Goal: Task Accomplishment & Management: Manage account settings

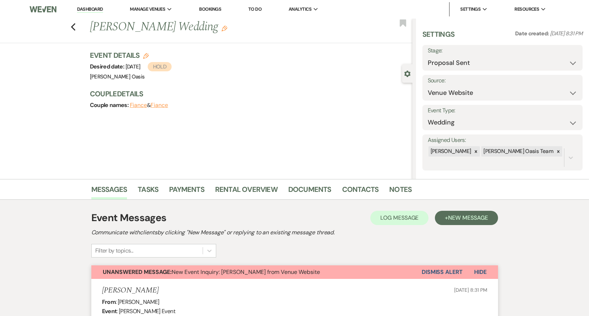
select select "6"
select select "5"
click at [85, 9] on link "Dashboard" at bounding box center [90, 9] width 26 height 7
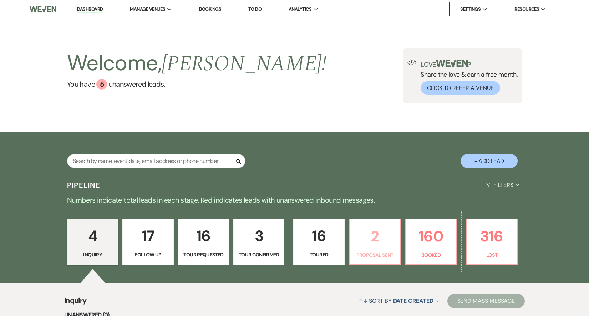
click at [380, 249] on link "2 Proposal Sent" at bounding box center [375, 242] width 52 height 46
select select "6"
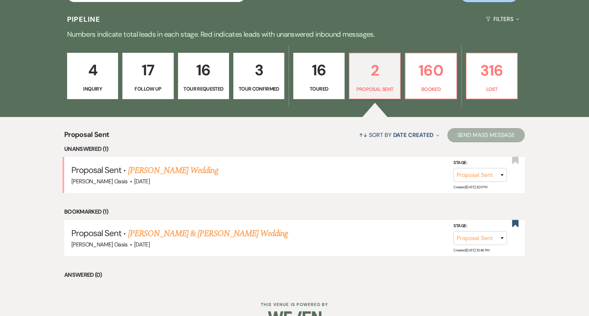
scroll to position [167, 0]
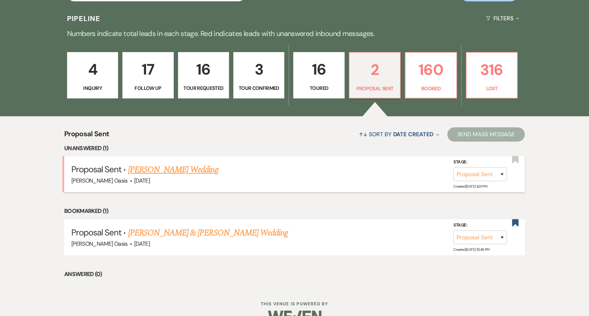
click at [169, 167] on link "Devon Schuette's Wedding" at bounding box center [173, 169] width 90 height 13
select select "6"
select select "5"
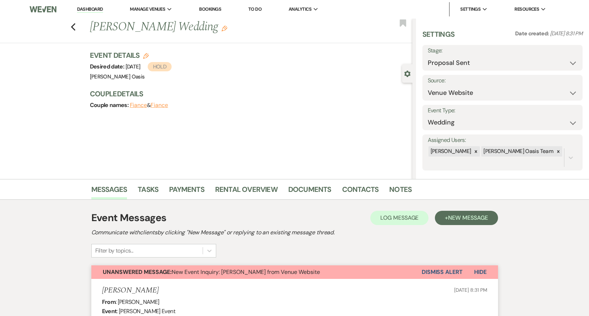
click at [441, 269] on button "Dismiss Alert" at bounding box center [441, 272] width 41 height 14
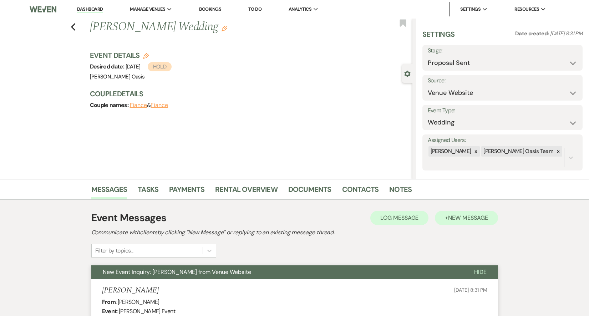
click at [454, 216] on span "New Message" at bounding box center [468, 217] width 40 height 7
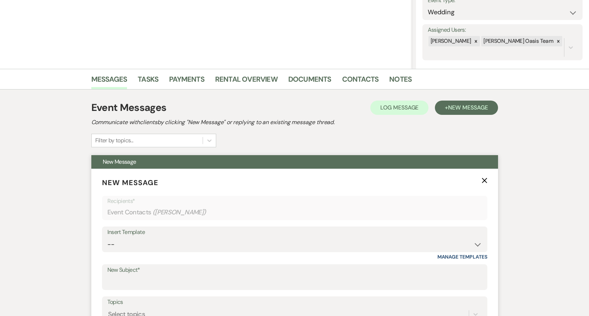
scroll to position [110, 0]
click at [334, 236] on div "Insert Template" at bounding box center [294, 232] width 374 height 10
select select "2087"
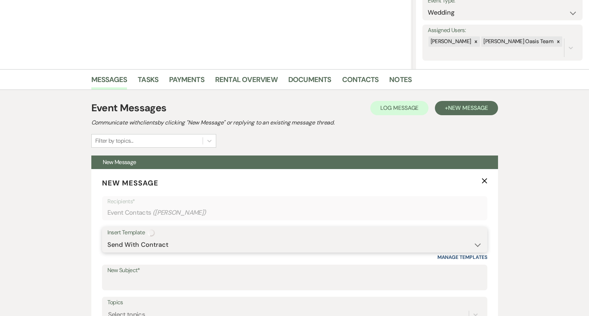
type input "Rental Agreement :)"
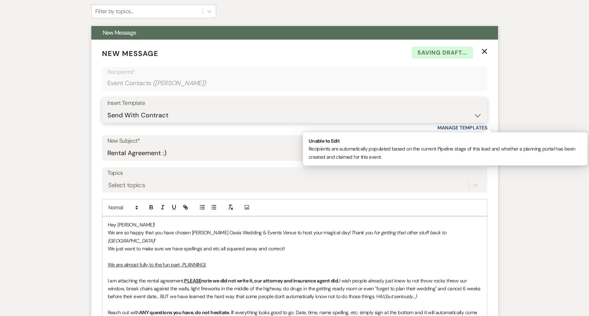
scroll to position [282, 0]
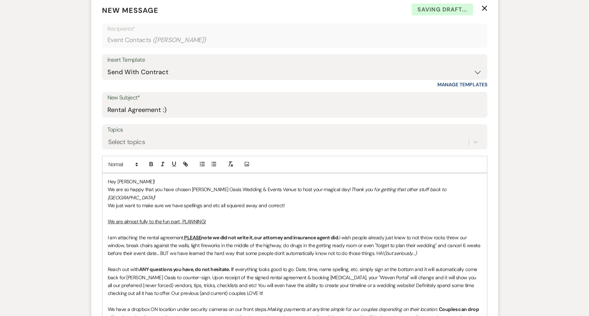
click at [129, 179] on p "Hey Devon!" at bounding box center [295, 182] width 374 height 8
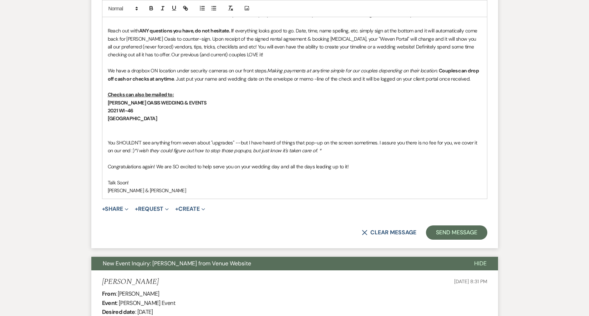
scroll to position [527, 0]
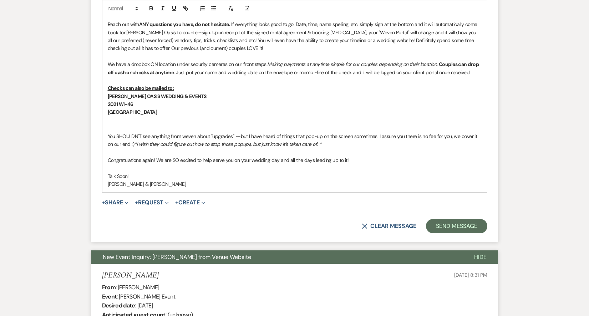
click at [116, 198] on span "+ Share Expand Doc Upload Documents Add Photo Images Pref Vendors Preferred ven…" at bounding box center [115, 202] width 27 height 9
click at [117, 200] on button "+ Share Expand" at bounding box center [115, 203] width 27 height 6
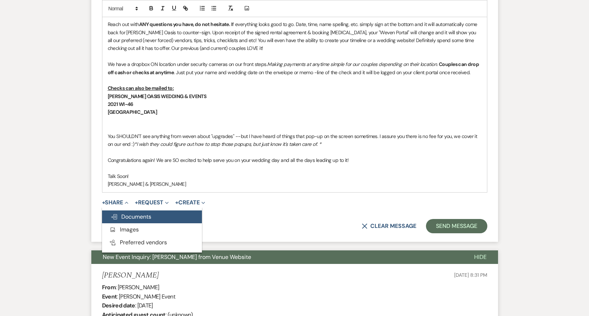
click at [125, 210] on button "Doc Upload Documents" at bounding box center [152, 216] width 100 height 13
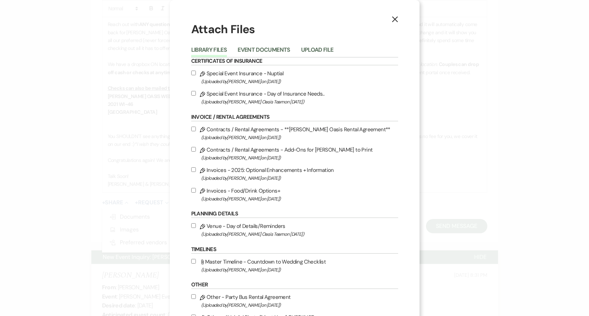
click at [262, 134] on label "Pencil Contracts / Rental Agreements - **Oehme Oasis Rental Agreement** (Upload…" at bounding box center [294, 133] width 207 height 17
click at [196, 131] on input "Pencil Contracts / Rental Agreements - **Oehme Oasis Rental Agreement** (Upload…" at bounding box center [193, 129] width 5 height 5
checkbox input "true"
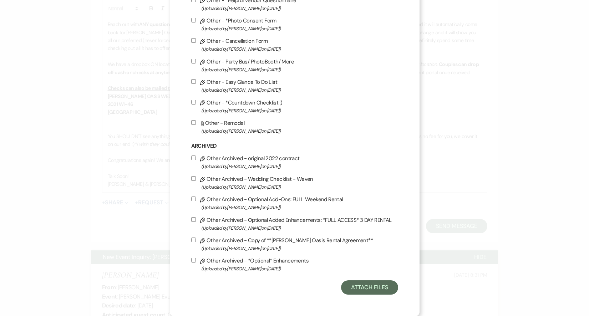
scroll to position [351, 0]
click at [370, 285] on button "Attach Files" at bounding box center [369, 287] width 57 height 14
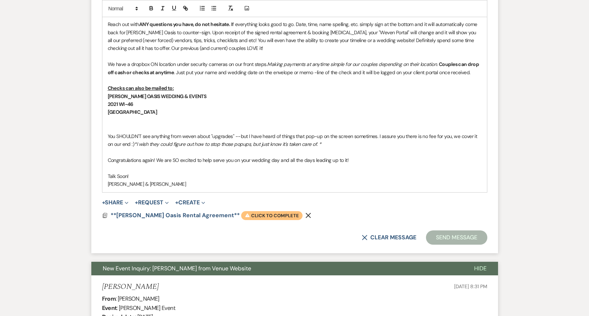
click at [249, 211] on span "Warning Click to complete" at bounding box center [271, 215] width 61 height 9
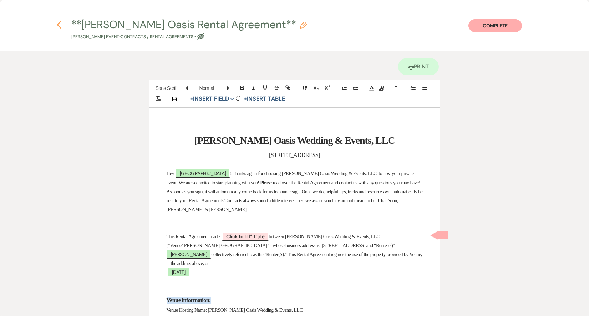
click at [60, 24] on icon "Previous" at bounding box center [58, 24] width 5 height 9
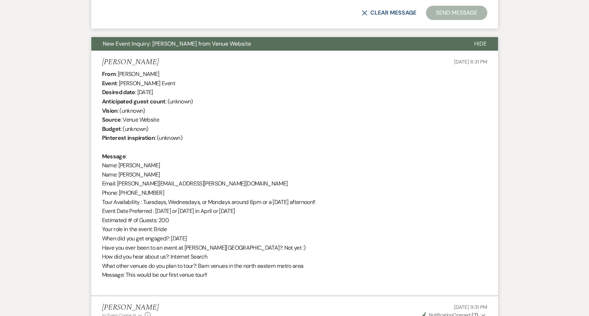
scroll to position [845, 0]
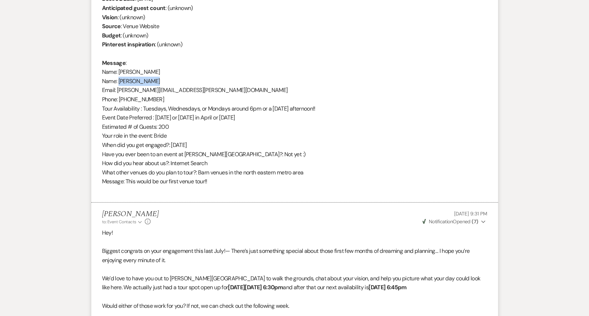
drag, startPoint x: 157, startPoint y: 65, endPoint x: 119, endPoint y: 65, distance: 37.1
click at [119, 65] on div "From : Devon Schuette Event : Devon Schuette's Event Desired date : September 5…" at bounding box center [294, 85] width 385 height 219
copy div "[PERSON_NAME]"
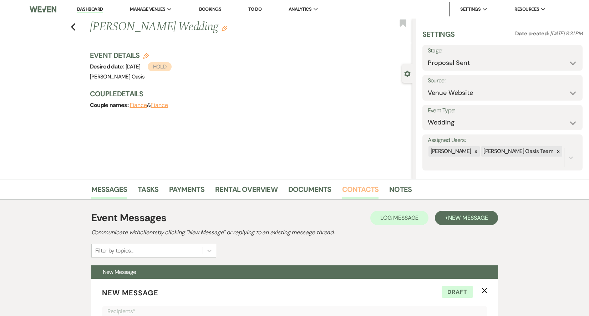
scroll to position [0, 0]
click at [368, 190] on link "Contacts" at bounding box center [360, 192] width 37 height 16
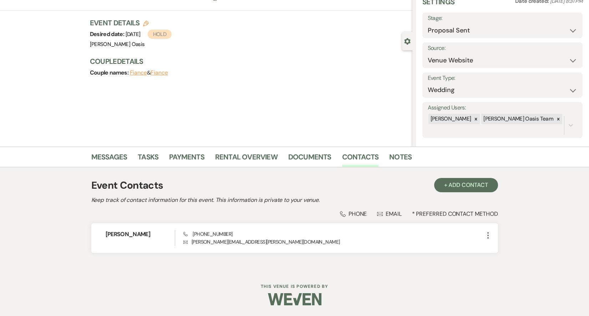
scroll to position [32, 0]
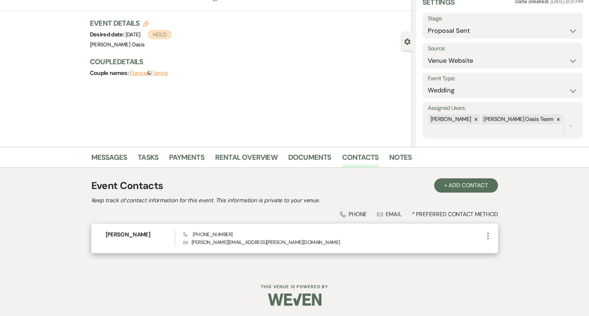
click at [488, 236] on use "button" at bounding box center [487, 235] width 1 height 6
click at [492, 252] on use "button" at bounding box center [494, 249] width 5 height 5
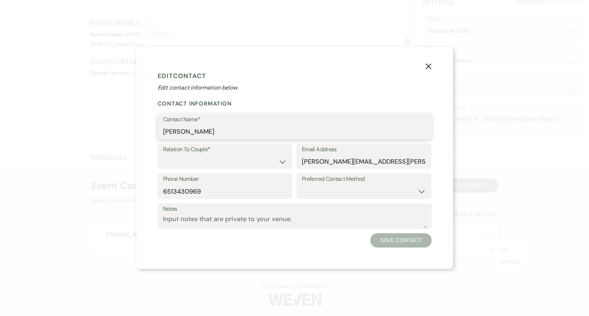
drag, startPoint x: 223, startPoint y: 133, endPoint x: 86, endPoint y: 133, distance: 137.6
click at [213, 132] on input "[PERSON_NAME]" at bounding box center [294, 132] width 263 height 14
paste input "[PERSON_NAME]"
drag, startPoint x: 200, startPoint y: 131, endPoint x: 138, endPoint y: 131, distance: 61.3
click at [138, 131] on div "X Edit Contact Edit contact information below. Contact Information Contact Name…" at bounding box center [294, 158] width 317 height 222
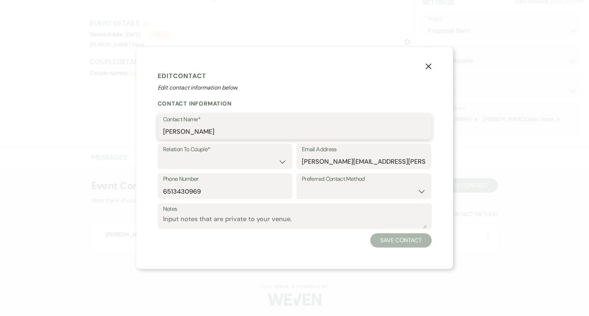
type input "[PERSON_NAME]"
select select "1"
click at [396, 246] on button "Save Contact" at bounding box center [400, 240] width 61 height 14
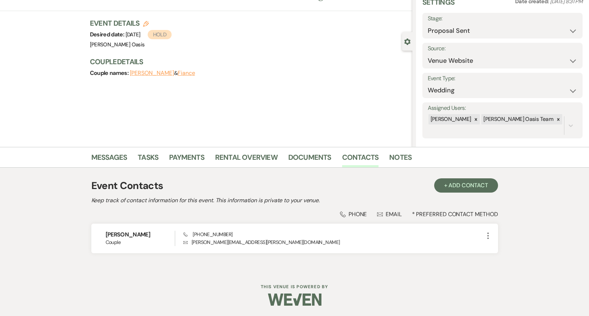
click at [188, 72] on button "Fiance" at bounding box center [186, 73] width 17 height 6
select select "1"
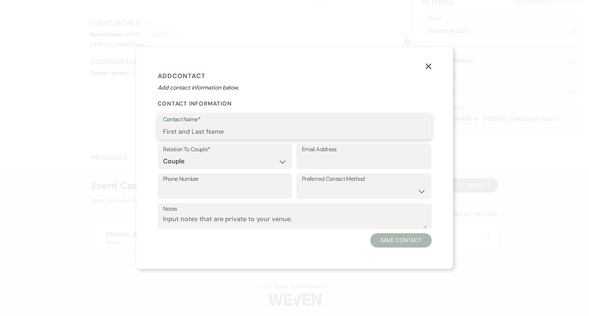
paste input "[PERSON_NAME]"
type input "[PERSON_NAME]"
click at [406, 242] on button "Save Contact" at bounding box center [400, 240] width 61 height 14
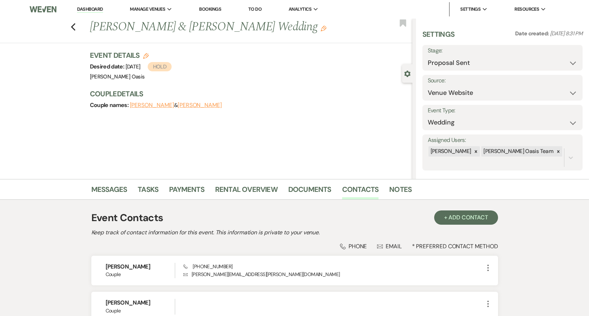
scroll to position [32, 0]
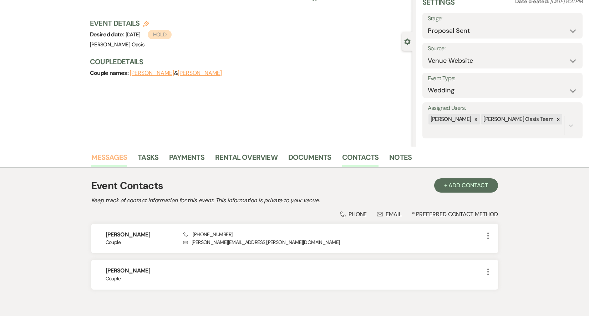
click at [123, 160] on link "Messages" at bounding box center [109, 160] width 36 height 16
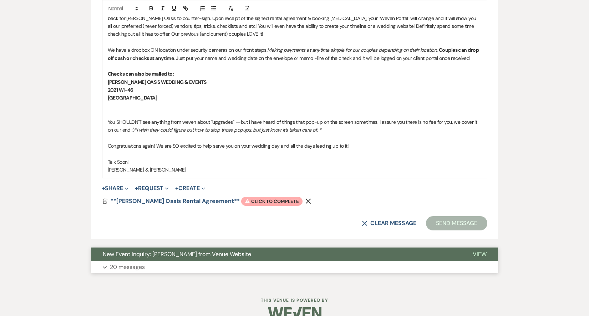
scroll to position [541, 0]
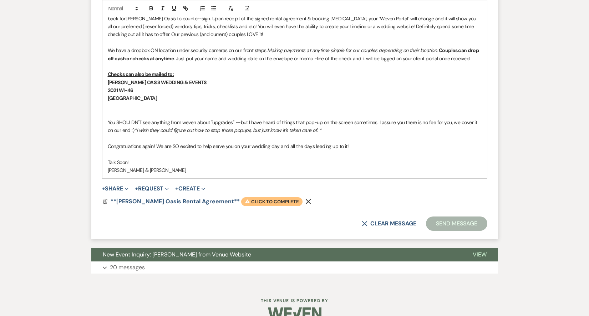
click at [245, 197] on span "Warning Click to complete" at bounding box center [271, 201] width 61 height 9
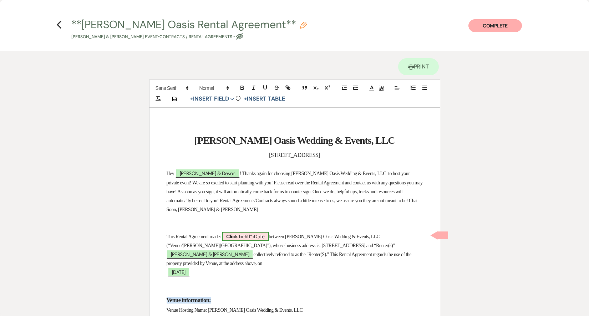
click at [254, 236] on b "Click to fill* :" at bounding box center [240, 236] width 28 height 6
select select "owner"
select select "Date"
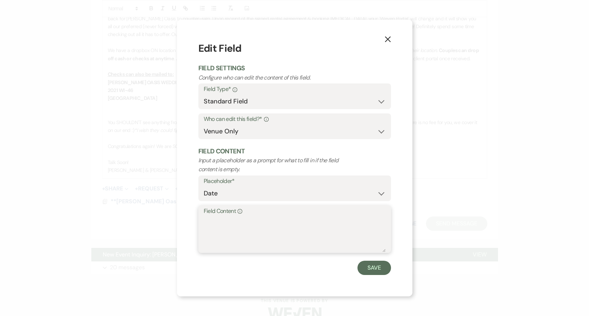
click at [259, 239] on textarea "Field Content Info" at bounding box center [295, 234] width 182 height 36
type textarea "[DATE]"
click at [372, 268] on button "Save" at bounding box center [374, 268] width 34 height 14
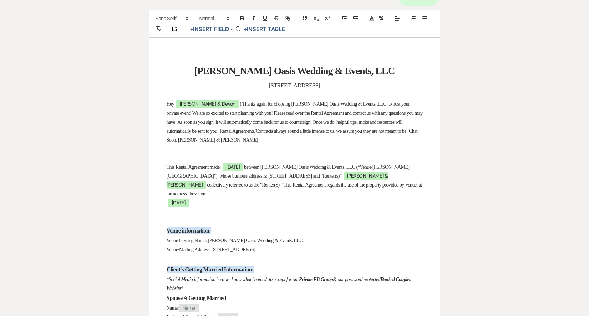
scroll to position [71, 0]
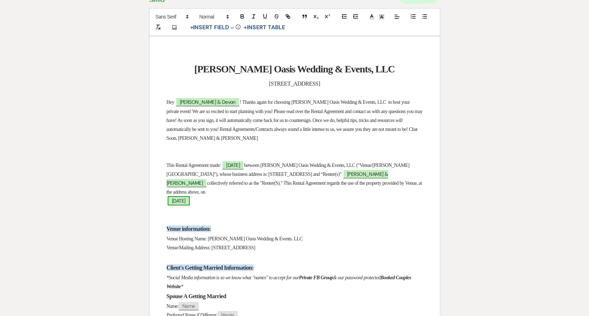
click at [175, 200] on span "[DATE]" at bounding box center [179, 200] width 22 height 9
select select "smartCustomField"
select select "owner"
select select "{{eventDate}}"
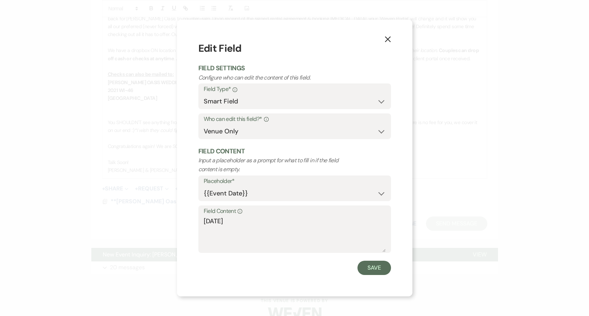
click at [203, 217] on div "Field Content Info [DATE]" at bounding box center [294, 228] width 193 height 47
click at [205, 219] on textarea "[DATE]" at bounding box center [295, 234] width 182 height 36
drag, startPoint x: 275, startPoint y: 219, endPoint x: 316, endPoint y: 219, distance: 41.0
click at [316, 219] on textarea "[DATE] [DATE]" at bounding box center [295, 234] width 182 height 36
type textarea "[DATE]"
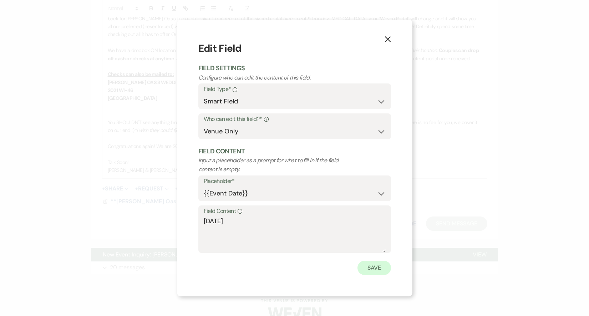
click at [373, 268] on button "Save" at bounding box center [374, 268] width 34 height 14
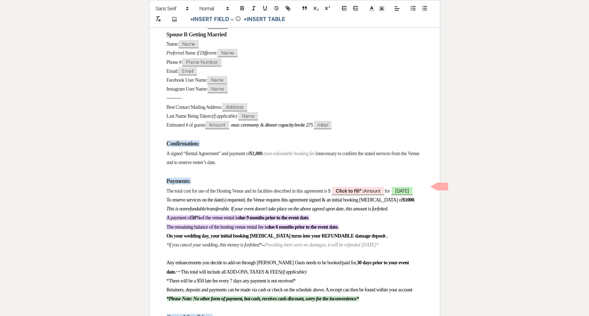
scroll to position [451, 0]
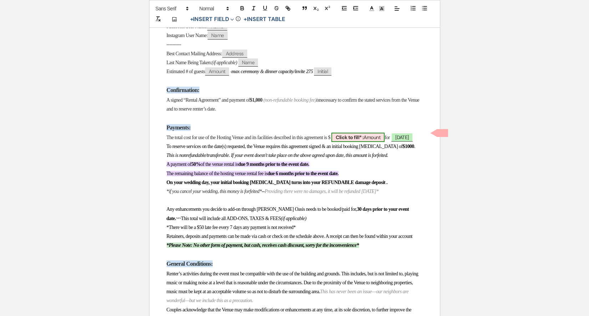
click at [384, 133] on span "Click to fill* : Amount" at bounding box center [357, 137] width 53 height 9
select select "owner"
select select "Amount"
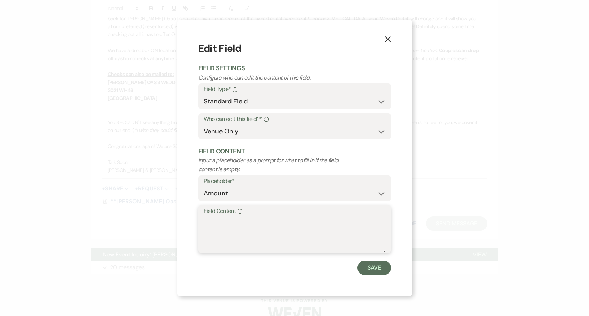
click at [272, 216] on textarea "Field Content Info" at bounding box center [295, 234] width 182 height 36
type textarea "5,950"
click at [378, 265] on button "Save" at bounding box center [374, 268] width 34 height 14
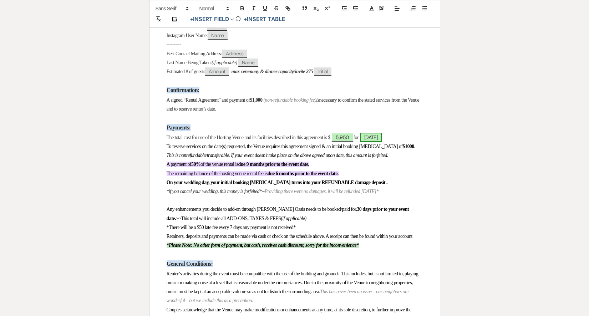
click at [382, 133] on span "[DATE]" at bounding box center [371, 137] width 22 height 9
select select "smartCustomField"
select select "owner"
select select "{{eventDate}}"
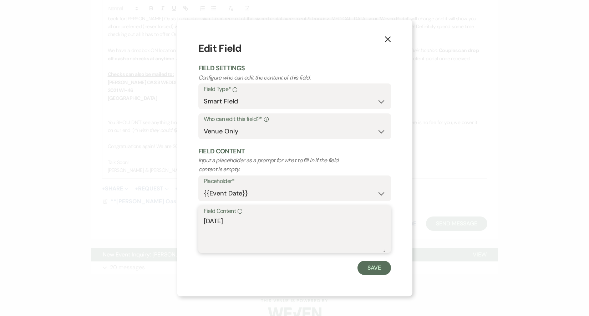
click at [205, 216] on textarea "[DATE]" at bounding box center [295, 234] width 182 height 36
type textarea "[DATE]"
click at [383, 270] on button "Save" at bounding box center [374, 268] width 34 height 14
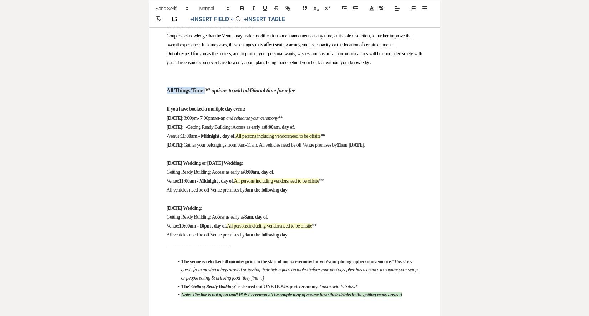
scroll to position [729, 0]
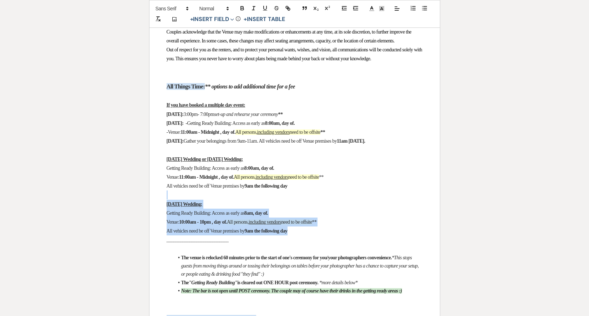
drag, startPoint x: 318, startPoint y: 263, endPoint x: 128, endPoint y: 226, distance: 193.0
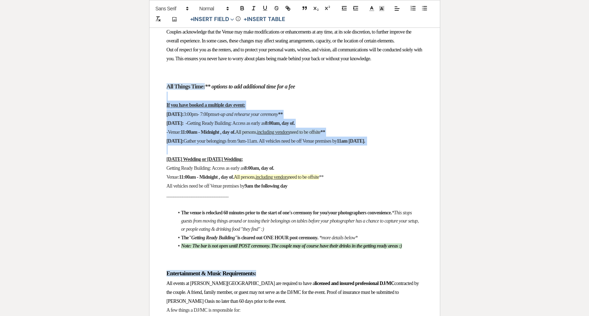
drag, startPoint x: 174, startPoint y: 175, endPoint x: 216, endPoint y: 176, distance: 42.4
click at [216, 154] on p at bounding box center [295, 149] width 256 height 9
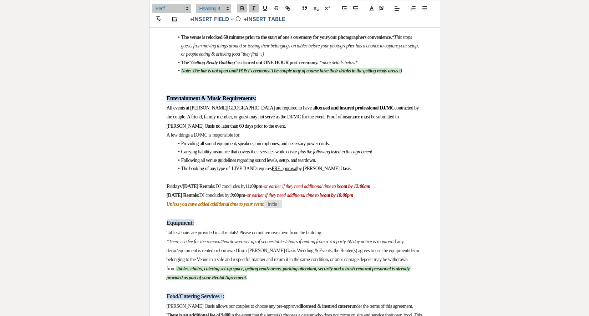
scroll to position [861, 0]
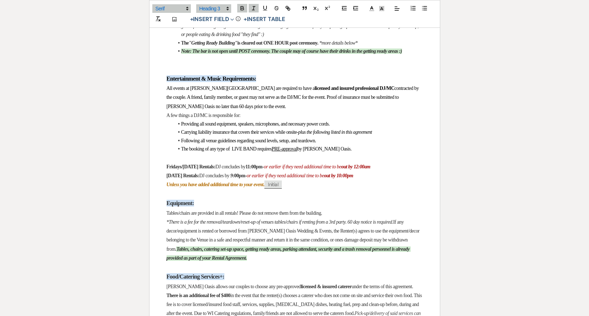
drag, startPoint x: 391, startPoint y: 207, endPoint x: 112, endPoint y: 207, distance: 279.2
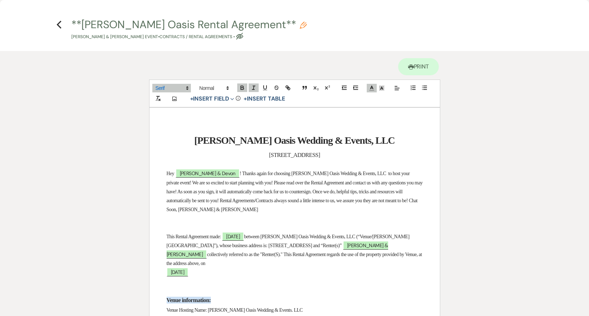
scroll to position [0, 0]
click at [59, 28] on icon "Previous" at bounding box center [58, 24] width 5 height 9
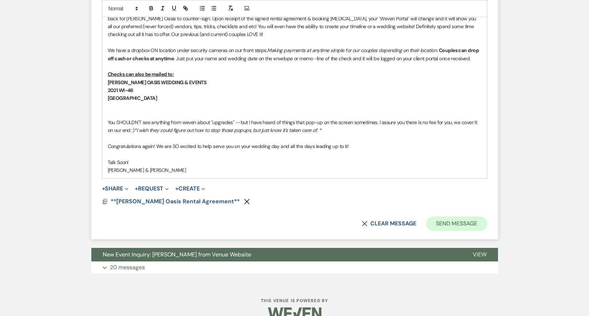
click at [449, 216] on button "Send Message" at bounding box center [456, 223] width 61 height 14
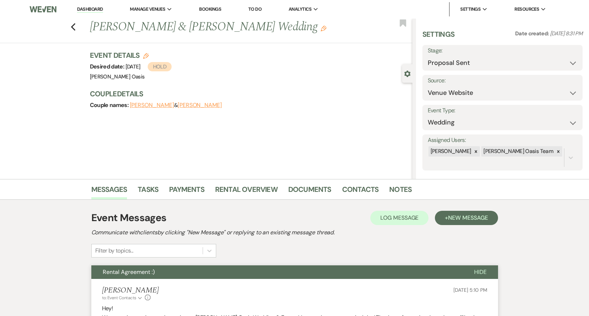
click at [95, 8] on link "Dashboard" at bounding box center [90, 9] width 26 height 7
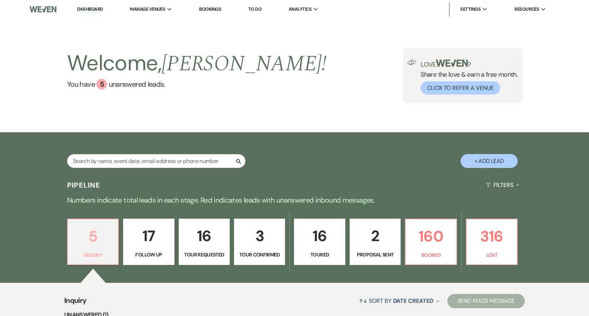
click at [118, 245] on link "5 Inquiry" at bounding box center [93, 242] width 52 height 46
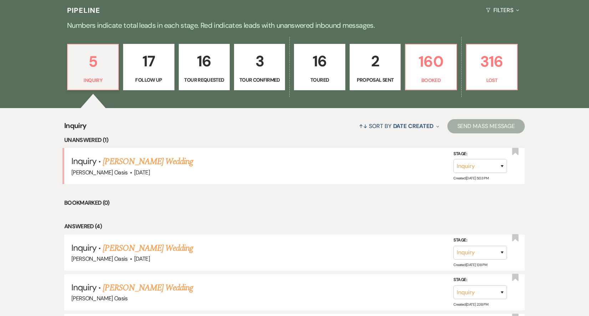
scroll to position [259, 0]
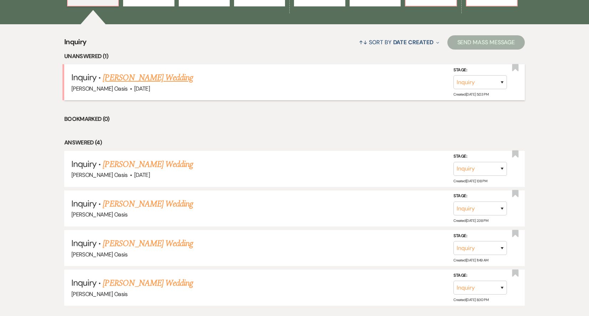
click at [160, 81] on link "[PERSON_NAME] Wedding" at bounding box center [148, 77] width 90 height 13
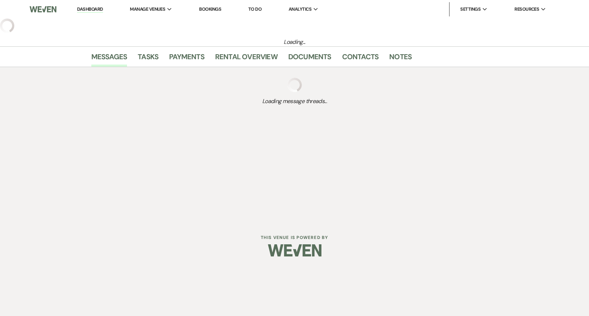
select select "5"
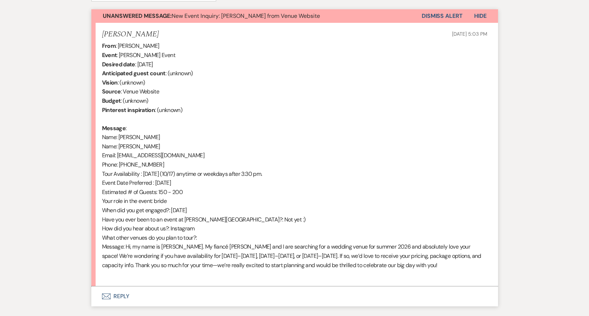
scroll to position [261, 0]
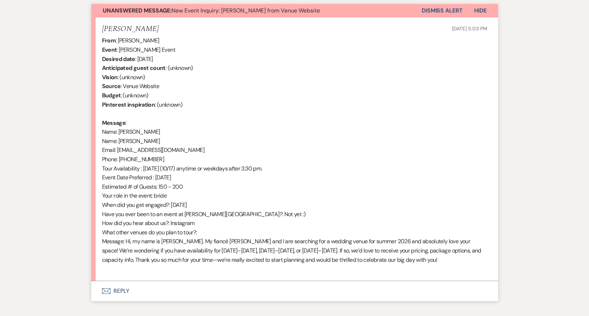
drag, startPoint x: 196, startPoint y: 281, endPoint x: 191, endPoint y: 281, distance: 4.3
click at [196, 281] on button "Envelope Reply" at bounding box center [294, 291] width 407 height 20
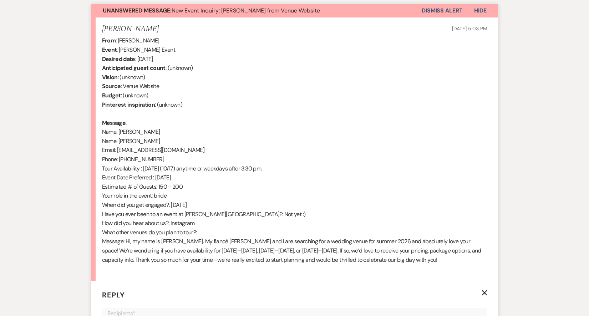
scroll to position [484, 0]
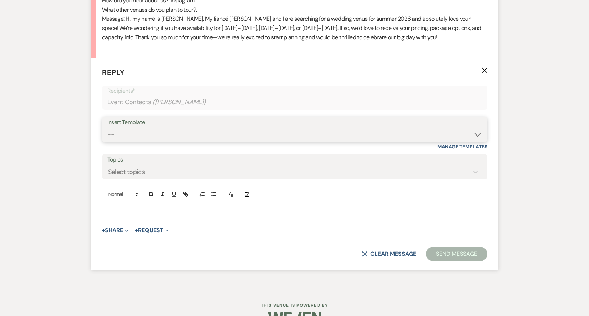
select select "2583"
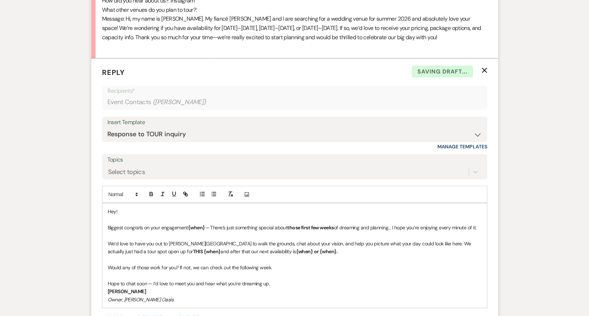
click at [194, 240] on p "We’d love to have you out to [PERSON_NAME][GEOGRAPHIC_DATA] to walk the grounds…" at bounding box center [295, 248] width 374 height 16
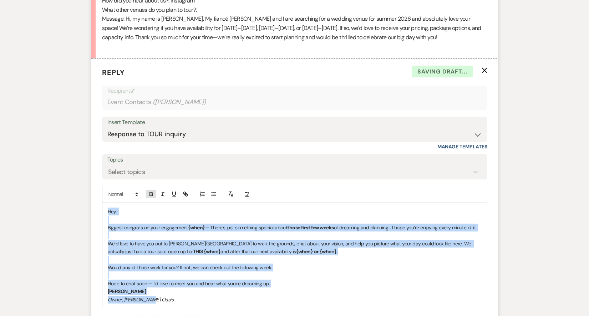
click at [150, 191] on icon "button" at bounding box center [151, 194] width 6 height 6
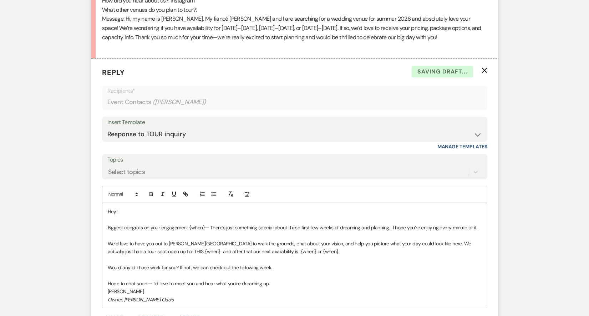
click at [210, 231] on p at bounding box center [295, 235] width 374 height 8
click at [204, 224] on p "Biggest congrats on your engagement {when}— There’s just something special abou…" at bounding box center [295, 228] width 374 height 8
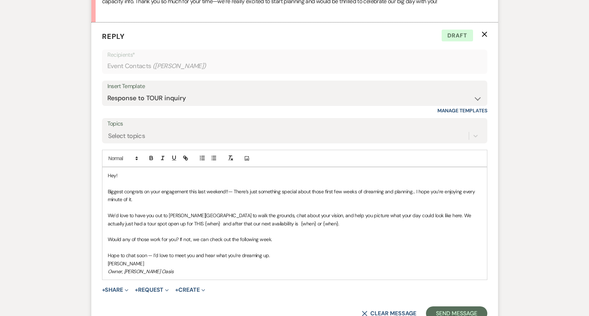
scroll to position [531, 0]
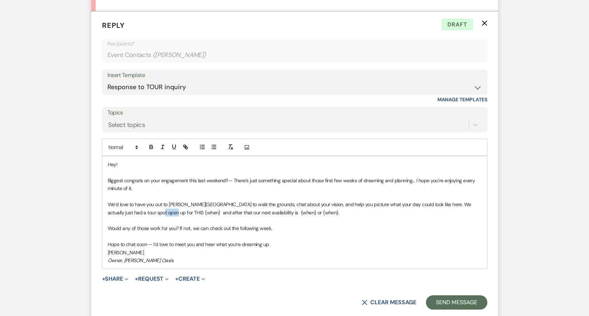
drag, startPoint x: 159, startPoint y: 205, endPoint x: 145, endPoint y: 204, distance: 14.6
click at [145, 204] on p "We’d love to have you out to [PERSON_NAME][GEOGRAPHIC_DATA] to walk the grounds…" at bounding box center [295, 208] width 374 height 16
drag, startPoint x: 134, startPoint y: 203, endPoint x: 216, endPoint y: 206, distance: 82.8
click at [216, 206] on p "We’d love to have you out to [PERSON_NAME][GEOGRAPHIC_DATA] to walk the grounds…" at bounding box center [295, 208] width 374 height 16
click at [155, 143] on button "button" at bounding box center [151, 147] width 10 height 9
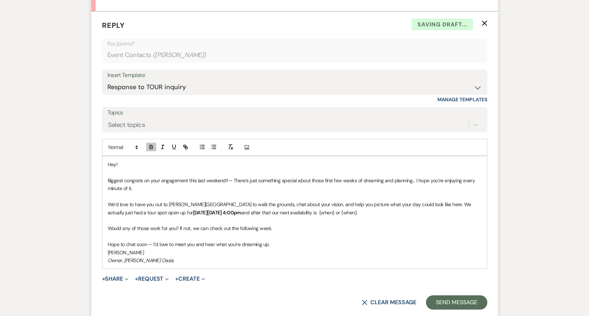
click at [172, 177] on p "Biggest congrats on your engagement this last weekend!!— There’s just something…" at bounding box center [295, 185] width 374 height 16
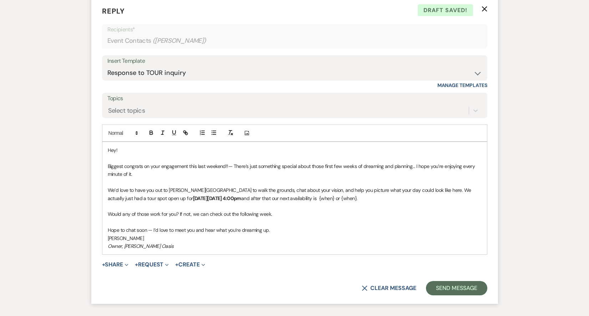
scroll to position [550, 0]
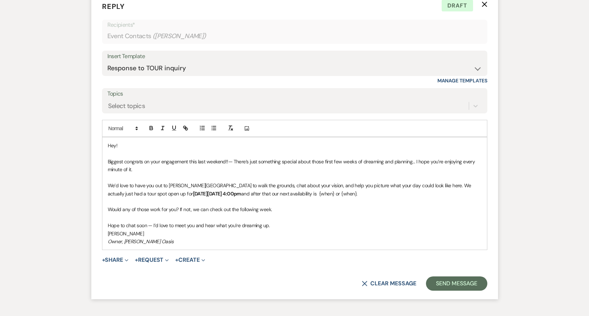
drag, startPoint x: 300, startPoint y: 187, endPoint x: 353, endPoint y: 188, distance: 52.8
click at [353, 188] on p "We’d love to have you out to [PERSON_NAME][GEOGRAPHIC_DATA] to walk the grounds…" at bounding box center [295, 189] width 374 height 16
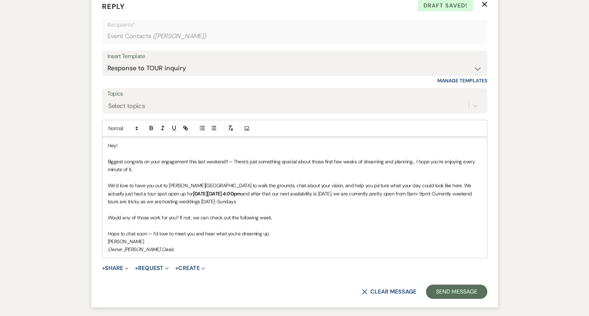
click at [106, 211] on div "Hey! Biggest congrats on your engagement this last weekend!!— There’s just some…" at bounding box center [294, 197] width 384 height 120
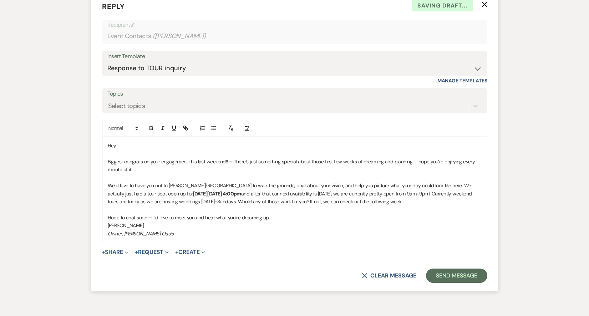
click at [424, 192] on p "We’d love to have you out to [PERSON_NAME][GEOGRAPHIC_DATA] to walk the grounds…" at bounding box center [295, 193] width 374 height 24
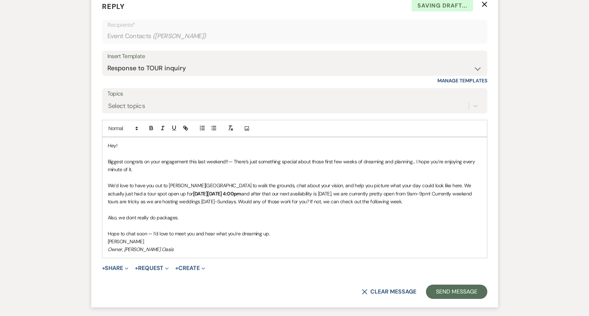
click at [134, 214] on p "Also, we dont really do packages." at bounding box center [295, 218] width 374 height 8
click at [186, 214] on p "Also, we don't really do packages." at bounding box center [295, 218] width 374 height 8
drag, startPoint x: 277, startPoint y: 209, endPoint x: 118, endPoint y: 206, distance: 159.4
click at [118, 214] on p "Also, we don't really do packages. We have a base price for each day and then if" at bounding box center [295, 218] width 374 height 8
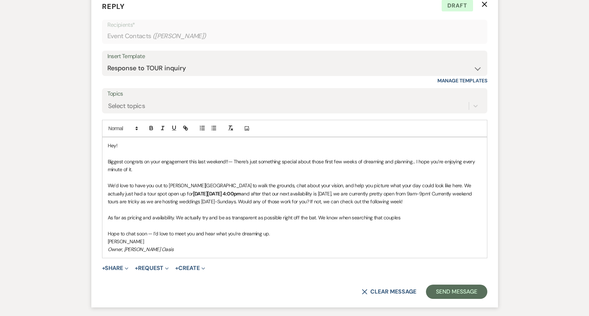
click at [172, 214] on p "As far as pricing and availability. We actually try and be as transparent as po…" at bounding box center [295, 218] width 374 height 8
click at [188, 214] on p "As far as pricing and availability/dates. We actually try and be as transparent…" at bounding box center [295, 218] width 374 height 8
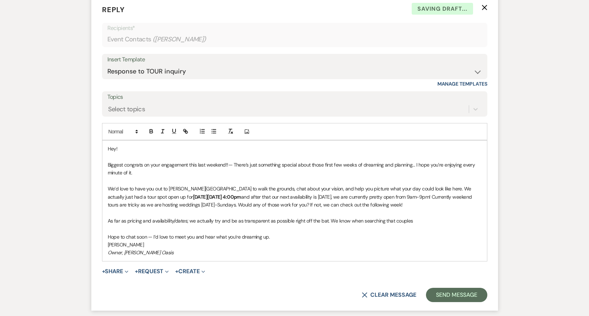
scroll to position [546, 0]
click at [415, 218] on p "As far as pricing and availability/dates; we actually try and be as transparent…" at bounding box center [295, 222] width 374 height 8
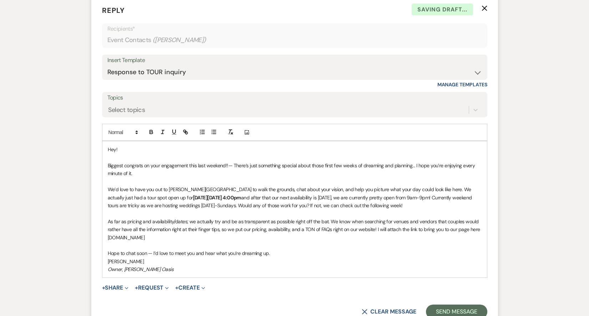
drag, startPoint x: 130, startPoint y: 232, endPoint x: 78, endPoint y: 232, distance: 51.3
drag, startPoint x: 165, startPoint y: 232, endPoint x: 85, endPoint y: 231, distance: 80.6
click at [187, 129] on icon "button" at bounding box center [185, 132] width 6 height 6
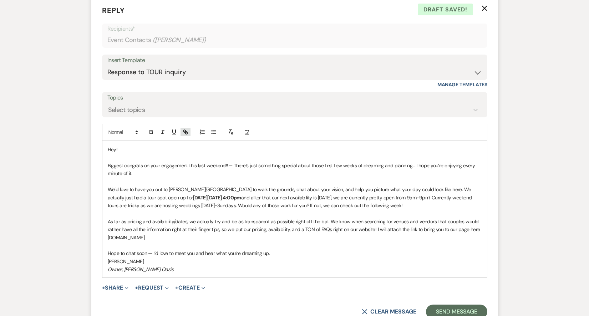
type input "[DOMAIN_NAME]"
click at [338, 247] on link at bounding box center [334, 249] width 15 height 5
click at [338, 249] on p "Hope to chat soon — I’d love to meet you and hear what you’re dreaming up." at bounding box center [295, 253] width 374 height 8
click at [479, 221] on p "As far as pricing and availability/dates; we actually try and be as transparent…" at bounding box center [295, 230] width 374 height 24
drag, startPoint x: 478, startPoint y: 220, endPoint x: 379, endPoint y: 220, distance: 98.8
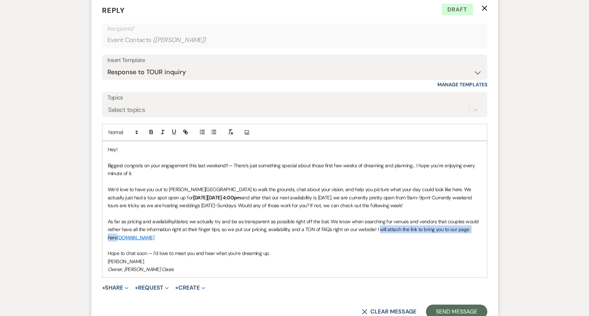
click at [379, 220] on p "As far as pricing and availability/dates; we actually try and be as transparent…" at bounding box center [295, 230] width 374 height 24
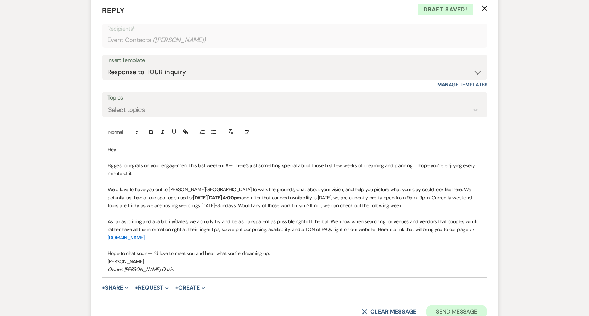
click at [460, 305] on button "Send Message" at bounding box center [456, 312] width 61 height 14
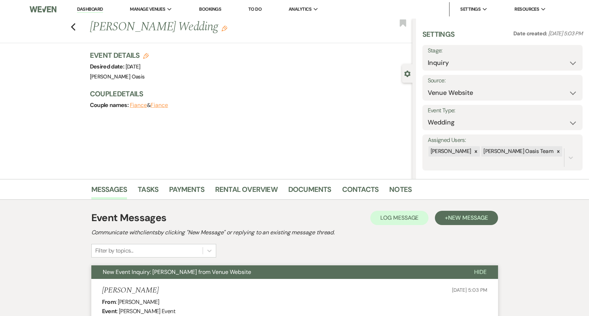
scroll to position [0, 0]
select select "2"
click at [567, 58] on button "Save" at bounding box center [565, 58] width 34 height 14
click at [81, 10] on link "Dashboard" at bounding box center [90, 9] width 26 height 7
select select "2"
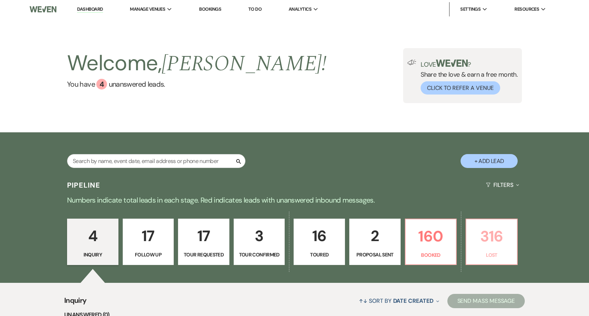
click at [479, 243] on p "316" at bounding box center [491, 236] width 42 height 24
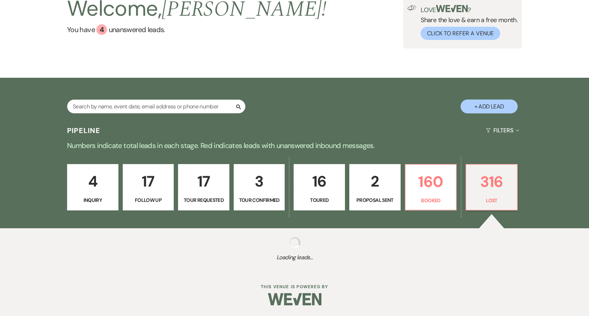
select select "8"
select select "11"
select select "8"
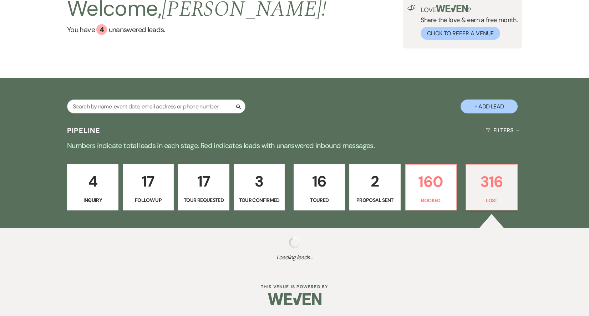
select select "1"
select select "8"
select select "6"
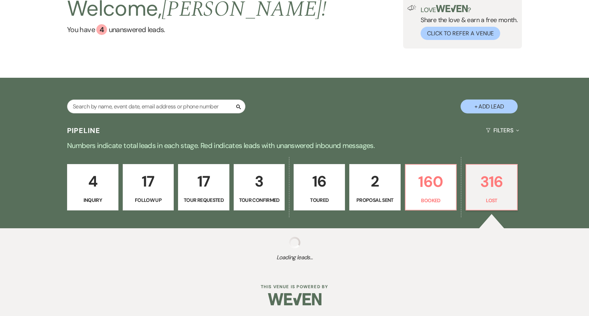
select select "8"
select select "1"
select select "8"
select select "1"
select select "8"
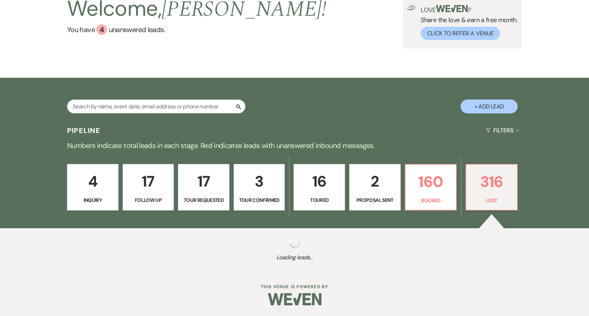
select select "1"
select select "8"
select select "5"
select select "8"
select select "5"
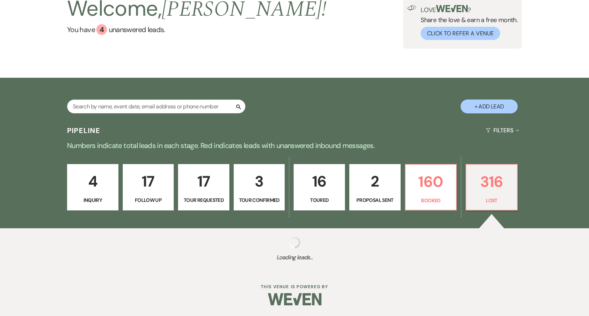
select select "8"
select select "1"
select select "8"
select select "5"
select select "8"
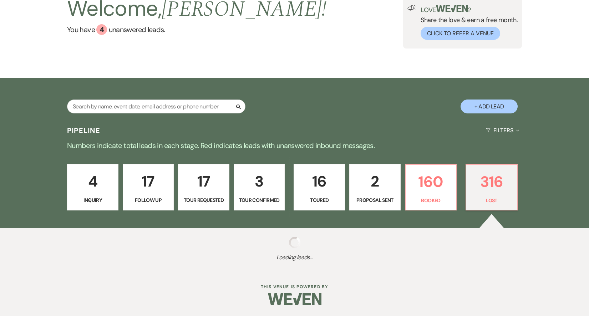
select select "8"
select select "1"
select select "8"
select select "5"
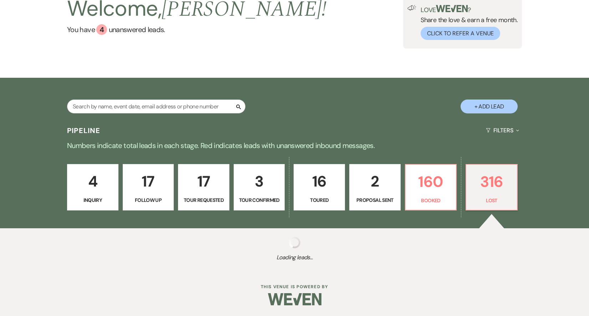
select select "8"
select select "5"
select select "8"
select select "5"
select select "8"
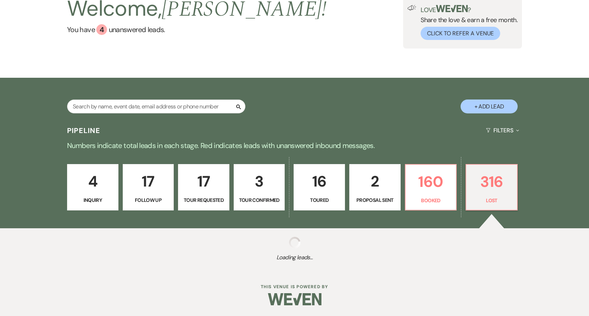
select select "1"
select select "8"
select select "6"
select select "8"
select select "6"
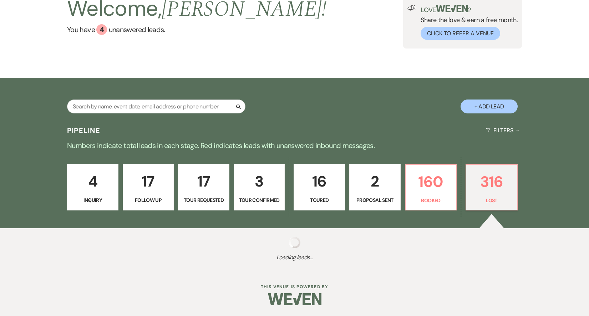
select select "8"
select select "1"
select select "8"
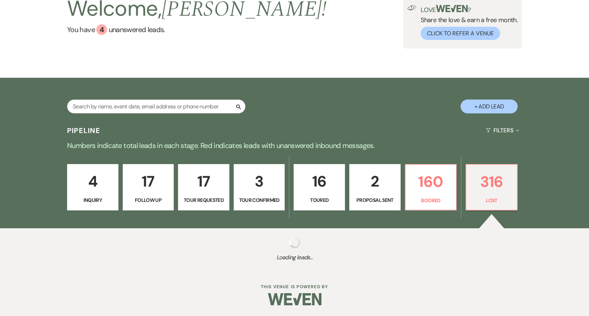
select select "8"
select select "6"
select select "8"
select select "5"
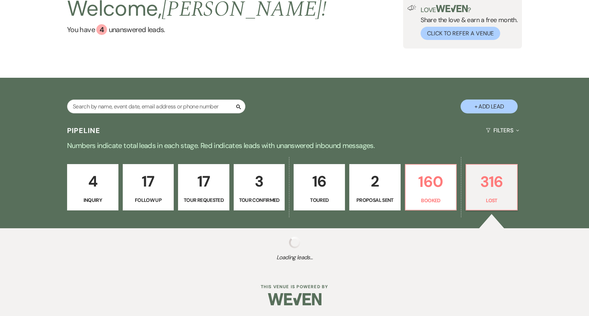
select select "8"
select select "6"
select select "8"
select select "1"
select select "8"
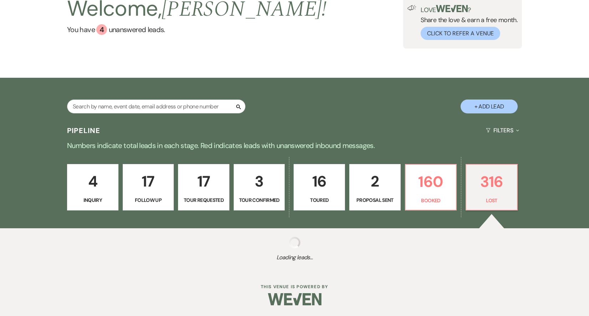
select select "1"
select select "8"
select select "5"
select select "8"
select select "1"
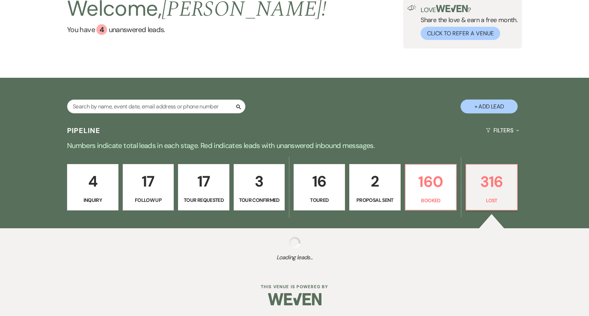
select select "8"
select select "5"
select select "8"
select select "5"
select select "8"
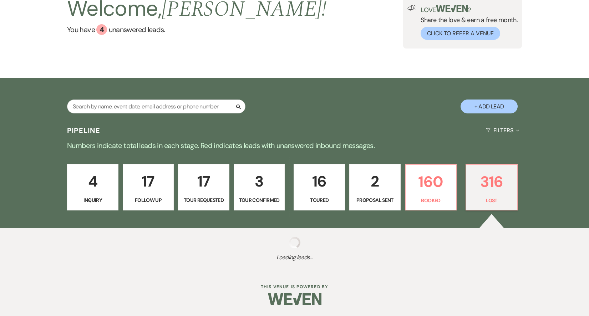
select select "5"
select select "8"
select select "1"
select select "8"
select select "5"
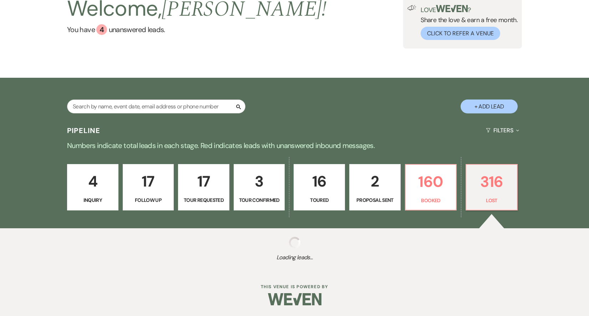
select select "8"
select select "6"
select select "8"
select select "1"
select select "8"
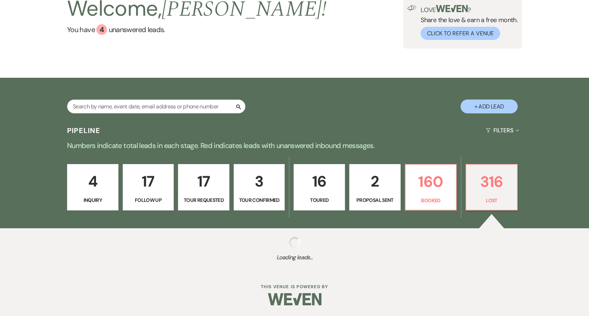
select select "5"
select select "8"
select select "5"
select select "8"
select select "1"
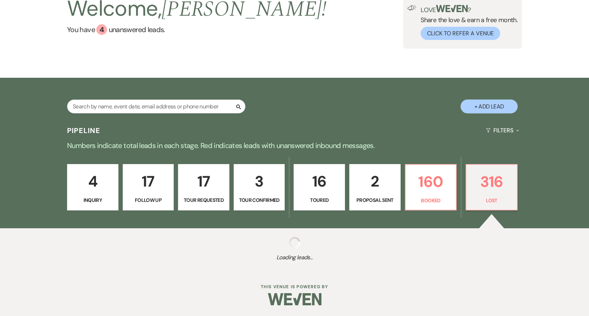
select select "8"
select select "5"
select select "8"
select select "5"
select select "8"
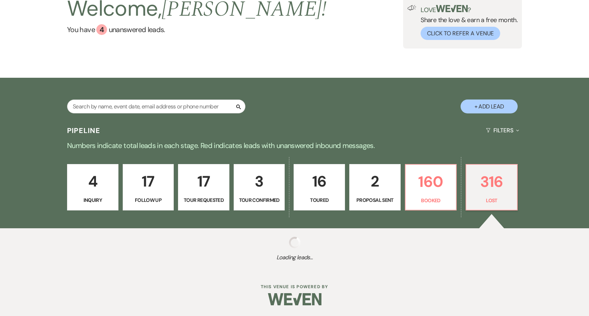
select select "5"
select select "8"
select select "6"
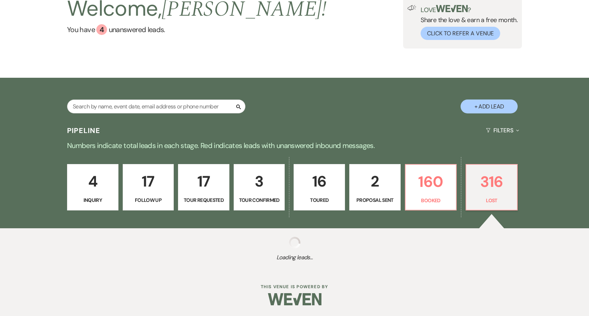
select select "8"
select select "5"
select select "8"
select select "1"
select select "8"
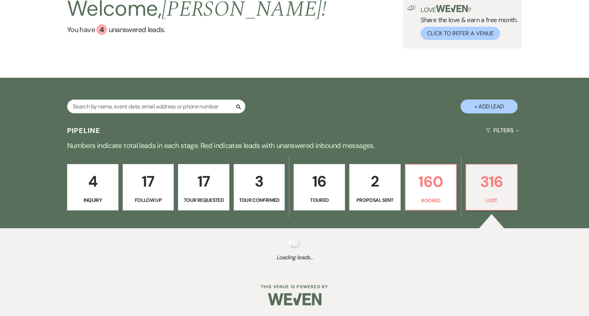
select select "6"
select select "8"
select select "6"
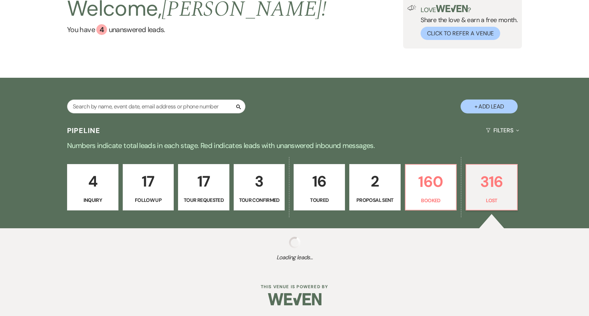
select select "8"
select select "1"
select select "8"
select select "5"
select select "8"
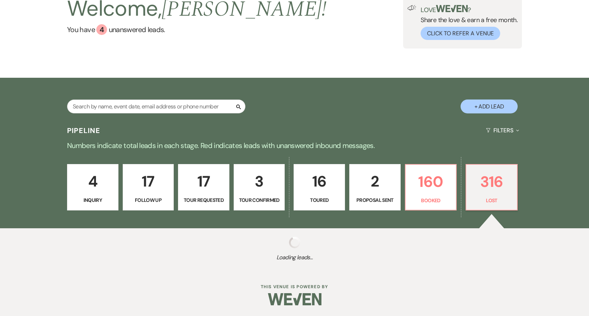
select select "8"
select select "1"
select select "8"
select select "5"
select select "8"
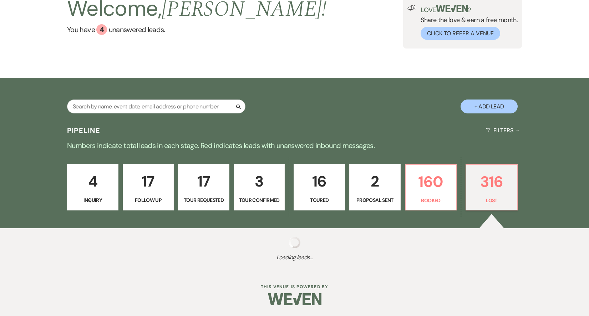
select select "1"
select select "8"
select select "5"
select select "8"
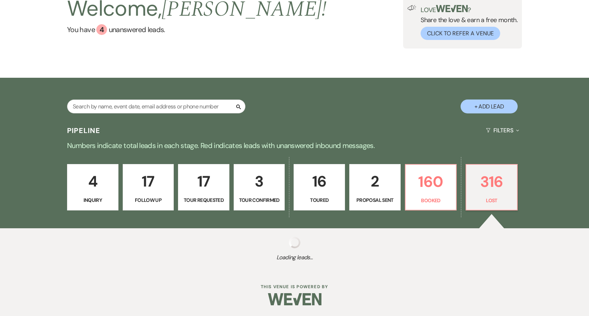
select select "5"
select select "8"
select select "5"
select select "8"
select select "5"
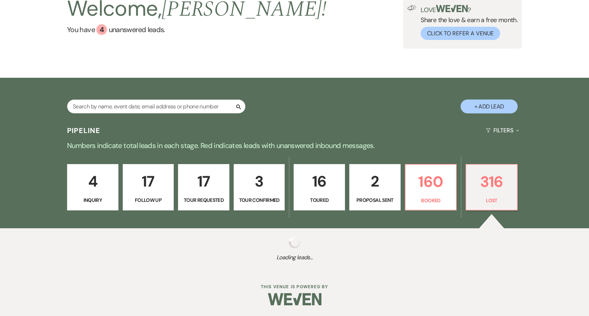
select select "8"
select select "1"
select select "8"
select select "5"
select select "8"
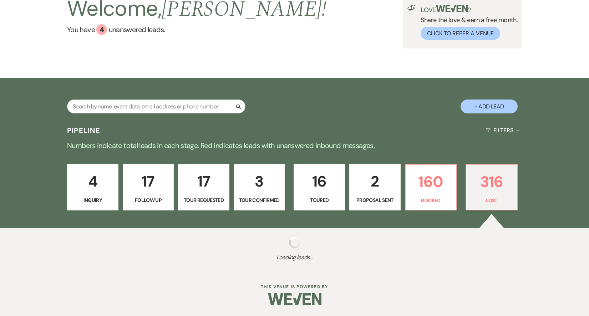
select select "1"
select select "8"
select select "5"
select select "8"
select select "1"
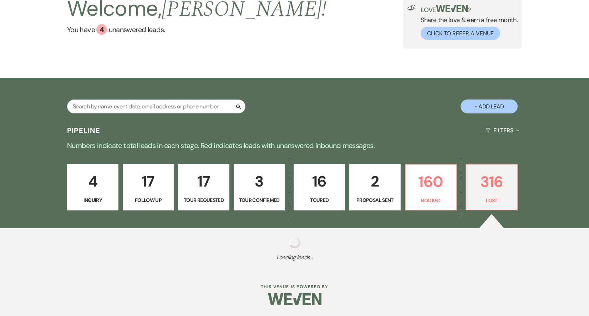
select select "8"
select select "1"
select select "8"
select select "5"
select select "8"
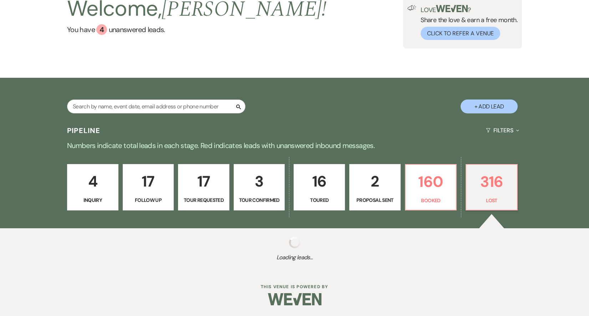
select select "5"
select select "8"
select select "5"
select select "8"
select select "5"
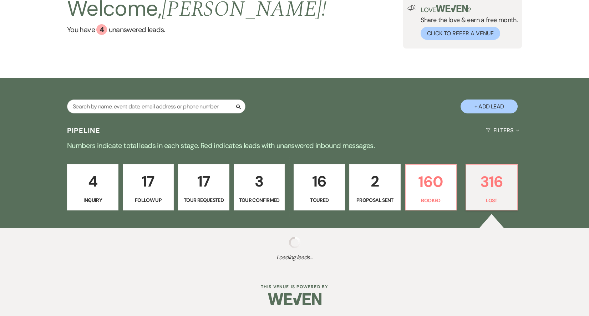
select select "8"
select select "1"
select select "8"
select select "5"
select select "8"
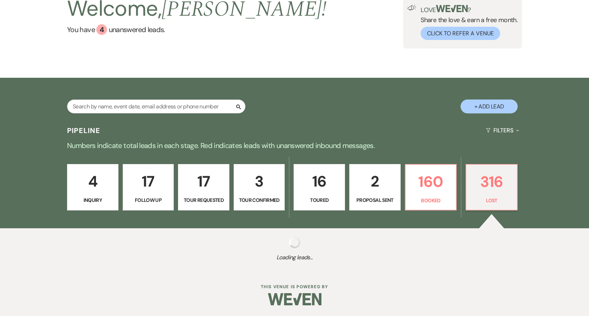
select select "5"
select select "8"
select select "1"
select select "8"
select select "6"
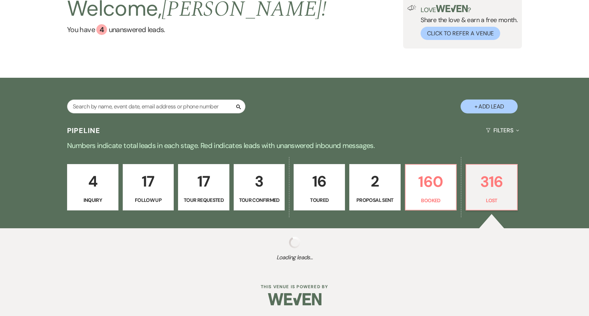
select select "8"
select select "5"
select select "8"
select select "5"
select select "8"
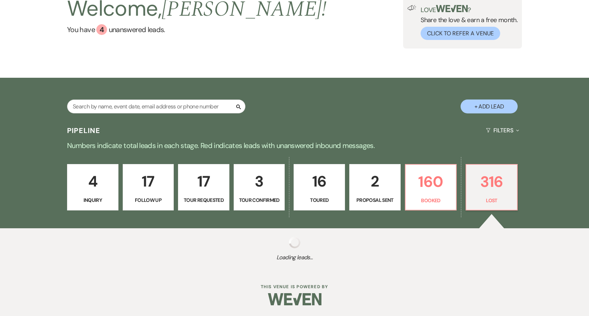
select select "5"
select select "8"
select select "1"
select select "8"
select select "1"
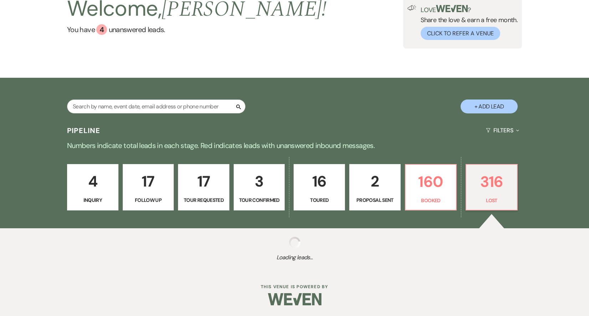
select select "8"
select select "6"
select select "8"
select select "6"
select select "8"
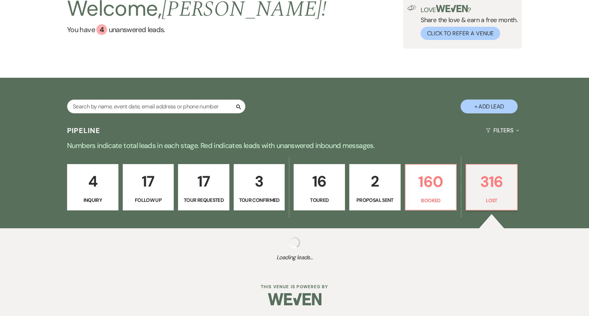
select select "5"
select select "8"
select select "5"
select select "8"
select select "6"
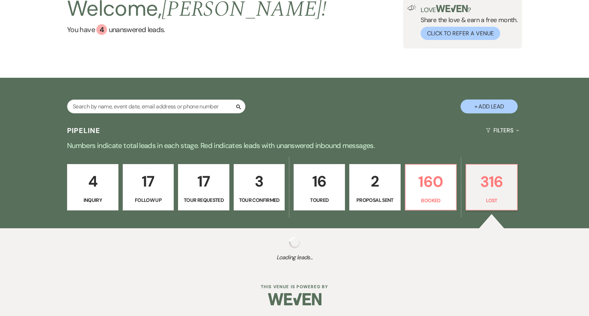
select select "8"
select select "1"
select select "8"
select select "1"
select select "8"
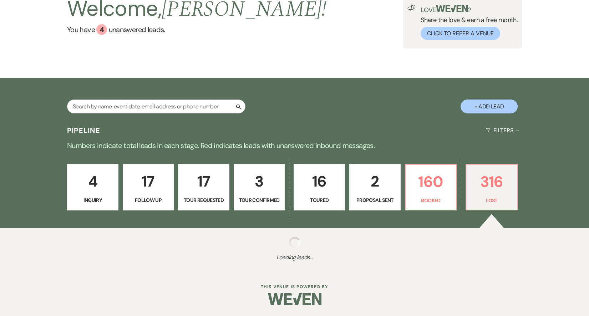
select select "1"
select select "8"
select select "5"
select select "8"
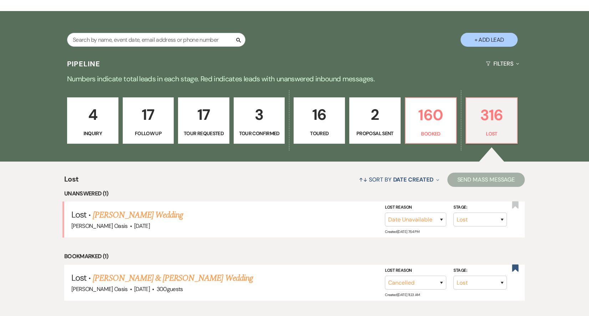
scroll to position [122, 0]
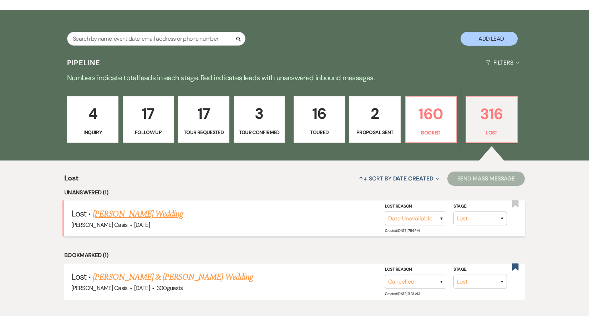
click at [153, 214] on link "[PERSON_NAME] Wedding" at bounding box center [138, 214] width 90 height 13
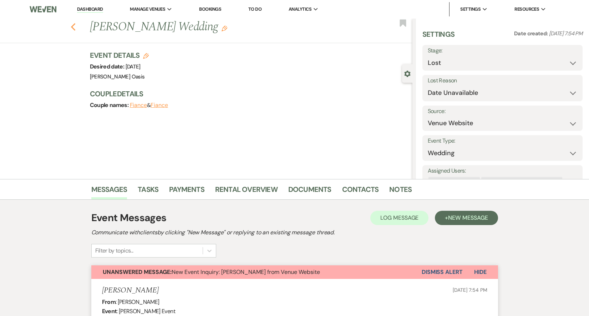
click at [72, 26] on use "button" at bounding box center [73, 27] width 5 height 8
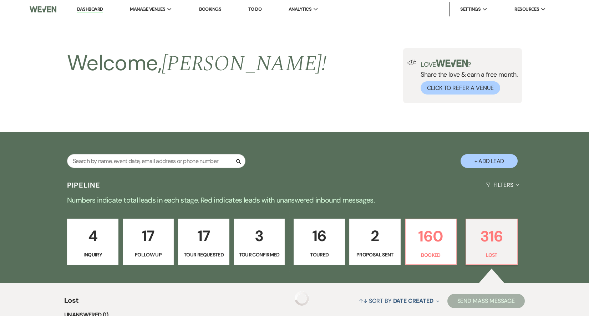
scroll to position [122, 0]
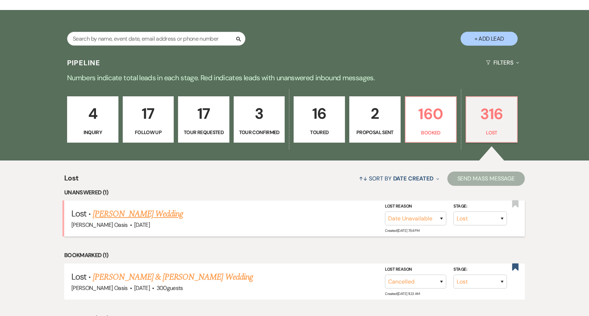
click at [100, 215] on link "[PERSON_NAME] Wedding" at bounding box center [138, 214] width 90 height 13
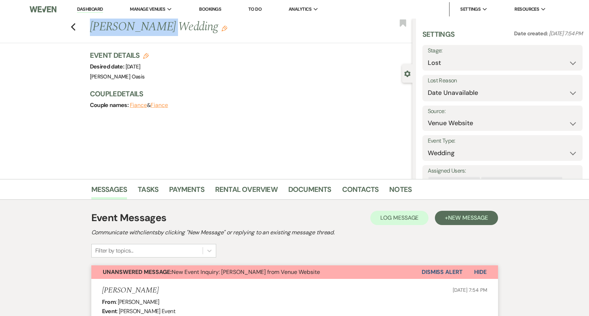
drag, startPoint x: 157, startPoint y: 27, endPoint x: 79, endPoint y: 27, distance: 78.1
click at [79, 27] on div "Previous [PERSON_NAME] Wedding Edit Bookmark" at bounding box center [204, 31] width 416 height 25
copy h1 "[PERSON_NAME]"
click at [78, 26] on div "Previous [PERSON_NAME] Wedding Edit Bookmark" at bounding box center [204, 31] width 416 height 25
click at [76, 26] on div "Previous [PERSON_NAME] Wedding Edit Bookmark" at bounding box center [204, 31] width 416 height 25
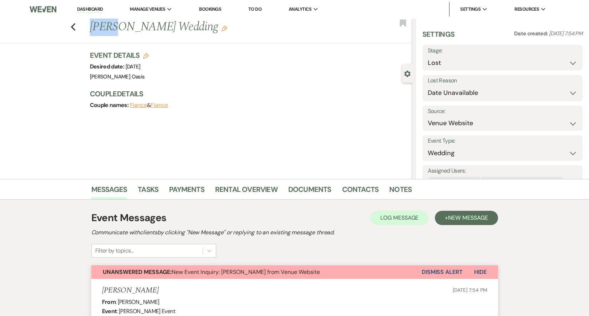
click at [76, 26] on div "Previous [PERSON_NAME] Wedding Edit Bookmark" at bounding box center [204, 31] width 416 height 25
click at [75, 26] on icon "Previous" at bounding box center [73, 27] width 5 height 9
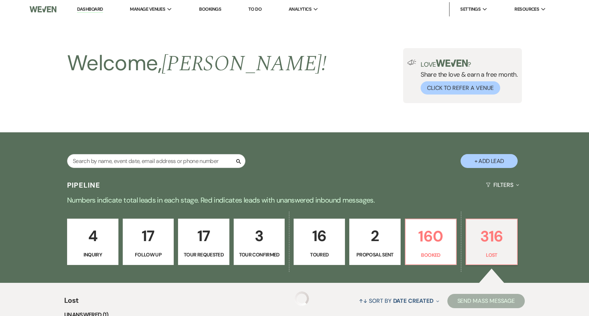
scroll to position [122, 0]
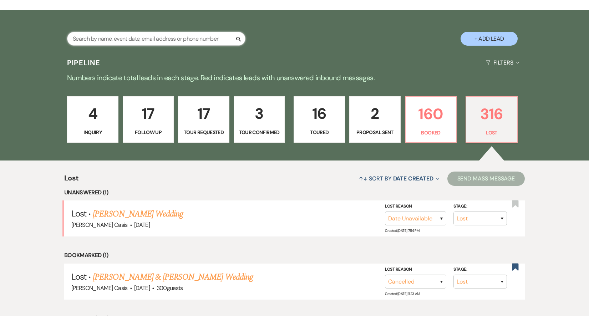
click at [161, 38] on input "text" at bounding box center [156, 39] width 178 height 14
paste input "[PERSON_NAME]"
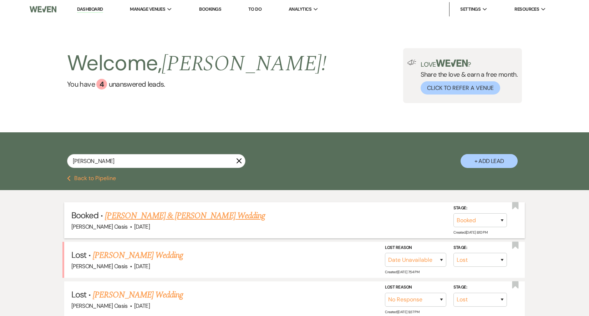
click at [145, 215] on link "[PERSON_NAME] & [PERSON_NAME] Wedding" at bounding box center [185, 215] width 160 height 13
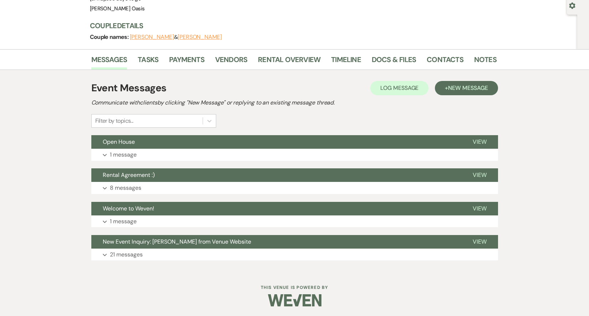
scroll to position [68, 0]
click at [139, 246] on button "New Event Inquiry: [PERSON_NAME] from Venue Website" at bounding box center [276, 242] width 370 height 14
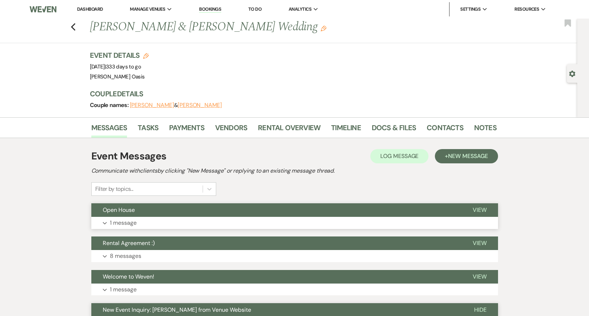
scroll to position [0, 0]
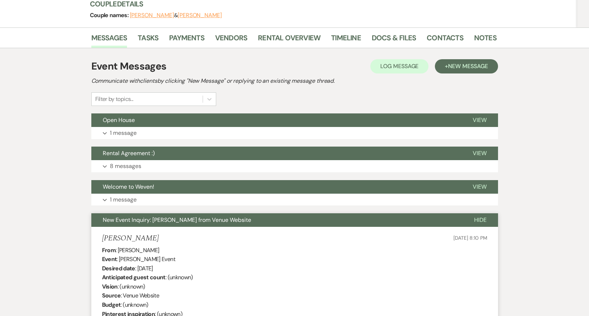
click at [151, 221] on span "New Event Inquiry: [PERSON_NAME] from Venue Website" at bounding box center [177, 219] width 148 height 7
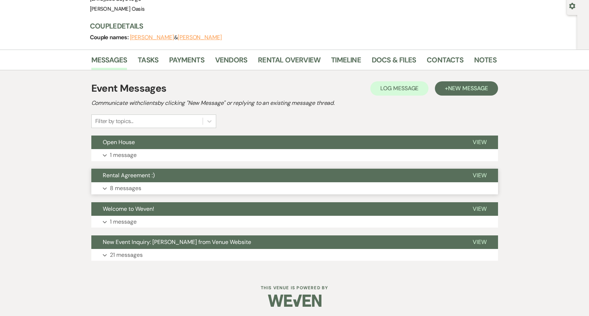
click at [149, 176] on span "Rental Agreement :)" at bounding box center [129, 175] width 52 height 7
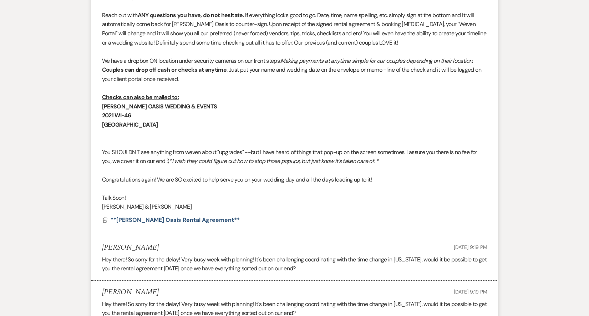
scroll to position [123, 0]
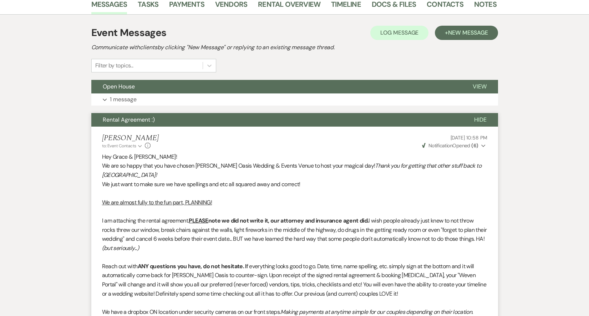
click at [170, 123] on button "Rental Agreement :)" at bounding box center [276, 120] width 371 height 14
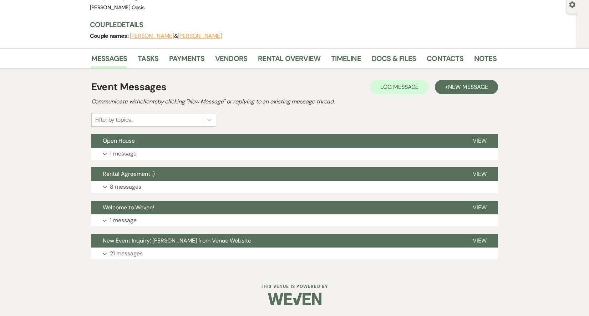
scroll to position [68, 0]
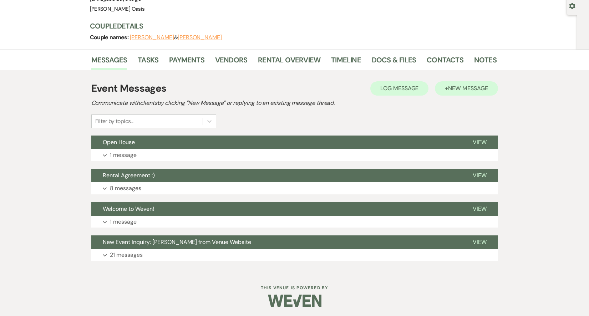
click at [472, 85] on span "New Message" at bounding box center [468, 88] width 40 height 7
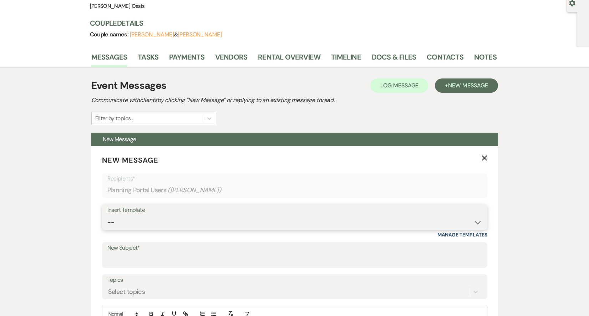
scroll to position [213, 0]
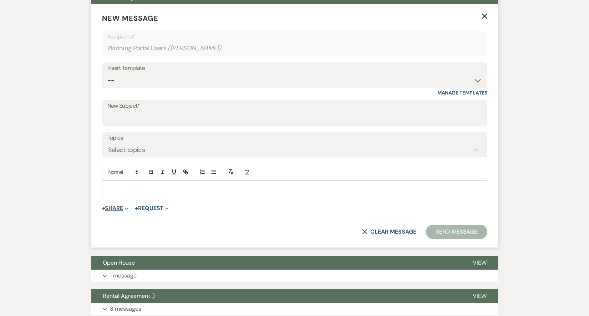
click at [116, 207] on button "+ Share Expand" at bounding box center [115, 208] width 27 height 6
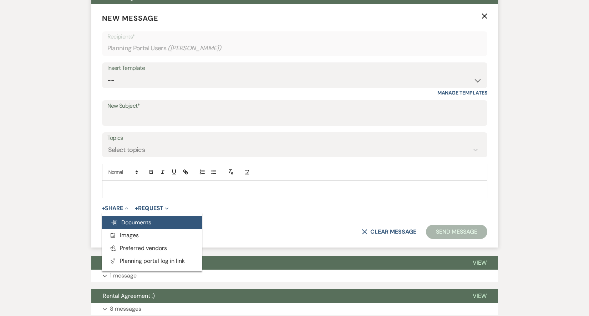
click at [129, 220] on span "Doc Upload Documents" at bounding box center [131, 222] width 41 height 7
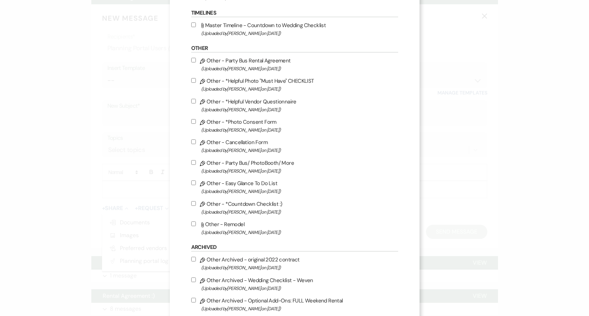
scroll to position [232, 0]
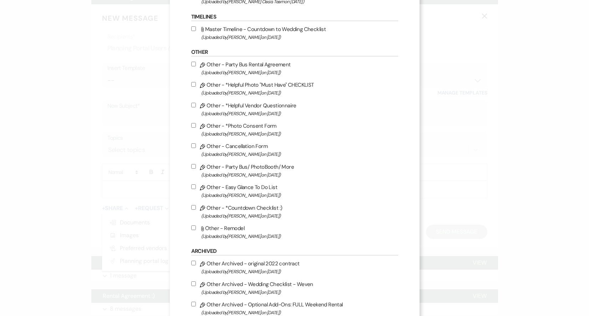
click at [245, 158] on span "(Uploaded by [PERSON_NAME] on [DATE] )" at bounding box center [299, 154] width 197 height 8
click at [196, 148] on input "Pencil Other - Cancellation Form (Uploaded by [PERSON_NAME] on [DATE] )" at bounding box center [193, 145] width 5 height 5
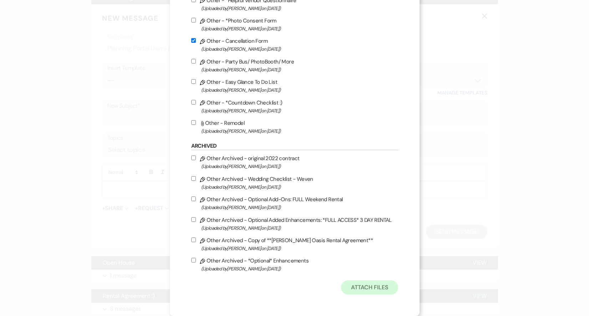
scroll to position [351, 0]
click at [372, 287] on button "Attach Files" at bounding box center [369, 287] width 57 height 14
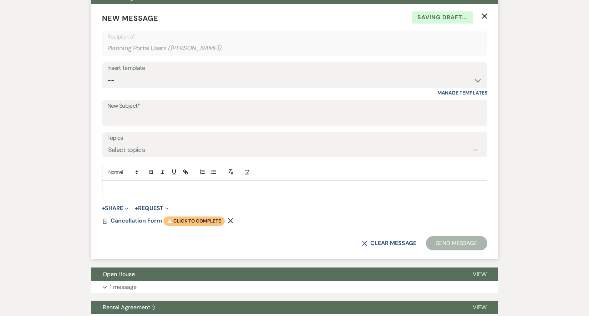
click at [201, 218] on span "Warning Click to complete" at bounding box center [193, 220] width 61 height 9
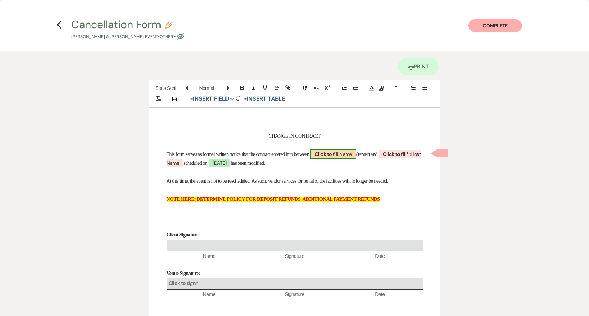
click at [339, 155] on b "Click to fill:" at bounding box center [327, 154] width 25 height 6
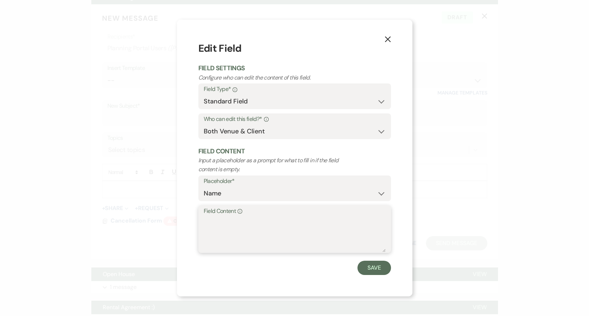
click at [241, 225] on textarea "Field Content Info" at bounding box center [295, 234] width 182 height 36
click at [379, 265] on button "Save" at bounding box center [374, 268] width 34 height 14
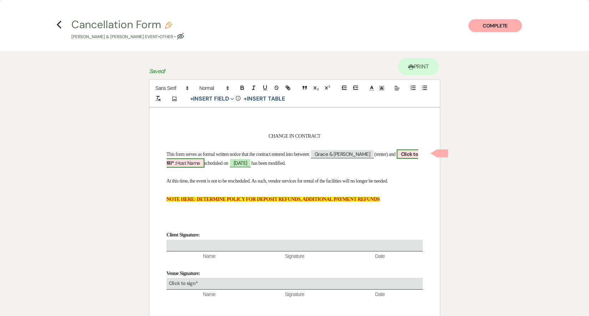
click at [190, 163] on span "Click to fill* : Host Name" at bounding box center [293, 158] width 252 height 18
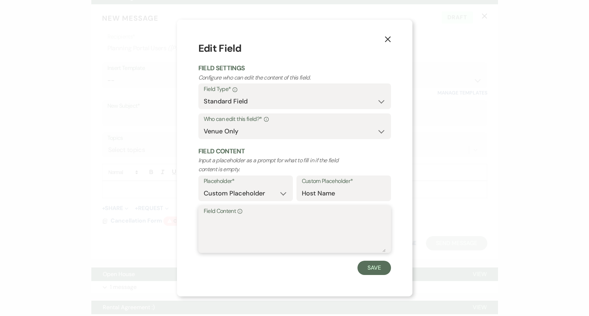
click at [221, 226] on textarea "Field Content Info" at bounding box center [295, 234] width 182 height 36
click at [383, 269] on button "Save" at bounding box center [374, 268] width 34 height 14
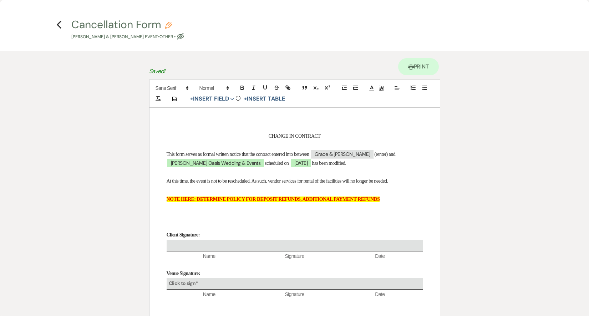
drag, startPoint x: 327, startPoint y: 164, endPoint x: 309, endPoint y: 162, distance: 18.3
click at [312, 162] on span "has been modified." at bounding box center [329, 162] width 34 height 5
click at [220, 186] on p at bounding box center [295, 190] width 256 height 9
click at [380, 33] on div "Cancellation Form Pencil [PERSON_NAME] & [PERSON_NAME] Event • Other • Eye Bloc…" at bounding box center [296, 29] width 450 height 21
click at [61, 22] on icon "Previous" at bounding box center [58, 24] width 5 height 9
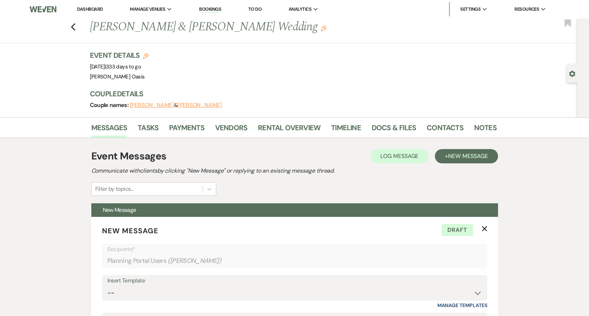
scroll to position [0, 0]
click at [165, 22] on li "[PERSON_NAME] Oasis" at bounding box center [177, 23] width 64 height 7
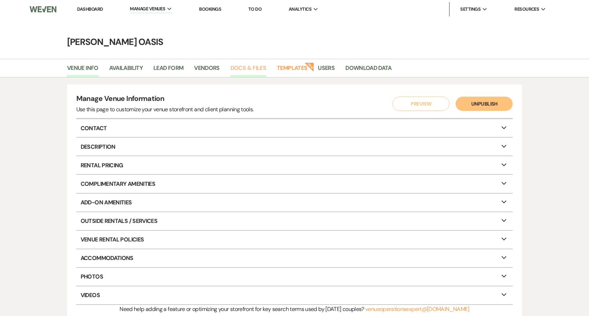
click at [242, 70] on link "Docs & Files" at bounding box center [248, 70] width 36 height 14
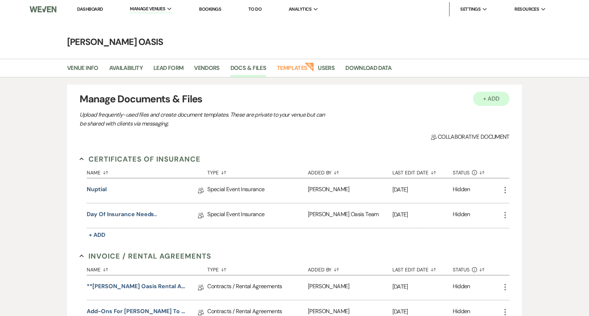
click at [494, 99] on button "+ Add" at bounding box center [491, 99] width 36 height 14
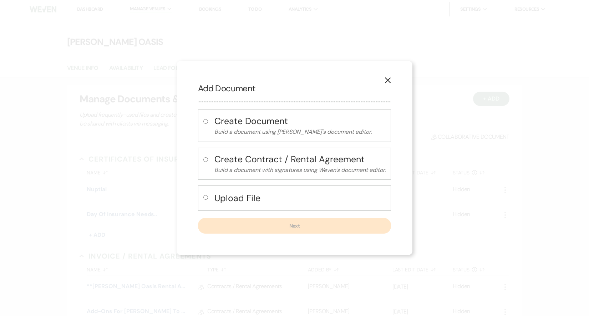
click at [277, 162] on h4 "Create Contract / Rental Agreement" at bounding box center [299, 159] width 171 height 12
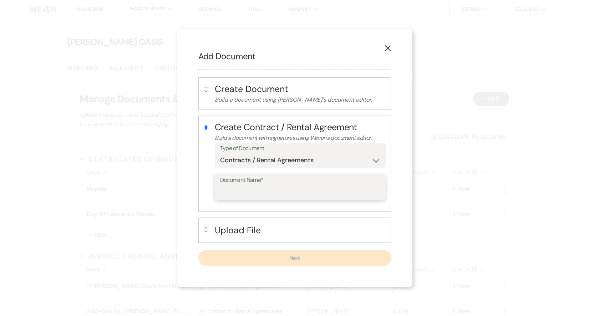
click at [265, 190] on input "Document Name*" at bounding box center [300, 192] width 160 height 14
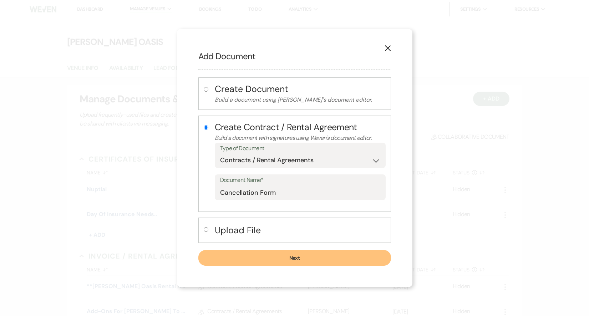
click at [302, 263] on button "Next" at bounding box center [294, 258] width 193 height 16
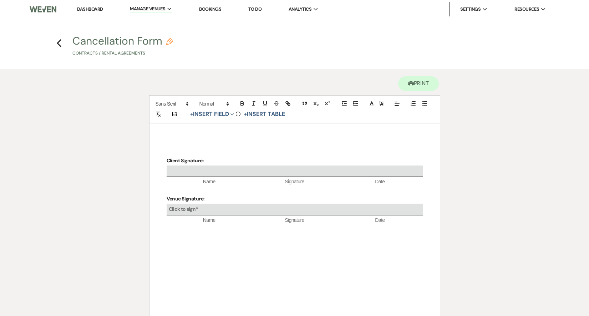
click at [193, 144] on div "Client Signature: Name Signature Date Venue Signature: Click to sign* Name Sign…" at bounding box center [294, 230] width 290 height 214
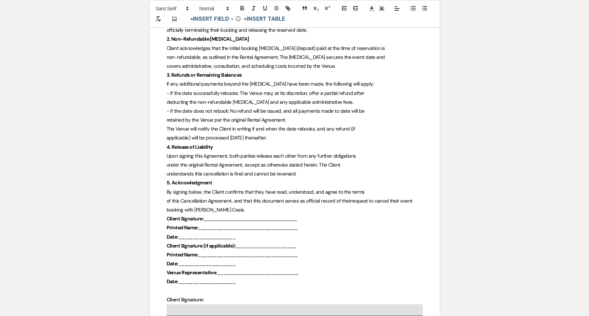
scroll to position [221, 0]
click at [165, 8] on span at bounding box center [171, 8] width 39 height 9
click at [164, 34] on span at bounding box center [171, 30] width 32 height 11
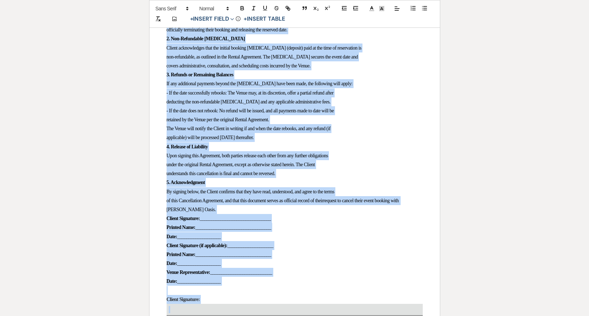
click at [203, 109] on span "- If the date does not rebook: No refund will be issued, and all payments made …" at bounding box center [250, 110] width 167 height 5
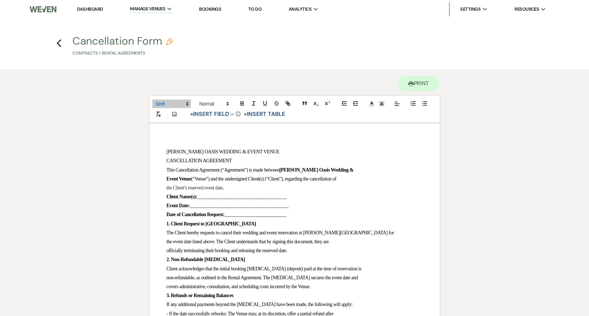
scroll to position [0, 0]
drag, startPoint x: 240, startPoint y: 161, endPoint x: 140, endPoint y: 144, distance: 101.2
click at [394, 105] on icon at bounding box center [397, 104] width 6 height 6
click at [395, 125] on span at bounding box center [396, 122] width 9 height 9
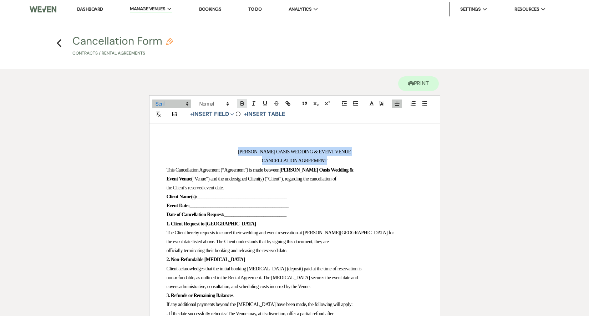
click at [245, 104] on icon "button" at bounding box center [242, 103] width 6 height 6
click at [269, 158] on strong "CANCELLATION AGREEMENT" at bounding box center [295, 160] width 70 height 5
drag, startPoint x: 324, startPoint y: 149, endPoint x: 231, endPoint y: 149, distance: 92.7
click at [231, 149] on p "[PERSON_NAME] OASIS WEDDING & EVENT VENUE" at bounding box center [295, 151] width 256 height 9
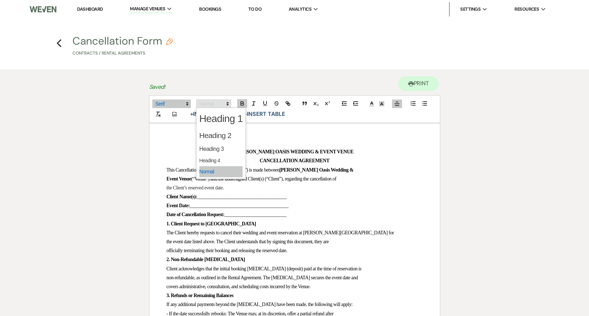
click at [215, 103] on span at bounding box center [213, 103] width 35 height 9
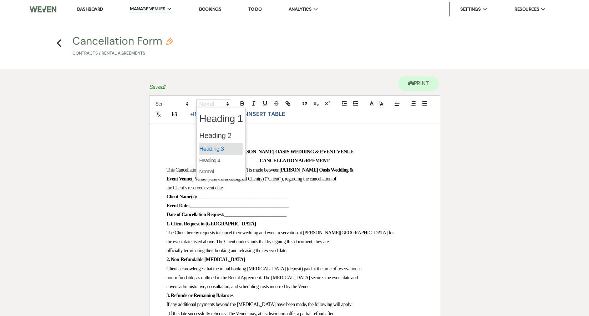
click at [216, 150] on span at bounding box center [221, 149] width 44 height 12
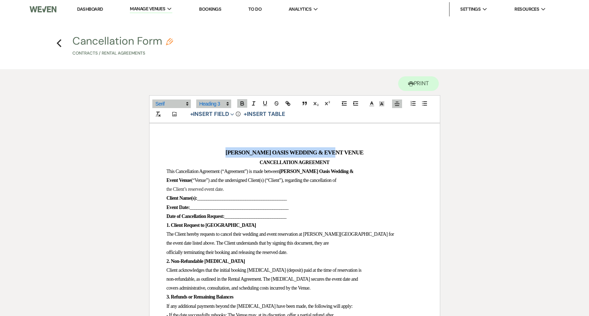
click at [216, 150] on h3 "[PERSON_NAME] OASIS WEDDING & EVENT VENUE" at bounding box center [295, 152] width 256 height 10
click at [356, 162] on p "CANCELLATION AGREEMENT" at bounding box center [295, 162] width 256 height 9
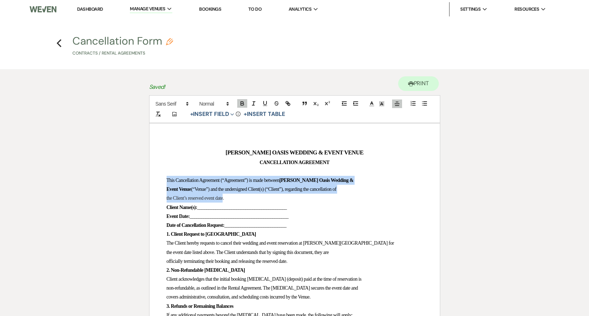
drag, startPoint x: 228, startPoint y: 196, endPoint x: 142, endPoint y: 179, distance: 87.3
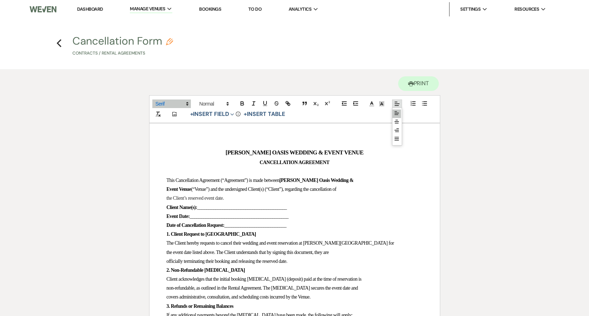
click at [395, 105] on icon at bounding box center [397, 104] width 6 height 6
click at [397, 121] on icon at bounding box center [397, 122] width 6 height 6
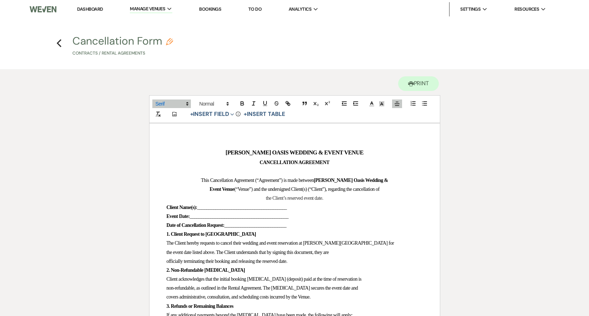
click at [312, 172] on p "﻿" at bounding box center [295, 171] width 256 height 9
drag, startPoint x: 293, startPoint y: 180, endPoint x: 261, endPoint y: 180, distance: 31.7
click at [261, 180] on span "This Cancellation Agreement (“Agreement”) is made between" at bounding box center [257, 180] width 113 height 5
click at [252, 179] on span "This Cancellation Agreement (“Agreement”) is made between" at bounding box center [257, 180] width 113 height 5
drag, startPoint x: 292, startPoint y: 179, endPoint x: 262, endPoint y: 179, distance: 30.0
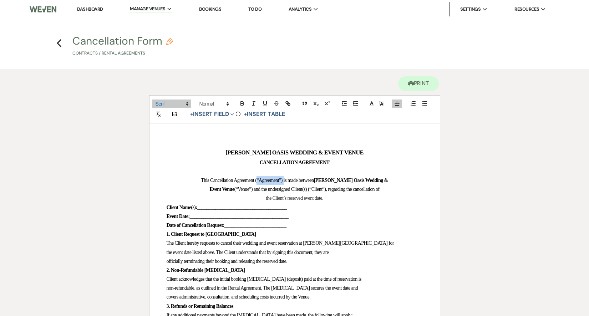
click at [262, 179] on span "This Cancellation Agreement (“Agreement”) is made between" at bounding box center [257, 180] width 113 height 5
drag, startPoint x: 249, startPoint y: 186, endPoint x: 231, endPoint y: 187, distance: 18.2
click at [234, 187] on span "(“Venue”) and the undersigned Client(s) (“Client”), regarding the cancellation …" at bounding box center [306, 188] width 145 height 5
drag, startPoint x: 321, startPoint y: 188, endPoint x: 301, endPoint y: 190, distance: 20.0
click at [301, 190] on span "and the undersigned Client(s) (“Client”), regarding the cancellation of" at bounding box center [307, 188] width 126 height 5
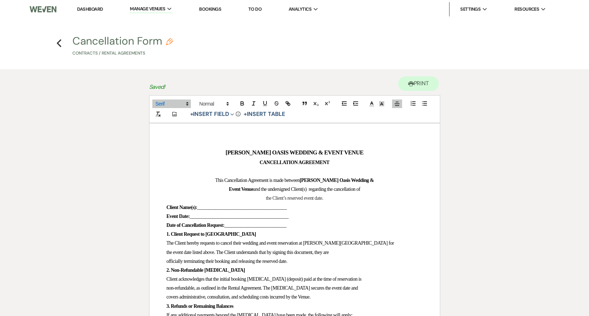
click at [334, 198] on p "the Client’s reserved event date." at bounding box center [295, 198] width 256 height 9
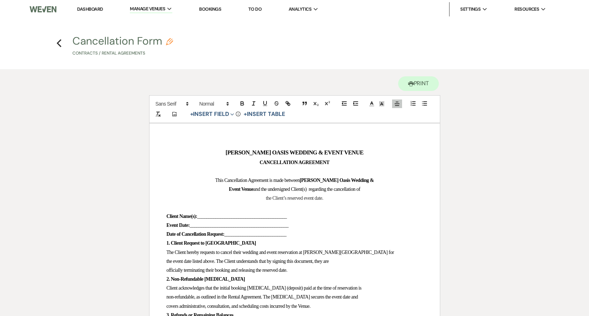
click at [206, 177] on p "This Cancellation Agreement is made between [PERSON_NAME] Oasis Wedding &" at bounding box center [295, 180] width 256 height 9
click at [210, 189] on p "Event Venue and the undersigned Client(s) regarding the cancellation of" at bounding box center [295, 189] width 256 height 9
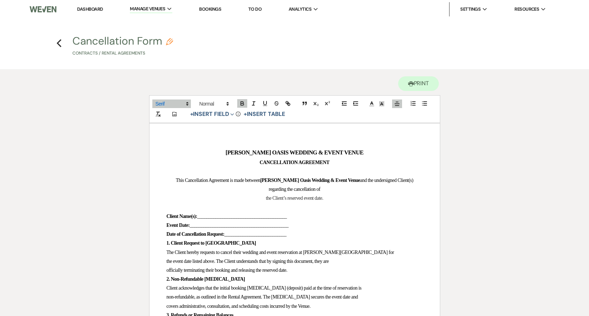
click at [258, 198] on p "the Client’s reserved event date." at bounding box center [295, 198] width 256 height 9
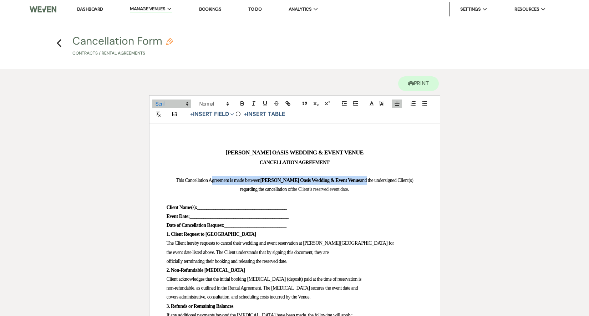
drag, startPoint x: 360, startPoint y: 180, endPoint x: 209, endPoint y: 180, distance: 150.8
click at [209, 180] on p "This Cancellation Agreement is made between [PERSON_NAME] Oasis Wedding & Event…" at bounding box center [295, 185] width 256 height 18
click at [241, 103] on icon "button" at bounding box center [242, 103] width 2 height 2
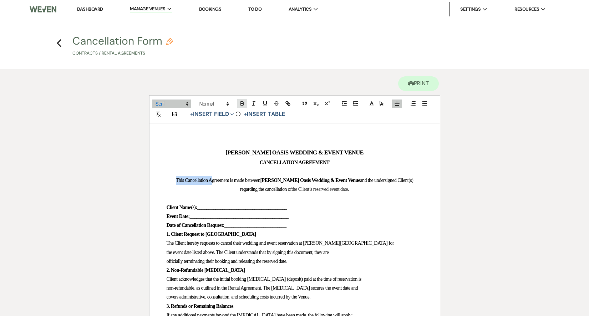
click at [241, 103] on icon "button" at bounding box center [242, 103] width 2 height 2
click at [257, 203] on p "Client Name(s): _______________________________________" at bounding box center [295, 207] width 256 height 9
click at [403, 178] on span "This Cancellation Agreement is made between [PERSON_NAME] Oasis Wedding & Event…" at bounding box center [295, 185] width 256 height 14
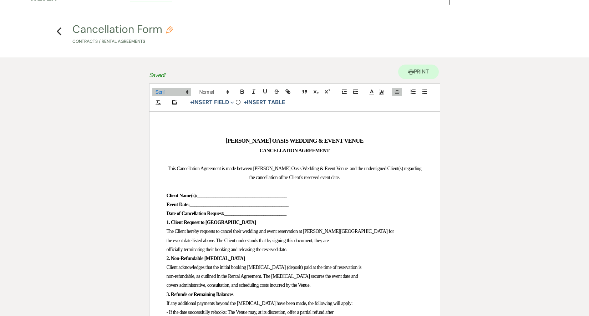
scroll to position [12, 0]
drag, startPoint x: 326, startPoint y: 196, endPoint x: 203, endPoint y: 196, distance: 122.7
click at [203, 196] on p "Client Name(s): _______________________________________" at bounding box center [295, 195] width 256 height 9
click at [223, 103] on button "+ Insert Field Expand" at bounding box center [212, 102] width 49 height 9
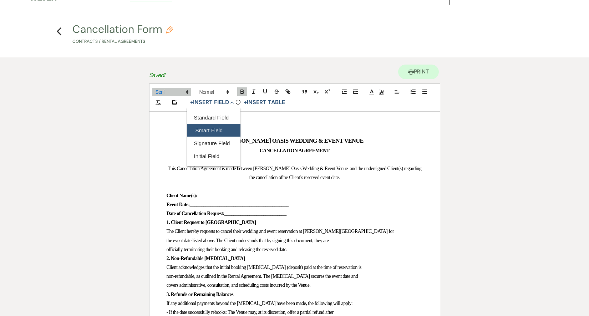
click at [223, 128] on button "Smart Field" at bounding box center [213, 130] width 53 height 13
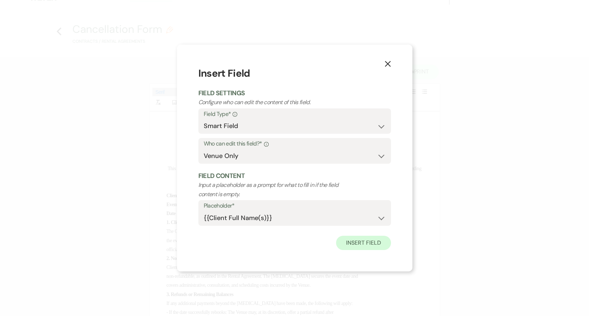
click at [375, 241] on button "Insert Field" at bounding box center [363, 243] width 55 height 14
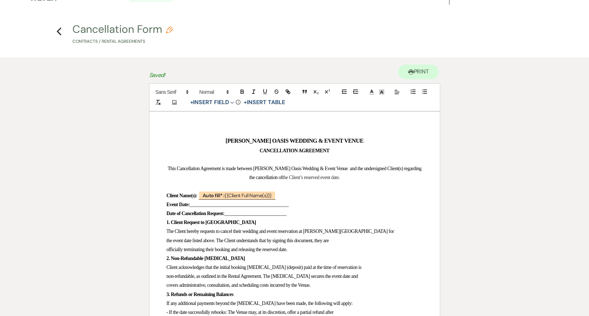
drag, startPoint x: 282, startPoint y: 206, endPoint x: 194, endPoint y: 206, distance: 87.7
click at [194, 206] on p "Event Date: ___________________________________________" at bounding box center [295, 204] width 256 height 9
click at [210, 104] on button "+ Insert Field Expand" at bounding box center [212, 102] width 49 height 9
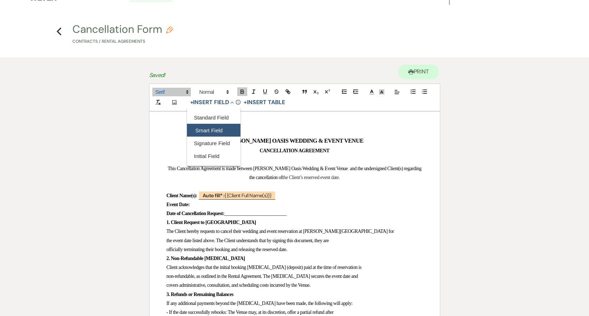
click at [214, 134] on button "Smart Field" at bounding box center [213, 130] width 53 height 13
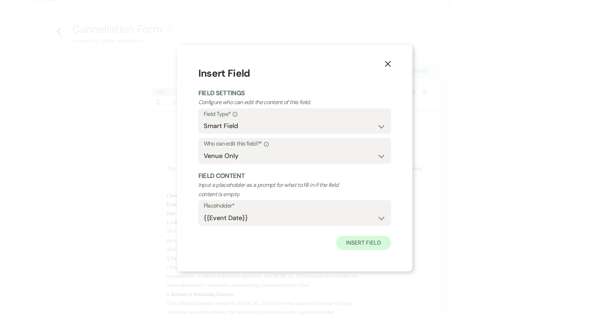
click at [344, 243] on button "Insert Field" at bounding box center [363, 243] width 55 height 14
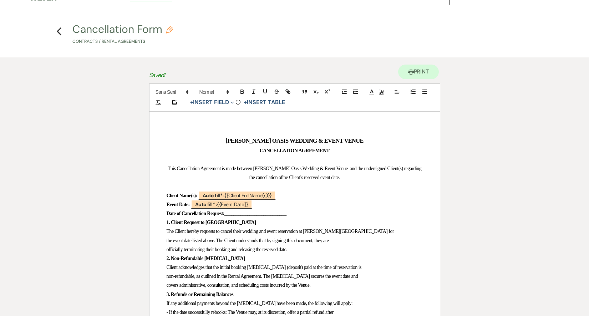
drag, startPoint x: 322, startPoint y: 213, endPoint x: 236, endPoint y: 213, distance: 85.9
click at [236, 213] on p "Date of Cancellation Request: ___________________________" at bounding box center [295, 213] width 256 height 9
click at [220, 97] on span "+ Insert Field Expand Standard Field Smart Field Signature Field Initial Field" at bounding box center [211, 102] width 49 height 10
click at [219, 102] on button "+ Insert Field Expand" at bounding box center [212, 102] width 49 height 9
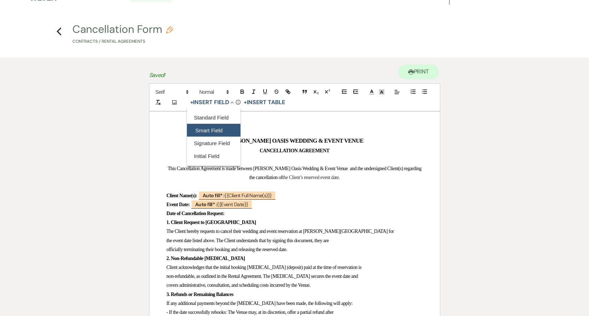
click at [218, 133] on button "Smart Field" at bounding box center [213, 130] width 53 height 13
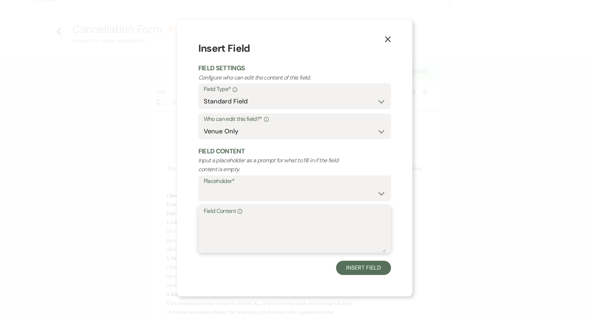
drag, startPoint x: 277, startPoint y: 167, endPoint x: 252, endPoint y: 220, distance: 59.0
click at [252, 220] on textarea "Field Content Info" at bounding box center [295, 234] width 182 height 36
click at [353, 266] on button "Insert Field" at bounding box center [363, 268] width 55 height 14
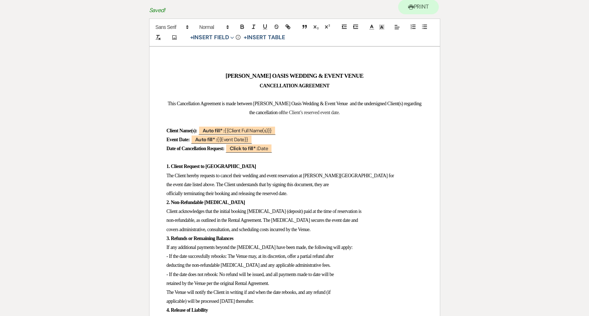
scroll to position [77, 0]
click at [161, 185] on div "[PERSON_NAME] OASIS WEDDING & EVENT VENUE CANCELLATION AGREEMENT This Cancellat…" at bounding box center [294, 307] width 290 height 522
click at [163, 193] on div "[PERSON_NAME] OASIS WEDDING & EVENT VENUE CANCELLATION AGREEMENT This Cancellat…" at bounding box center [294, 307] width 290 height 522
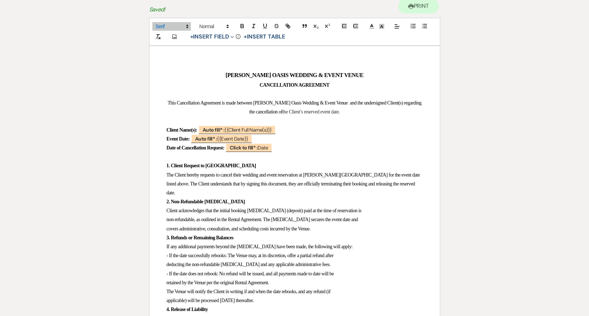
click at [344, 173] on span "The Client hereby requests to cancel their wedding and event reservation at [PE…" at bounding box center [294, 183] width 254 height 23
click at [215, 190] on p "The Client hereby requests to cancel their wedding and event reservation at [PE…" at bounding box center [295, 183] width 256 height 27
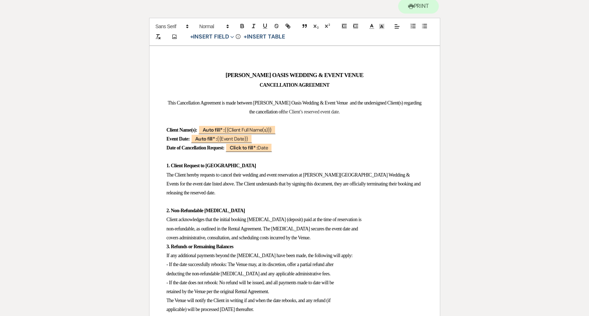
click at [160, 230] on div "[PERSON_NAME] OASIS WEDDING & EVENT VENUE CANCELLATION AGREEMENT This Cancellat…" at bounding box center [294, 311] width 290 height 531
click at [167, 229] on span "non-refundable, as outlined in the Rental Agreement. The [MEDICAL_DATA] secures…" at bounding box center [262, 228] width 191 height 5
click at [157, 237] on div "[PERSON_NAME] OASIS WEDDING & EVENT VENUE CANCELLATION AGREEMENT This Cancellat…" at bounding box center [294, 311] width 290 height 531
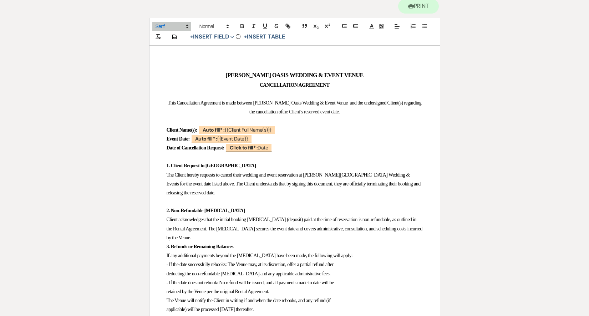
click at [165, 237] on div "[PERSON_NAME] OASIS WEDDING & EVENT VENUE CANCELLATION AGREEMENT This Cancellat…" at bounding box center [294, 311] width 290 height 531
drag, startPoint x: 291, startPoint y: 217, endPoint x: 276, endPoint y: 216, distance: 15.3
click at [276, 217] on span "Client acknowledges that the initial booking [MEDICAL_DATA] (deposit) paid at t…" at bounding box center [295, 228] width 257 height 23
click at [206, 236] on p "Client acknowledges that the initial booking [MEDICAL_DATA] paid at the time of…" at bounding box center [295, 228] width 256 height 27
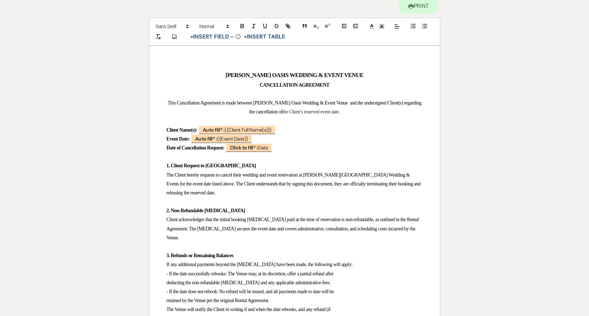
click at [161, 270] on div "[PERSON_NAME] OASIS WEDDING & EVENT VENUE CANCELLATION AGREEMENT This Cancellat…" at bounding box center [294, 316] width 290 height 540
click at [162, 282] on div "[PERSON_NAME] OASIS WEDDING & EVENT VENUE CANCELLATION AGREEMENT This Cancellat…" at bounding box center [294, 316] width 290 height 540
click at [164, 295] on div "[PERSON_NAME] OASIS WEDDING & EVENT VENUE CANCELLATION AGREEMENT This Cancellat…" at bounding box center [294, 316] width 290 height 540
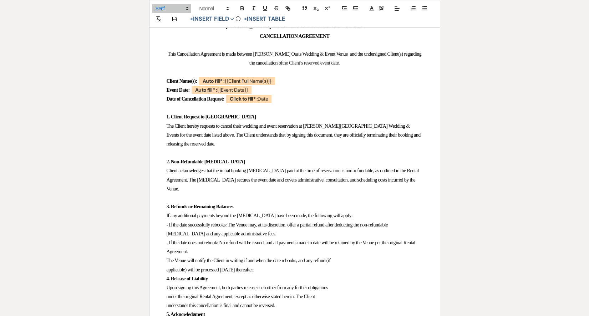
scroll to position [126, 0]
click at [162, 266] on div "[PERSON_NAME] OASIS WEDDING & EVENT VENUE CANCELLATION AGREEMENT This Cancellat…" at bounding box center [294, 267] width 290 height 540
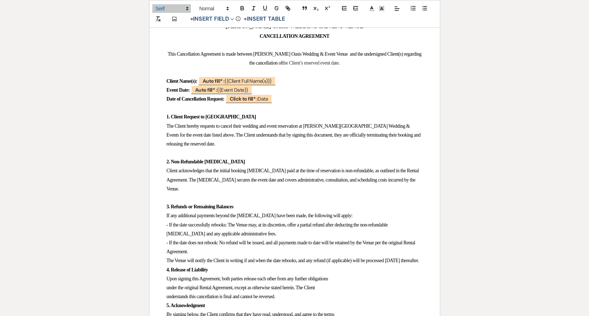
drag, startPoint x: 212, startPoint y: 267, endPoint x: 156, endPoint y: 266, distance: 56.0
click at [156, 266] on div "[PERSON_NAME] OASIS WEDDING & EVENT VENUE CANCELLATION AGREEMENT This Cancellat…" at bounding box center [294, 262] width 290 height 531
click at [166, 264] on div "[PERSON_NAME] OASIS WEDDING & EVENT VENUE CANCELLATION AGREEMENT This Cancellat…" at bounding box center [294, 262] width 290 height 531
click at [168, 263] on span "The Venue will notify the Client in writing if and when the date rebooks, and a…" at bounding box center [293, 260] width 252 height 5
click at [223, 263] on p "The Venue will notify the Client in writing if and when the date rebooks, and a…" at bounding box center [295, 260] width 256 height 9
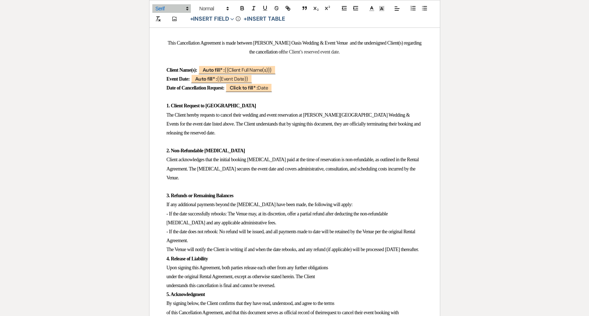
scroll to position [140, 0]
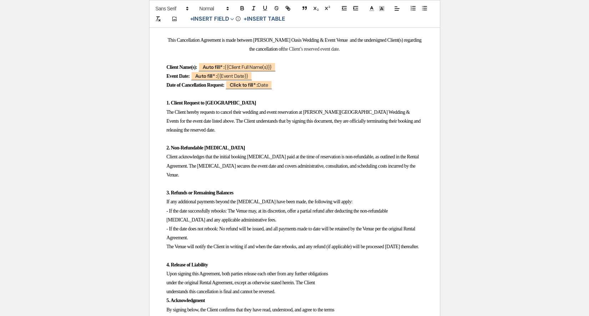
click at [167, 285] on span "under the original Rental Agreement, except as otherwise stated herein. The Cli…" at bounding box center [241, 282] width 148 height 5
click at [154, 295] on div "[PERSON_NAME] OASIS WEDDING & EVENT VENUE CANCELLATION AGREEMENT This Cancellat…" at bounding box center [294, 253] width 290 height 540
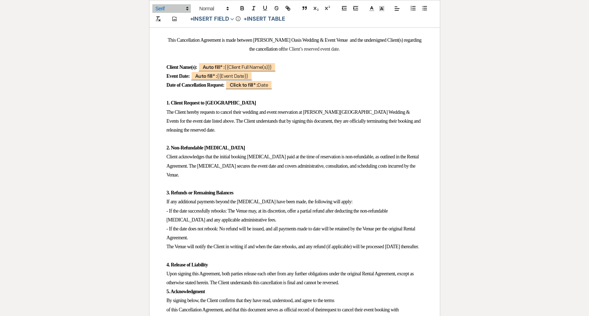
click at [414, 287] on p "Upon signing this Agreement, both parties release each other from any further o…" at bounding box center [295, 278] width 256 height 18
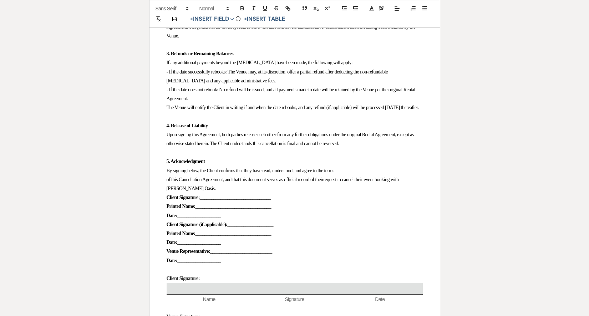
scroll to position [279, 0]
click at [167, 187] on span "of this Cancellation Agreement, and that this document serves as official recor…" at bounding box center [283, 184] width 233 height 14
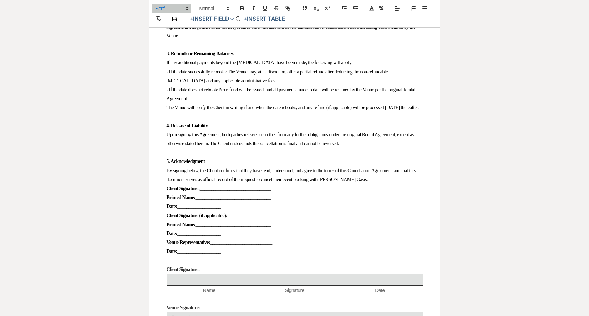
click at [277, 182] on span "By signing below, the Client confirms that they have read, understood, and agre…" at bounding box center [292, 175] width 250 height 14
click at [397, 184] on p "By signing below, the Client confirms that they have read, understood, and agre…" at bounding box center [295, 175] width 256 height 18
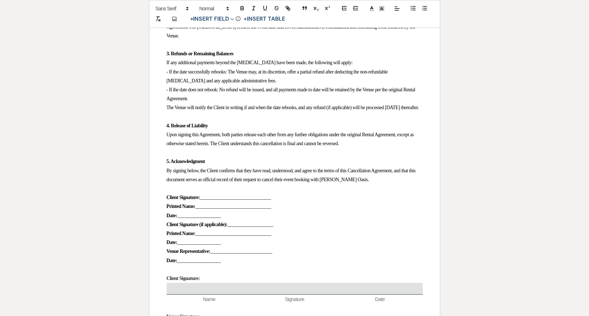
drag, startPoint x: 304, startPoint y: 205, endPoint x: 223, endPoint y: 207, distance: 80.6
click at [223, 202] on p "Client Signature: _______________________________" at bounding box center [295, 197] width 256 height 9
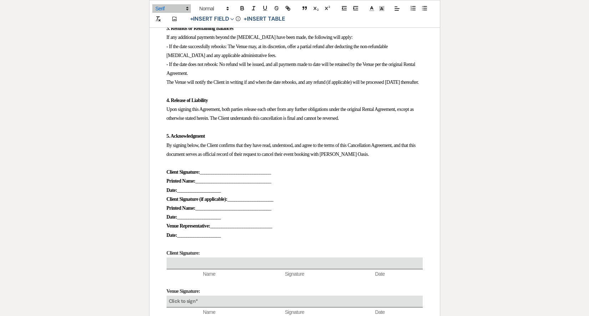
scroll to position [319, 0]
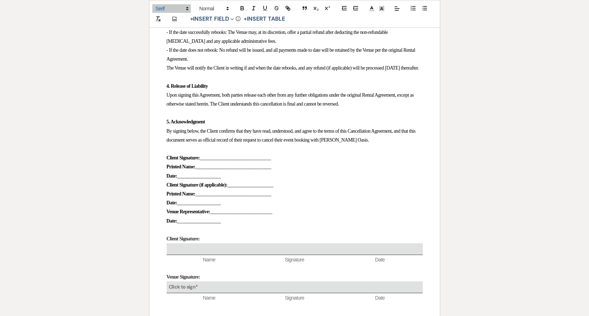
drag, startPoint x: 248, startPoint y: 230, endPoint x: 172, endPoint y: 158, distance: 104.2
click at [172, 158] on div "[PERSON_NAME] OASIS WEDDING & EVENT VENUE CANCELLATION AGREEMENT This Cancellat…" at bounding box center [294, 75] width 290 height 540
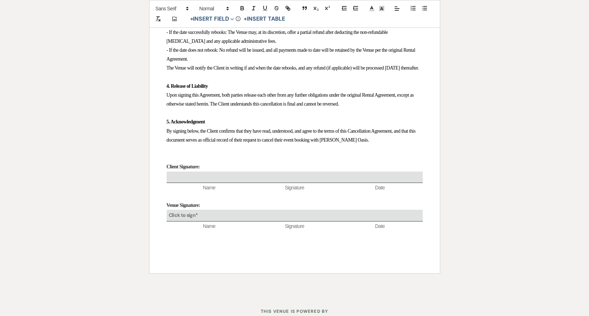
click at [172, 153] on p at bounding box center [295, 148] width 256 height 9
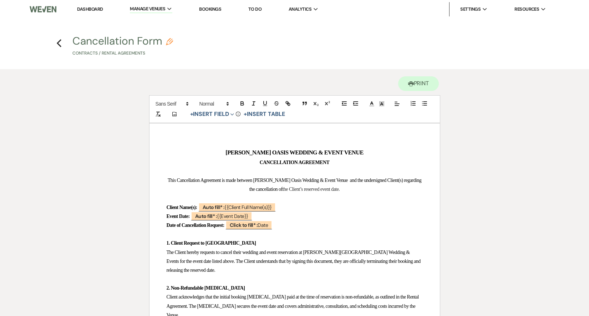
scroll to position [0, 0]
click at [60, 40] on use "button" at bounding box center [59, 43] width 5 height 8
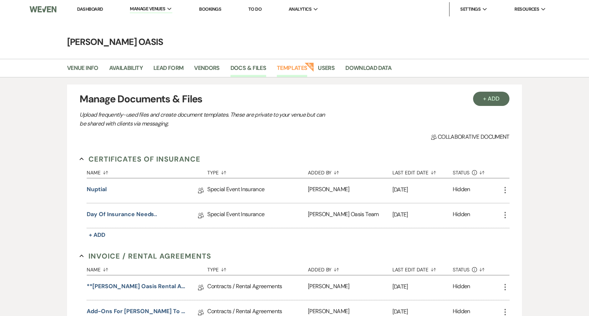
click at [303, 66] on link "Templates" at bounding box center [292, 70] width 30 height 14
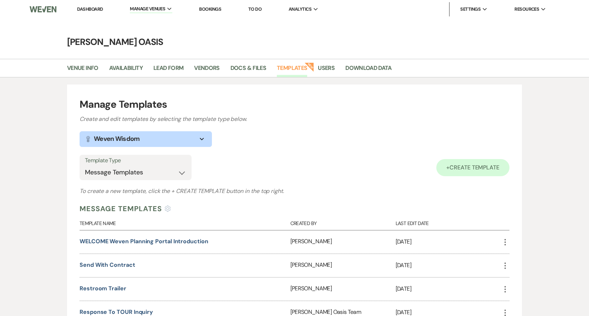
click at [475, 167] on span "Create Template" at bounding box center [474, 167] width 50 height 7
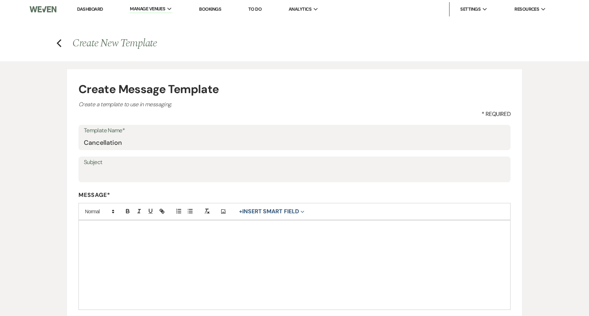
type input "Cancellation"
click at [184, 173] on input "Subject" at bounding box center [294, 175] width 421 height 14
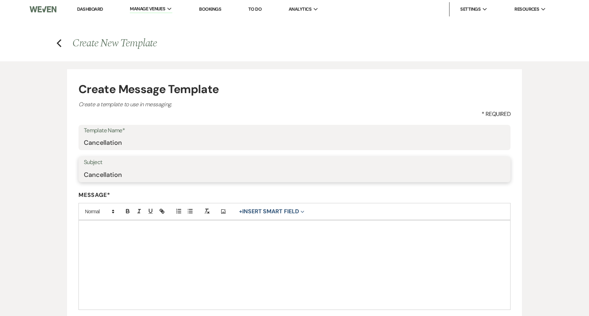
type input "Cancellation"
click at [184, 239] on div at bounding box center [294, 264] width 431 height 89
paste div
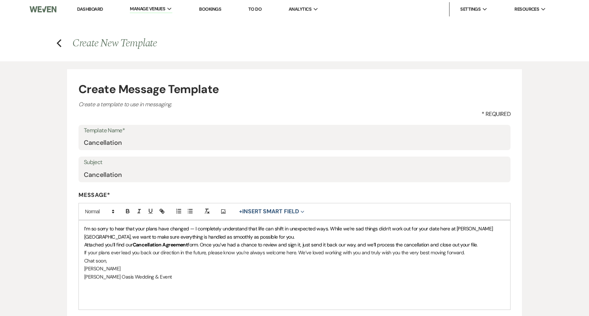
click at [85, 226] on span "I’m so sorry to hear that your plans have changed — I completely understand tha…" at bounding box center [288, 232] width 409 height 14
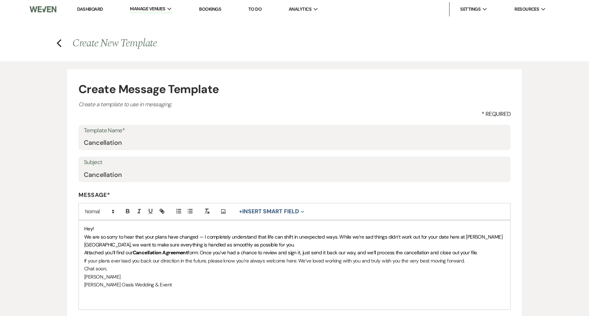
click at [251, 241] on p "We are so sorry to hear that your plans have changed — I completely understand …" at bounding box center [294, 241] width 420 height 16
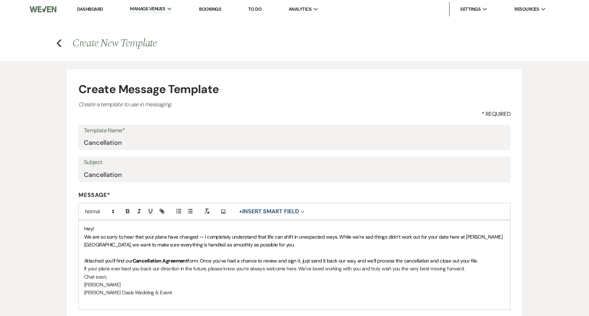
click at [490, 257] on p "Attached you’ll find our Cancellation Agreement form. Once you’ve had a chance …" at bounding box center [294, 261] width 420 height 8
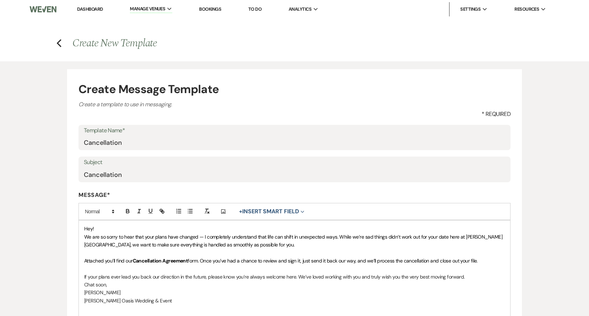
click at [472, 273] on p "If your plans ever lead you back our direction in the future, please know you’r…" at bounding box center [294, 277] width 420 height 8
click at [469, 274] on p "If your plans ever lead you back our direction in the future, please know you’r…" at bounding box center [294, 277] width 420 height 8
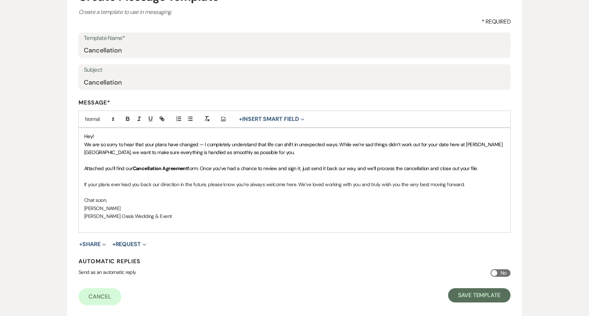
scroll to position [94, 0]
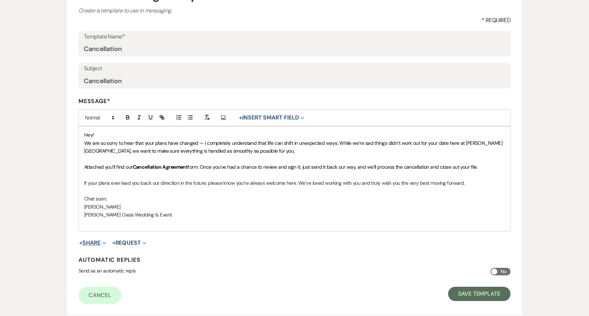
click at [99, 240] on button "+ Share Expand" at bounding box center [92, 243] width 27 height 6
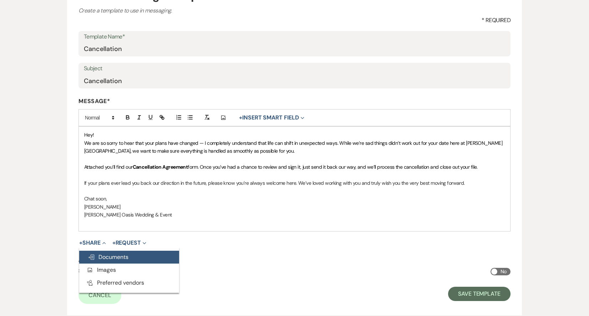
click at [102, 251] on button "Doc Upload Documents" at bounding box center [129, 257] width 100 height 13
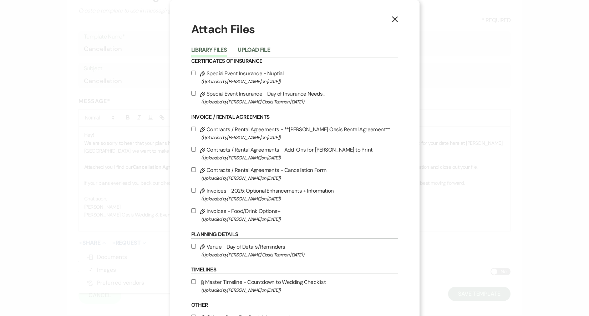
scroll to position [0, 0]
click at [194, 172] on input "Pencil Contracts / Rental Agreements - Cancellation Form (Uploaded by Ronelle O…" at bounding box center [193, 169] width 5 height 5
checkbox input "true"
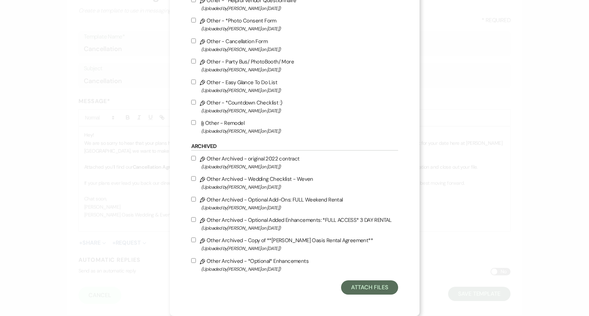
scroll to position [372, 0]
click at [371, 290] on button "Attach Files" at bounding box center [369, 287] width 57 height 14
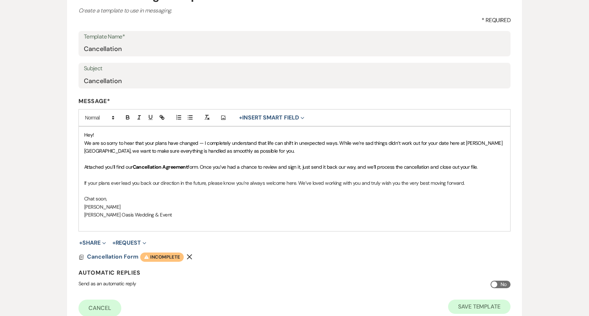
click at [469, 304] on button "Save Template" at bounding box center [479, 307] width 62 height 14
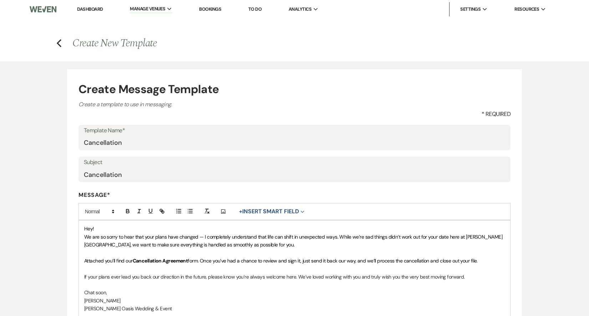
select select "Message Templates"
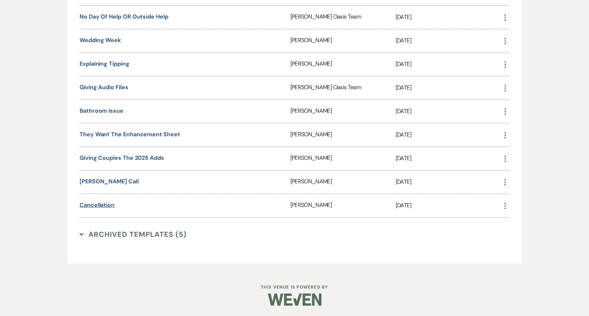
scroll to position [1354, 0]
click at [108, 207] on link "Cancellation" at bounding box center [97, 204] width 35 height 7
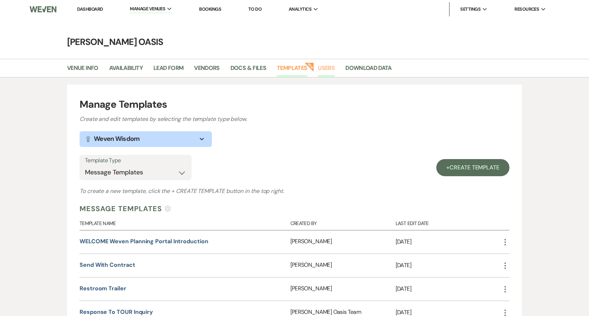
scroll to position [0, 0]
click at [255, 69] on link "Docs & Files" at bounding box center [248, 70] width 36 height 14
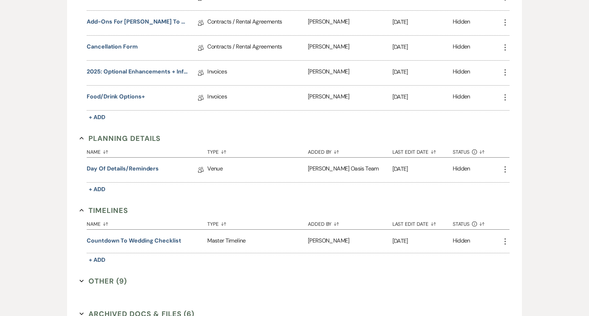
scroll to position [219, 0]
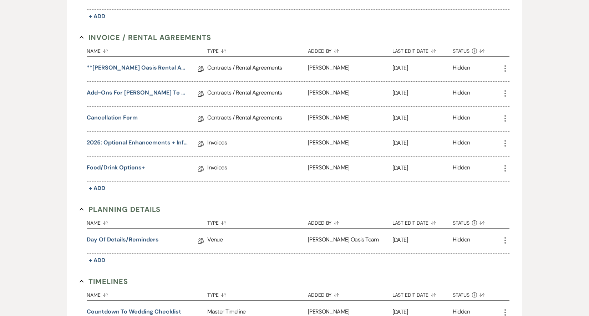
click at [131, 116] on link "Cancellation Form" at bounding box center [112, 118] width 51 height 11
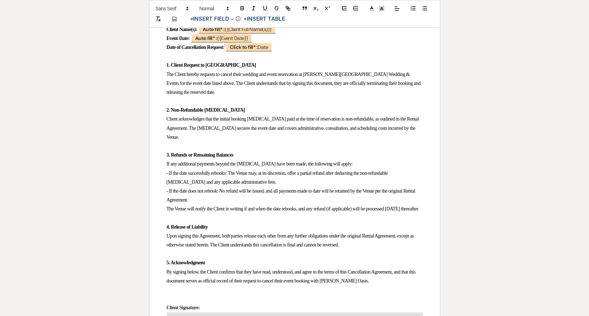
scroll to position [240, 0]
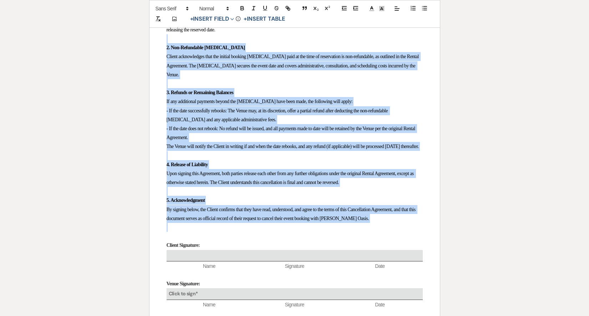
drag, startPoint x: 167, startPoint y: 229, endPoint x: 163, endPoint y: 35, distance: 194.0
click at [163, 35] on div "[PERSON_NAME] OASIS WEDDING & EVENT VENUE CANCELLATION AGREEMENT This Cancellat…" at bounding box center [294, 117] width 290 height 469
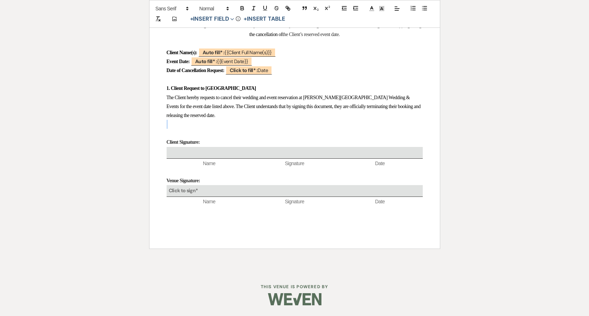
scroll to position [152, 0]
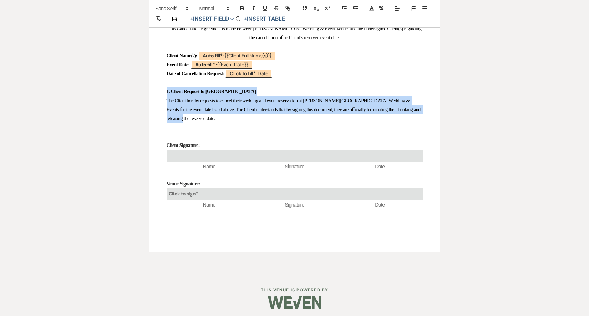
drag, startPoint x: 218, startPoint y: 117, endPoint x: 157, endPoint y: 91, distance: 66.0
click at [157, 91] on div "OEHME OASIS WEDDING & EVENT VENUE CANCELLATION AGREEMENT This Cancellation Agre…" at bounding box center [294, 112] width 290 height 280
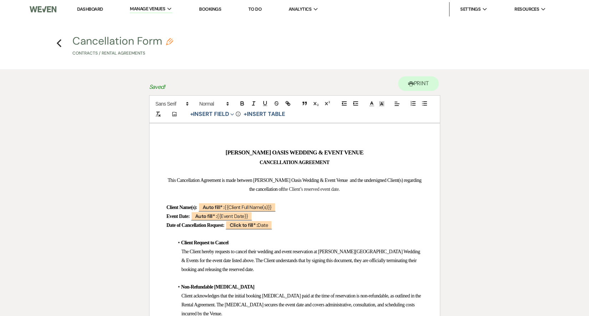
scroll to position [0, 0]
click at [87, 10] on link "Dashboard" at bounding box center [90, 9] width 26 height 6
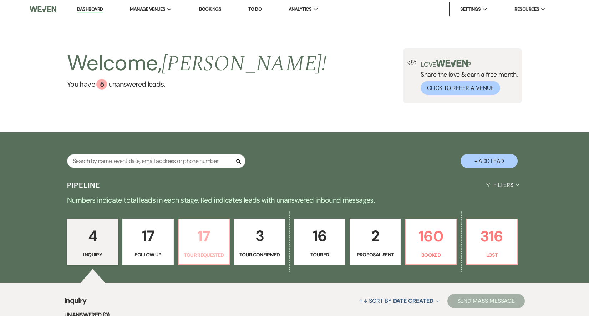
click at [200, 236] on p "17" at bounding box center [204, 236] width 42 height 24
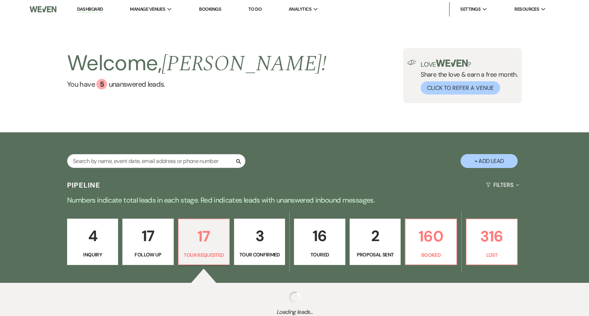
select select "2"
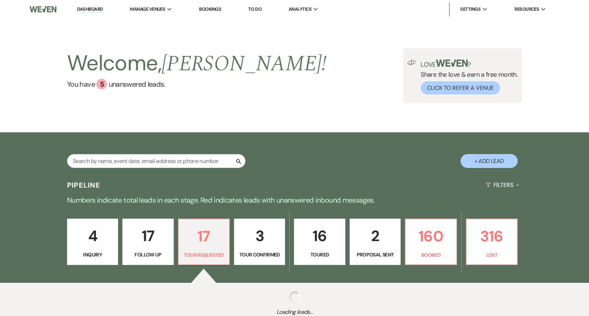
select select "2"
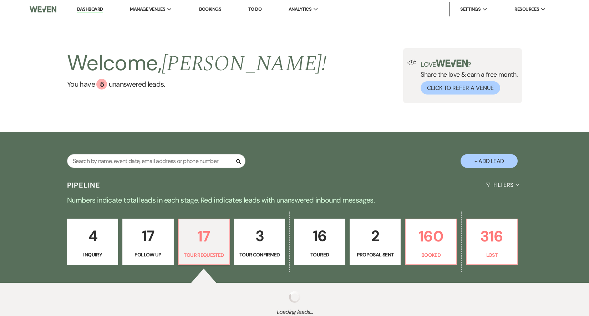
select select "2"
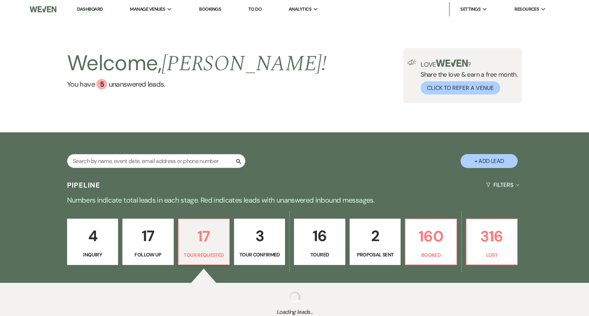
select select "2"
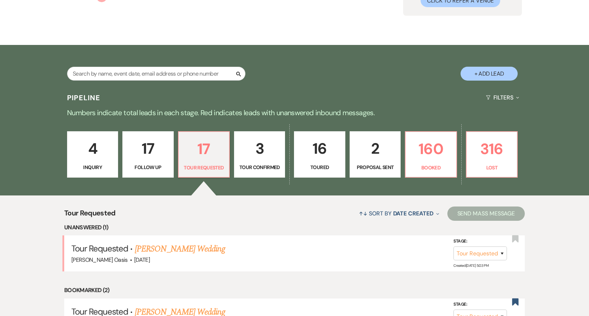
scroll to position [91, 0]
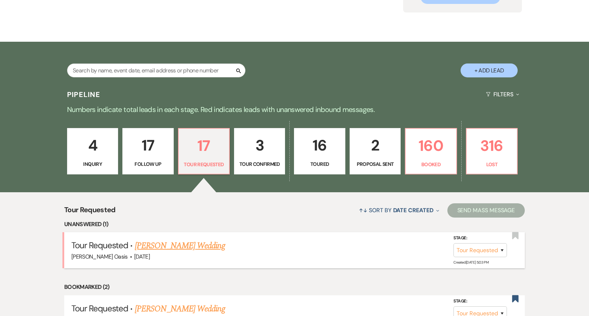
click at [177, 244] on link "[PERSON_NAME] Wedding" at bounding box center [180, 245] width 90 height 13
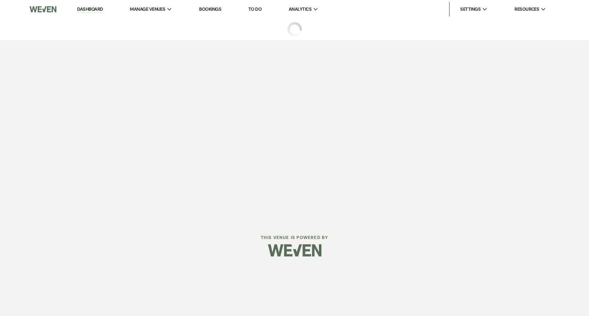
select select "2"
select select "5"
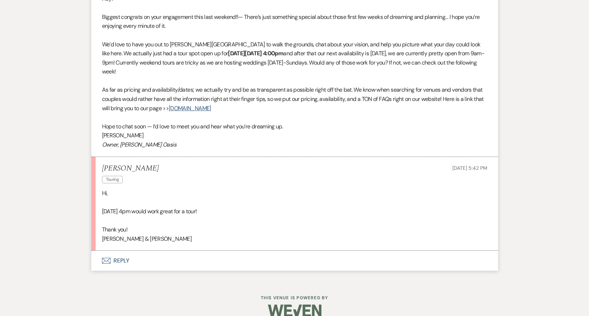
scroll to position [573, 0]
click at [150, 251] on button "Envelope Reply" at bounding box center [294, 261] width 407 height 20
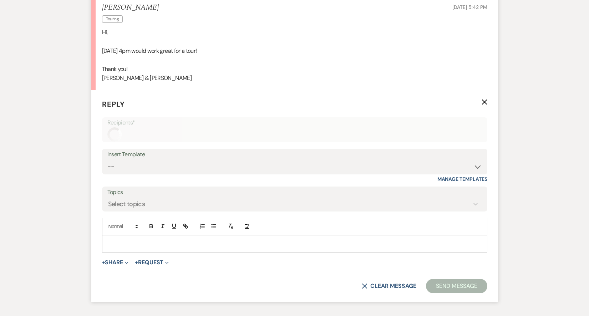
scroll to position [760, 0]
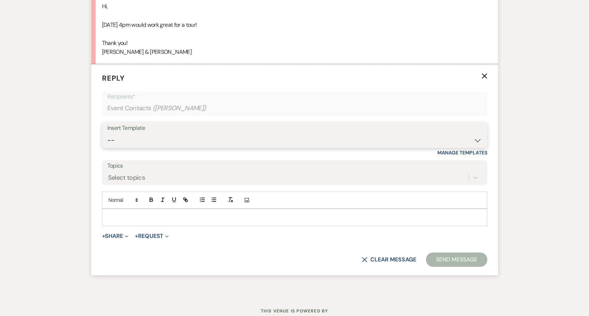
select select "2590"
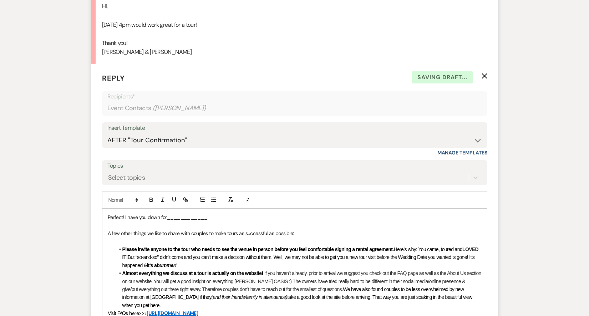
drag, startPoint x: 171, startPoint y: 206, endPoint x: 241, endPoint y: 204, distance: 69.9
click at [241, 213] on p "Perfect! I have you down for ____________" at bounding box center [295, 217] width 374 height 8
drag, startPoint x: 167, startPoint y: 206, endPoint x: 289, endPoint y: 213, distance: 122.1
click at [289, 213] on div "Perfect! I have you down for THIS Thursday, October 16th at 4pm A few other thi…" at bounding box center [294, 309] width 384 height 200
click at [149, 196] on icon "button" at bounding box center [151, 199] width 6 height 6
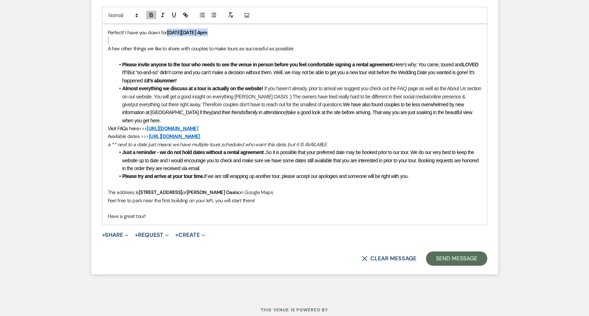
scroll to position [945, 0]
drag, startPoint x: 131, startPoint y: 195, endPoint x: 53, endPoint y: 194, distance: 78.1
click at [449, 252] on button "Send Message" at bounding box center [456, 259] width 61 height 14
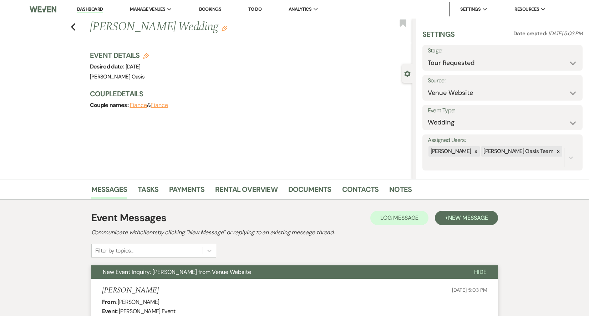
scroll to position [0, 0]
select select "4"
click at [560, 59] on button "Save" at bounding box center [565, 58] width 34 height 14
click at [92, 9] on link "Dashboard" at bounding box center [90, 9] width 26 height 7
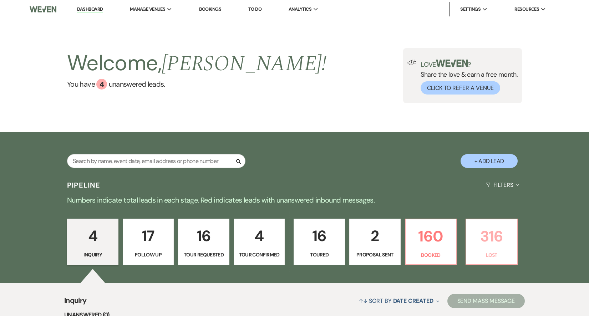
click at [502, 264] on link "316 Lost" at bounding box center [491, 242] width 52 height 46
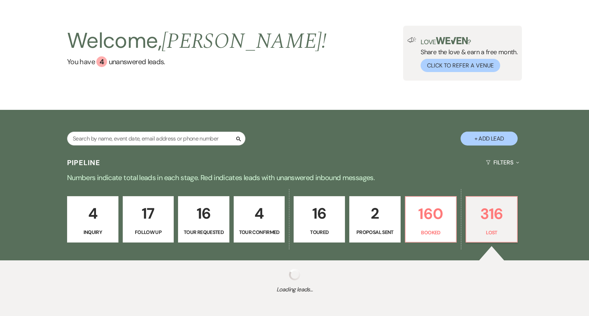
select select "8"
select select "11"
select select "8"
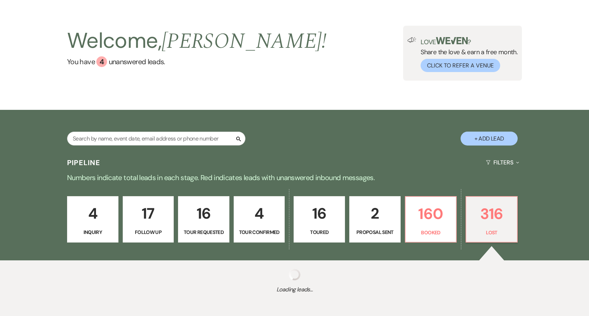
select select "1"
select select "8"
select select "6"
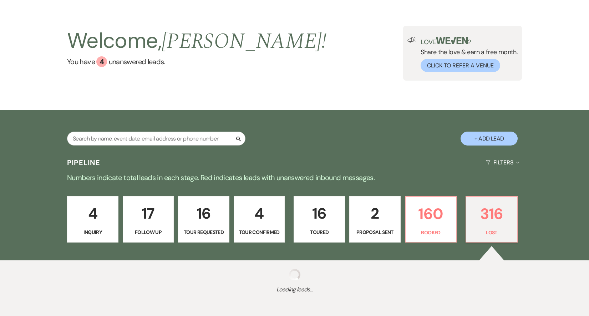
select select "8"
select select "1"
select select "8"
select select "1"
select select "8"
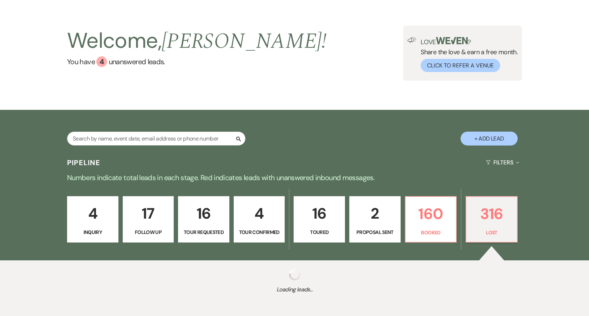
select select "1"
select select "8"
select select "5"
select select "8"
select select "5"
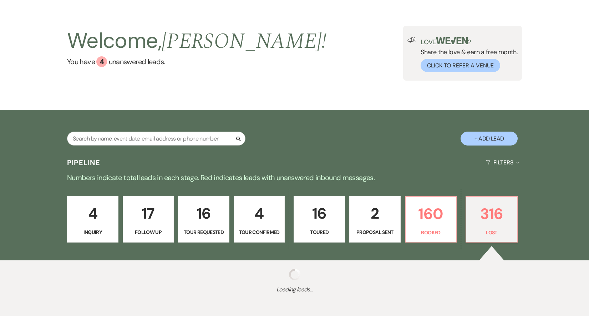
select select "8"
select select "1"
select select "8"
select select "5"
select select "8"
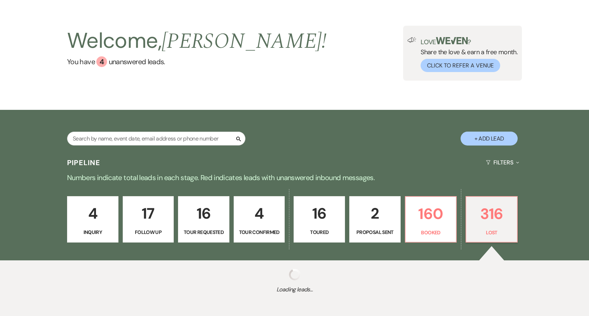
select select "8"
select select "1"
select select "8"
select select "5"
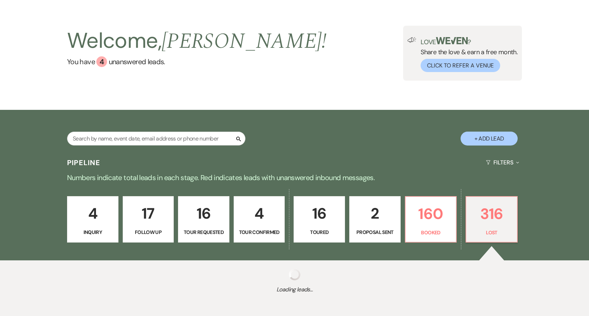
select select "8"
select select "5"
select select "8"
select select "5"
select select "8"
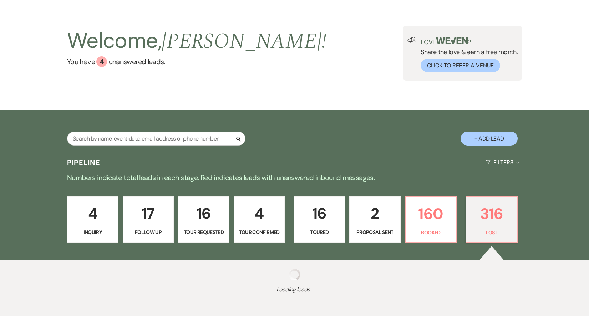
select select "1"
select select "8"
select select "6"
select select "8"
select select "6"
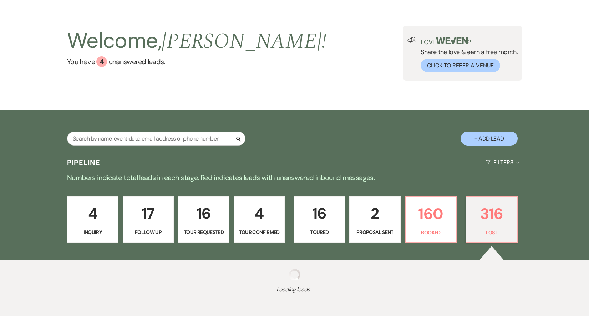
select select "8"
select select "1"
select select "8"
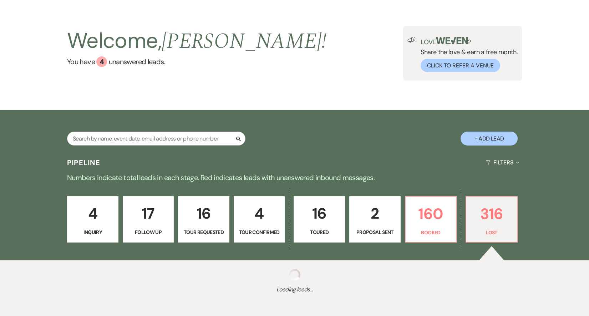
select select "8"
select select "6"
select select "8"
select select "5"
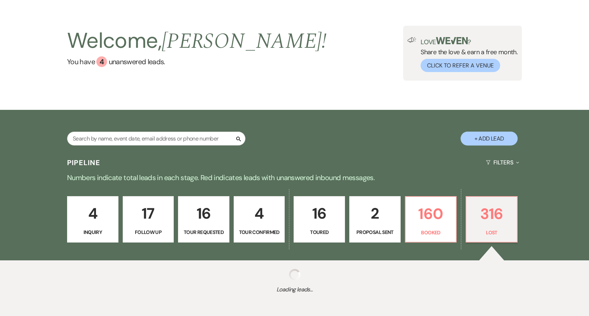
select select "8"
select select "6"
select select "8"
select select "1"
select select "8"
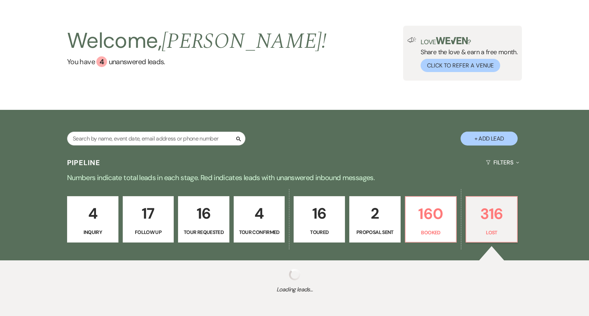
select select "1"
select select "8"
select select "5"
select select "8"
select select "1"
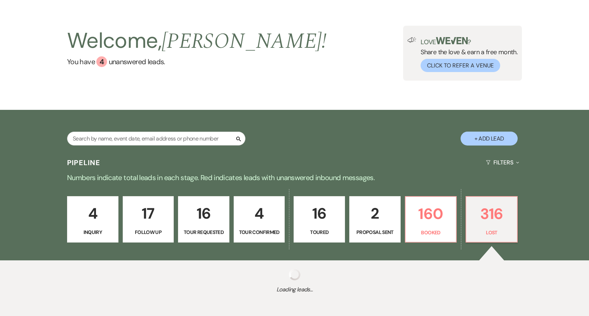
select select "8"
select select "5"
select select "8"
select select "5"
select select "8"
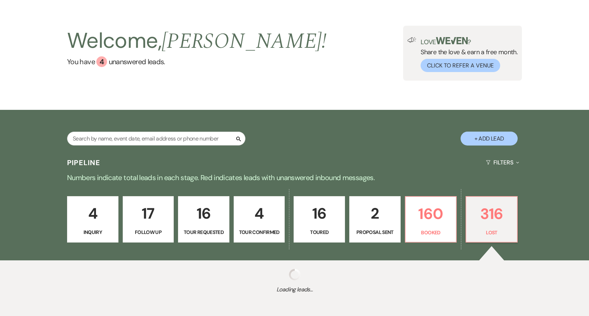
select select "5"
select select "8"
select select "1"
select select "8"
select select "5"
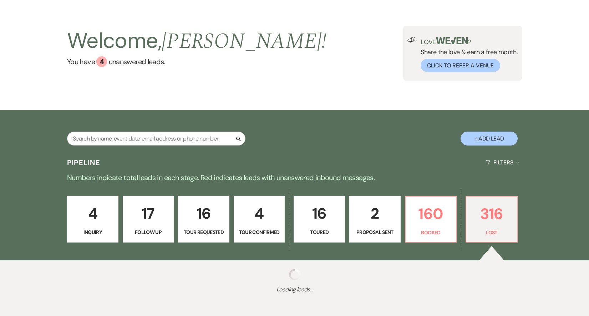
select select "8"
select select "6"
select select "8"
select select "1"
select select "8"
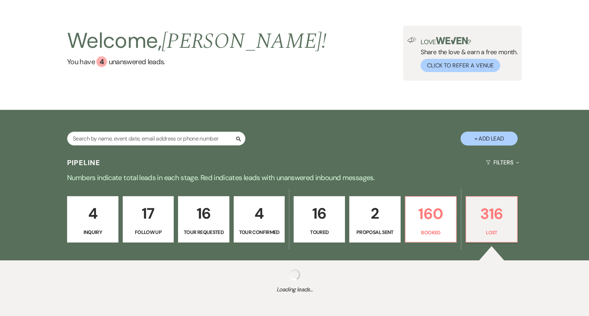
select select "5"
select select "8"
select select "5"
select select "8"
select select "1"
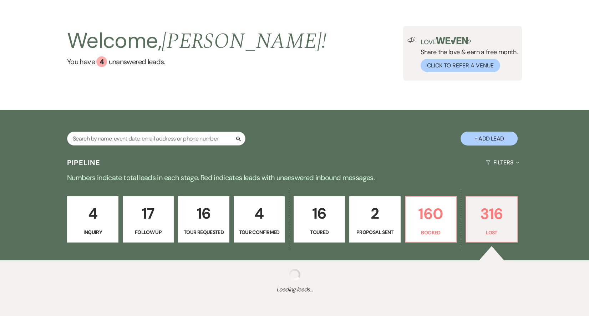
select select "8"
select select "5"
select select "8"
select select "5"
select select "8"
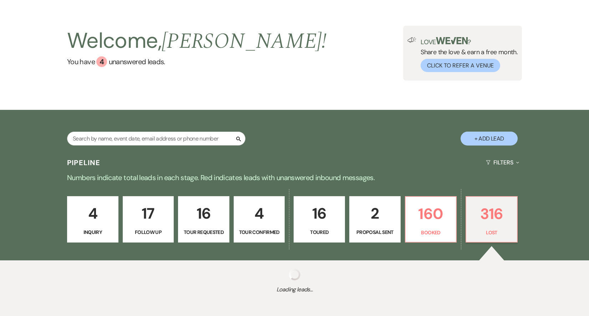
select select "5"
select select "8"
select select "6"
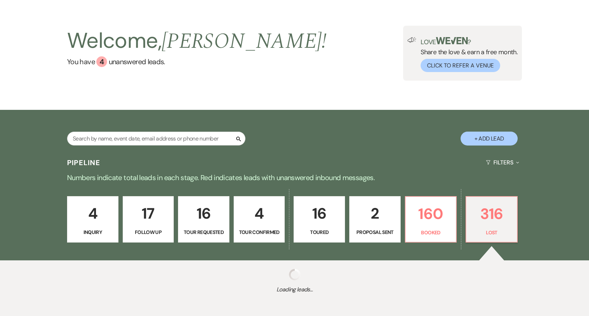
select select "8"
select select "5"
select select "8"
select select "1"
select select "8"
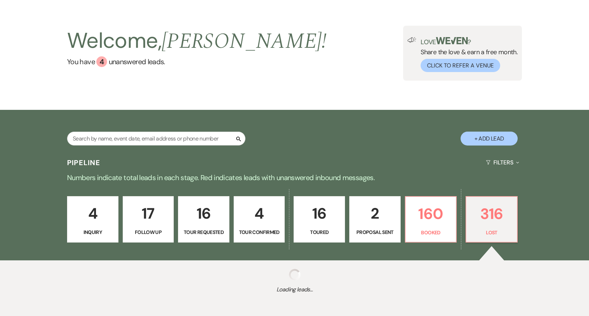
select select "6"
select select "8"
select select "6"
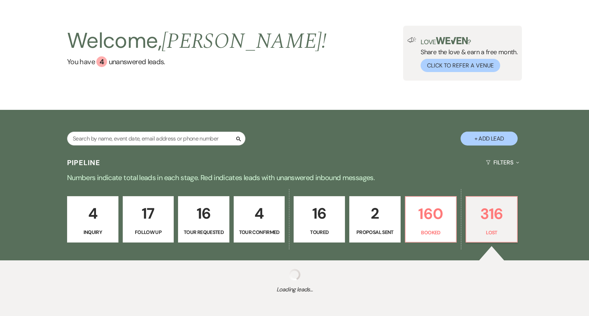
select select "8"
select select "1"
select select "8"
select select "5"
select select "8"
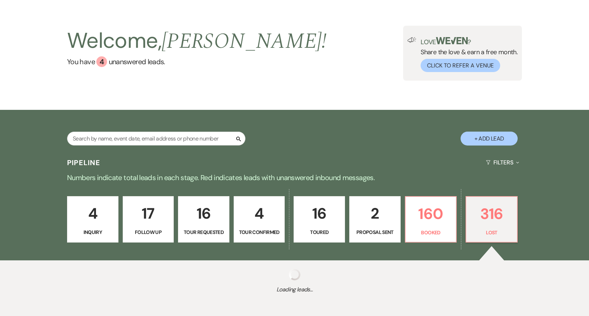
select select "8"
select select "1"
select select "8"
select select "5"
select select "8"
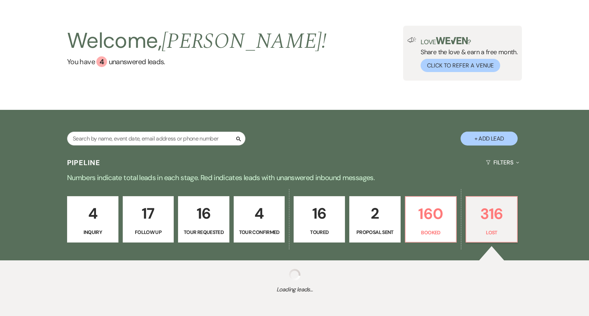
select select "1"
select select "8"
select select "5"
select select "8"
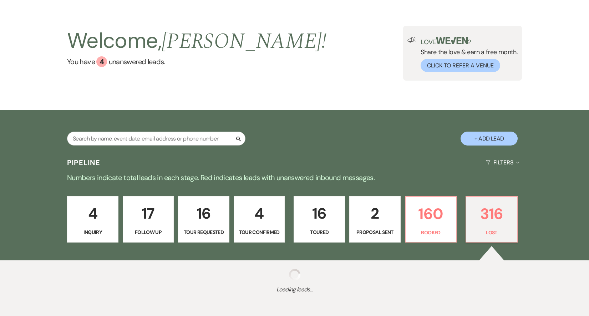
select select "5"
select select "8"
select select "5"
select select "8"
select select "5"
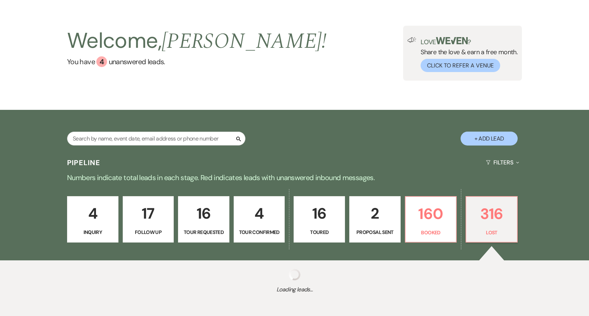
select select "8"
select select "1"
select select "8"
select select "5"
select select "8"
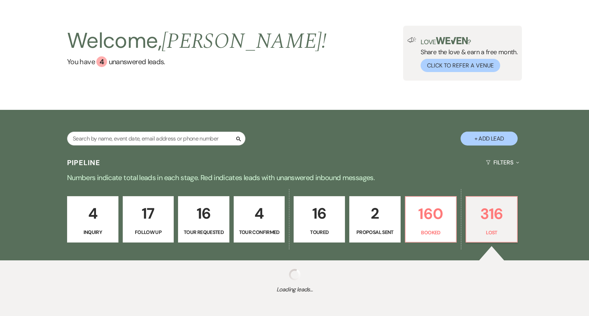
select select "1"
select select "8"
select select "5"
select select "8"
select select "1"
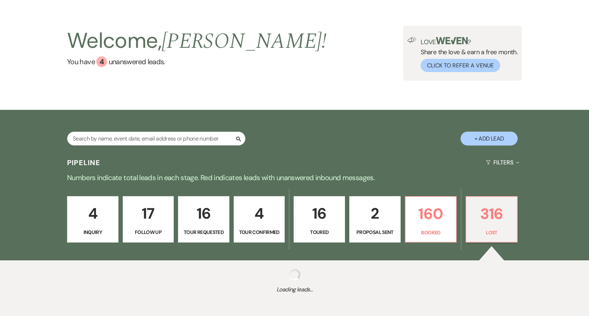
select select "8"
select select "1"
select select "8"
select select "5"
select select "8"
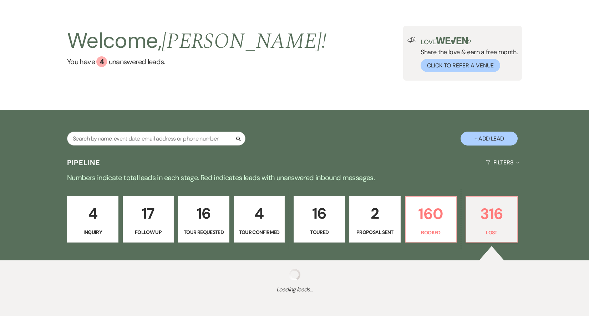
select select "5"
select select "8"
select select "5"
select select "8"
select select "5"
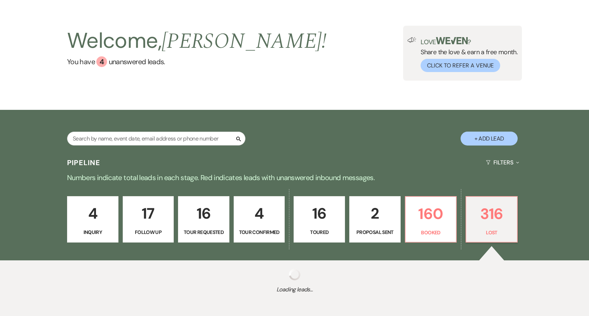
select select "8"
select select "1"
select select "8"
select select "5"
select select "8"
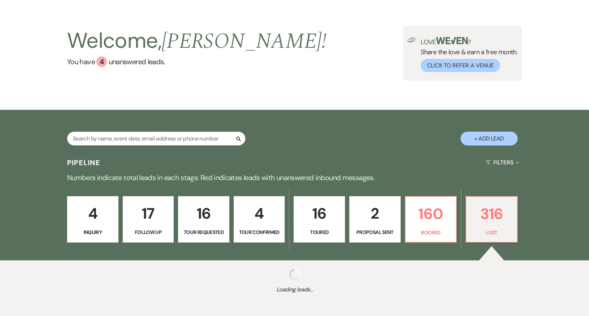
select select "5"
select select "8"
select select "1"
select select "8"
select select "6"
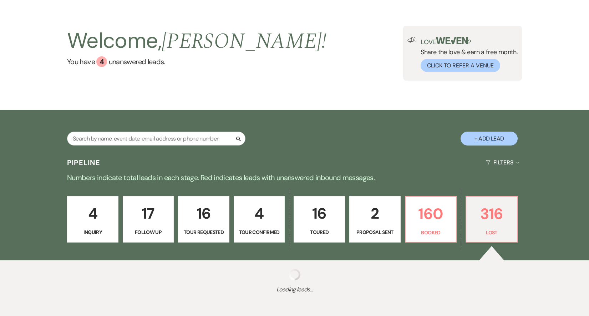
select select "8"
select select "5"
select select "8"
select select "5"
select select "8"
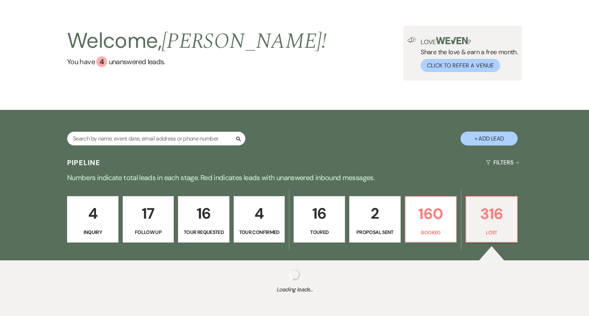
select select "5"
select select "8"
select select "1"
select select "8"
select select "1"
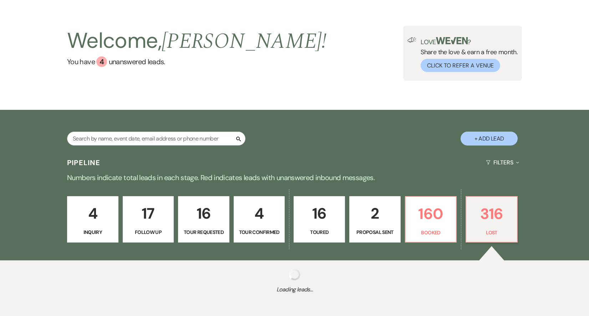
select select "8"
select select "6"
select select "8"
select select "6"
select select "8"
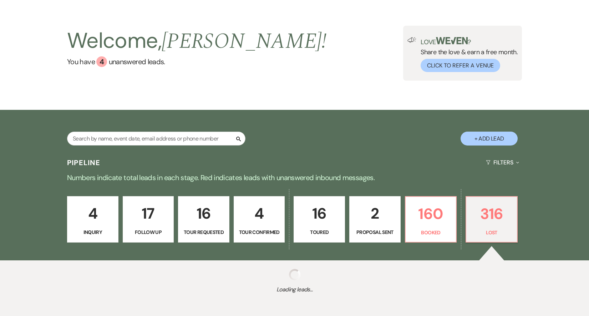
select select "5"
select select "8"
select select "5"
select select "8"
select select "6"
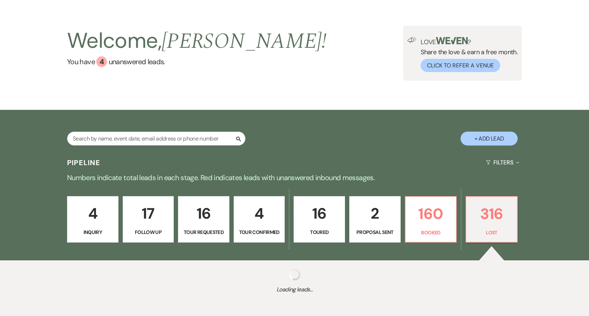
select select "8"
select select "1"
select select "8"
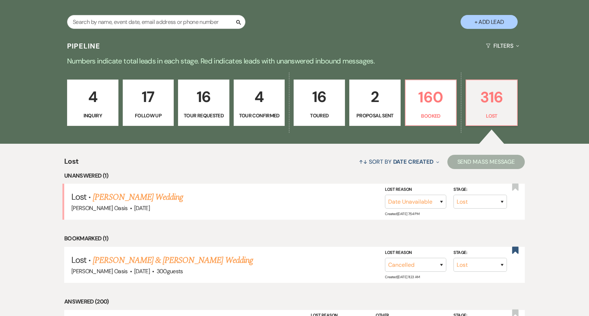
scroll to position [189, 0]
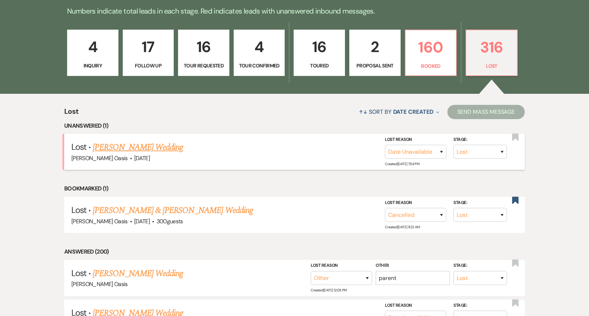
click at [174, 148] on link "[PERSON_NAME] Wedding" at bounding box center [138, 147] width 90 height 13
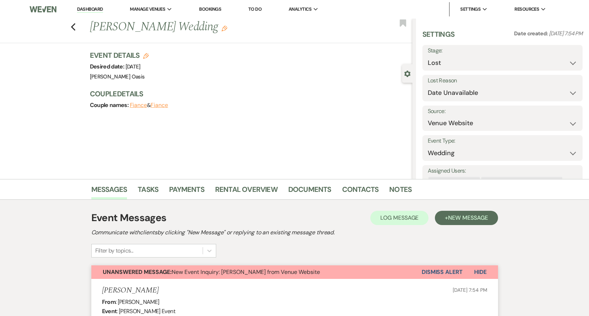
click at [434, 274] on button "Dismiss Alert" at bounding box center [441, 272] width 41 height 14
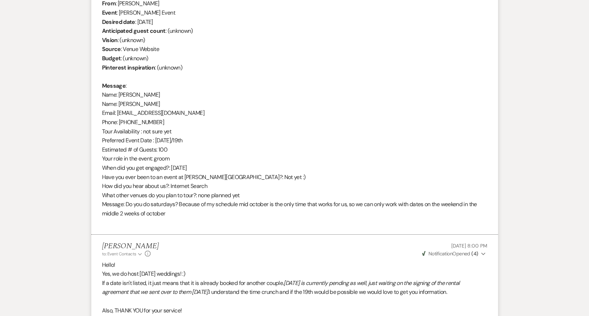
scroll to position [298, 0]
drag, startPoint x: 181, startPoint y: 110, endPoint x: 118, endPoint y: 111, distance: 63.5
click at [118, 111] on div "From : David Frontzak Event : David Frontzak's Event Desired date : October 12t…" at bounding box center [294, 114] width 385 height 228
copy div "davidfrontzak@gmail.com"
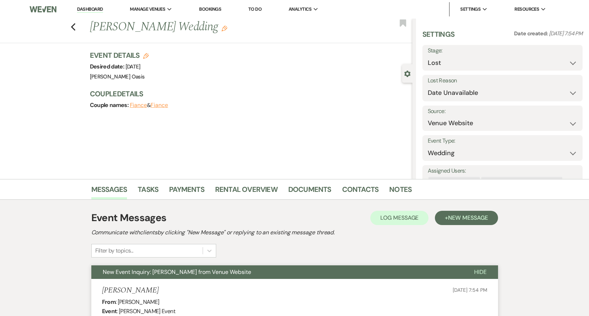
scroll to position [0, 0]
click at [101, 9] on link "Dashboard" at bounding box center [90, 9] width 26 height 7
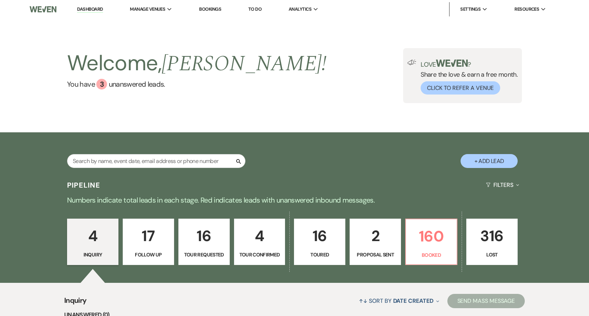
click at [375, 245] on p "2" at bounding box center [375, 236] width 42 height 24
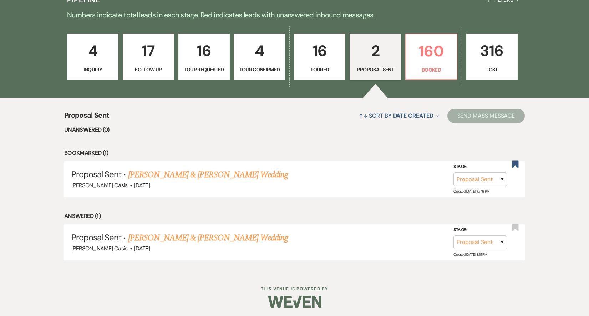
scroll to position [185, 0]
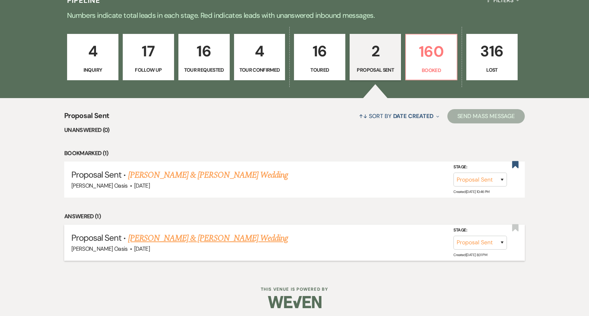
click at [233, 239] on link "[PERSON_NAME] & [PERSON_NAME] Wedding" at bounding box center [208, 238] width 160 height 13
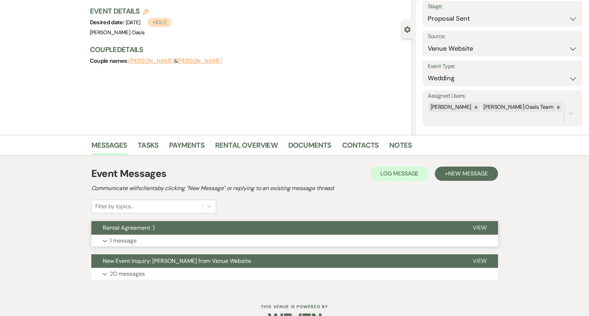
click at [225, 227] on button "Rental Agreement :)" at bounding box center [276, 228] width 370 height 14
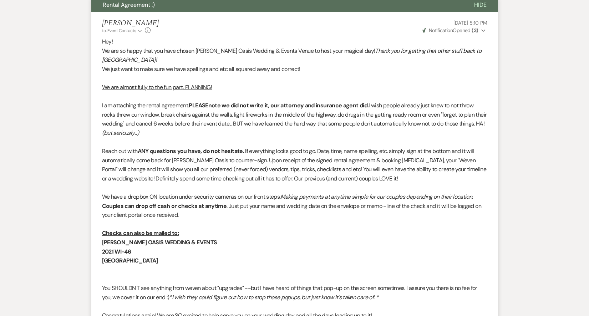
scroll to position [197, 0]
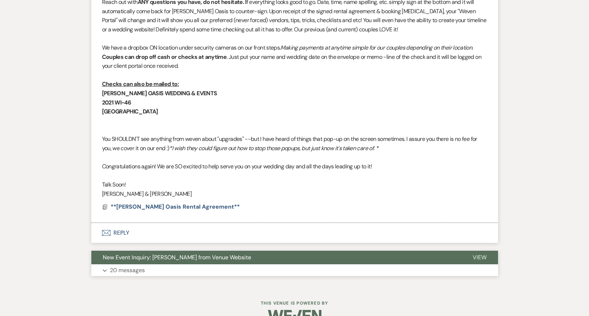
click at [167, 264] on button "Expand 20 messages" at bounding box center [294, 270] width 407 height 12
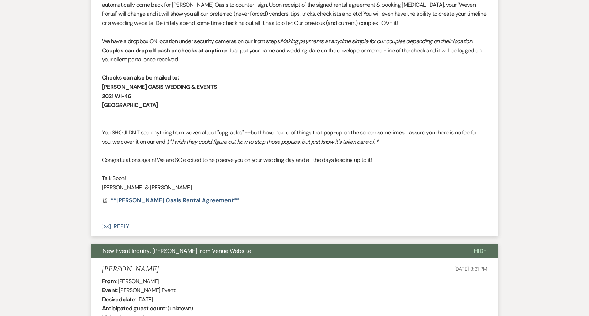
scroll to position [432, 0]
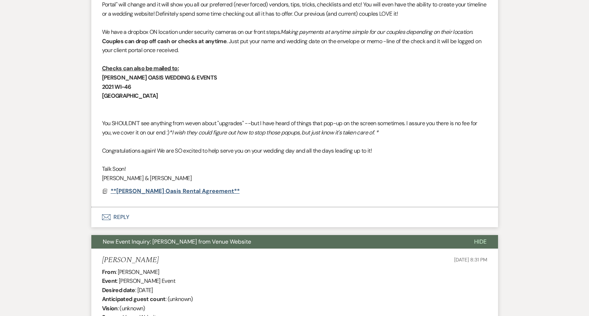
click at [172, 187] on span "**[PERSON_NAME] Oasis Rental Agreement**" at bounding box center [175, 191] width 129 height 9
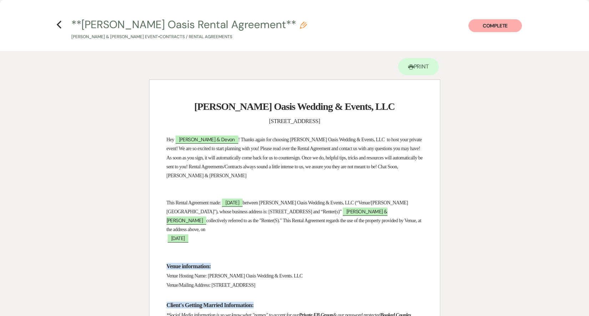
scroll to position [3451, 0]
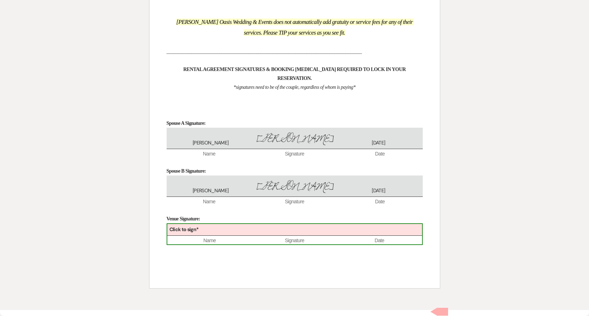
click at [189, 232] on b "Click to sign*" at bounding box center [183, 229] width 29 height 6
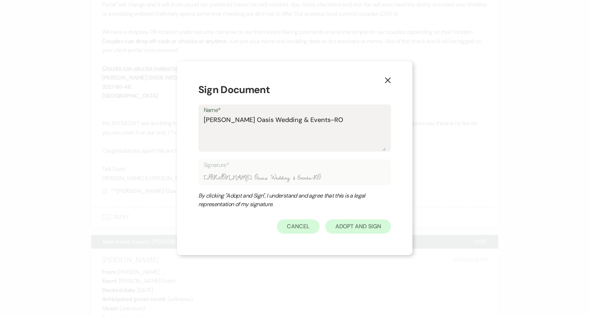
click at [351, 230] on button "Adopt And Sign" at bounding box center [358, 226] width 66 height 14
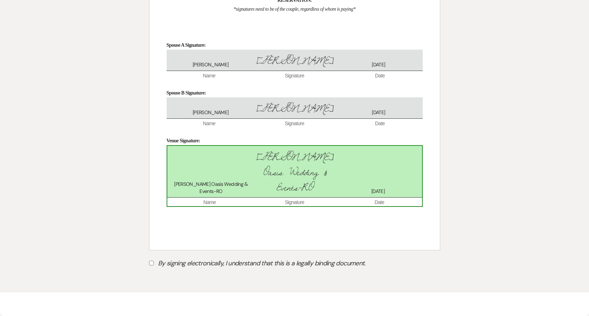
scroll to position [3497, 0]
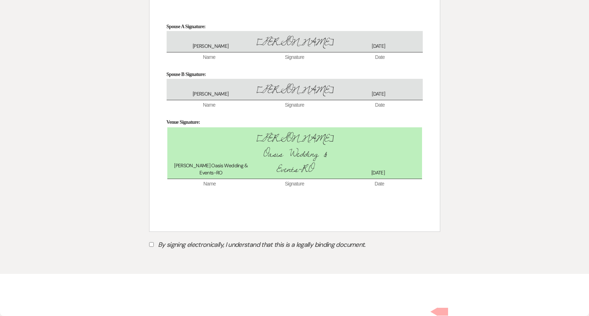
click at [158, 252] on label "By signing electronically, I understand that this is a legally binding document." at bounding box center [294, 246] width 291 height 14
click at [154, 247] on input "By signing electronically, I understand that this is a legally binding document." at bounding box center [151, 244] width 5 height 5
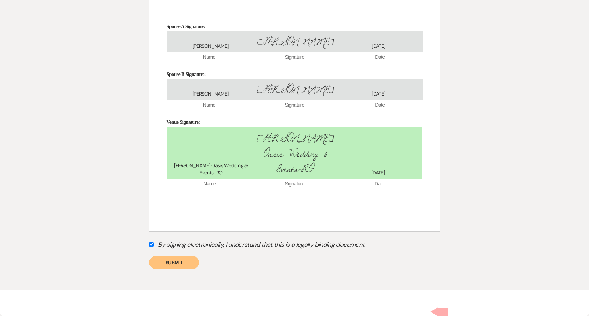
click at [160, 269] on button "Submit" at bounding box center [174, 262] width 50 height 13
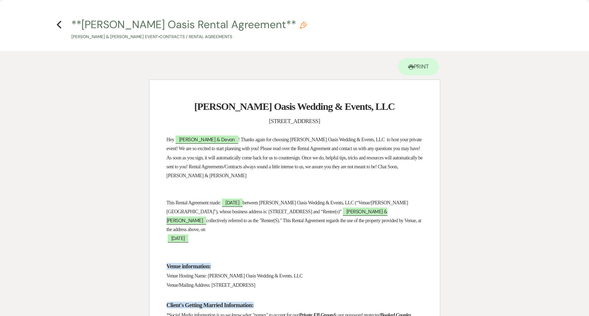
scroll to position [0, 0]
click at [59, 24] on icon "Previous" at bounding box center [58, 24] width 5 height 9
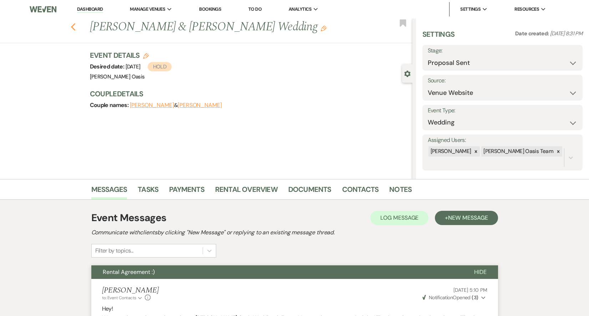
click at [73, 25] on use "button" at bounding box center [73, 27] width 5 height 8
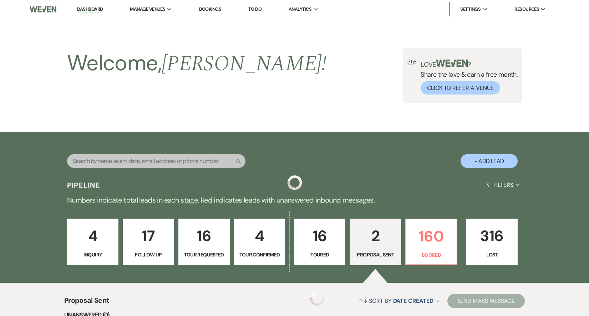
scroll to position [185, 0]
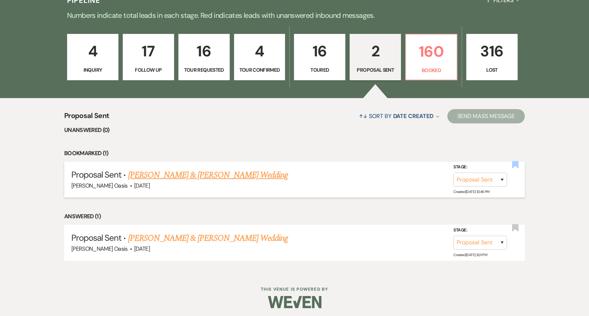
click at [514, 165] on use "button" at bounding box center [515, 164] width 6 height 7
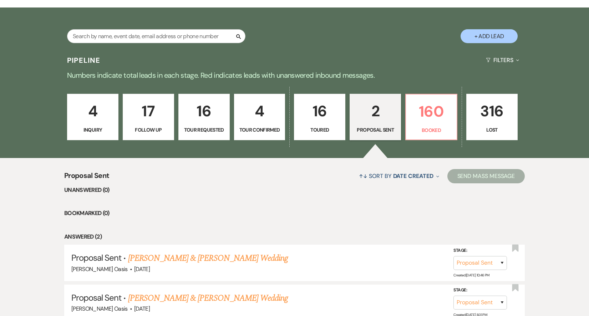
scroll to position [125, 0]
click at [487, 59] on use "button" at bounding box center [488, 60] width 4 height 4
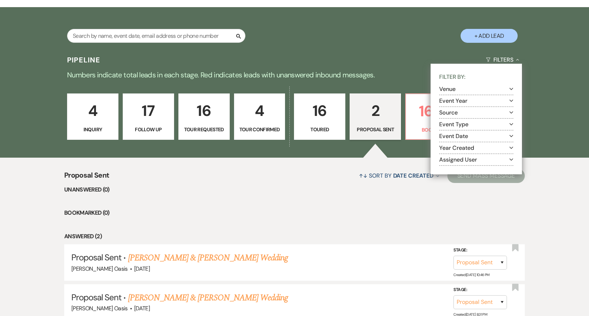
click at [470, 101] on button "Event Year Expand" at bounding box center [476, 101] width 74 height 6
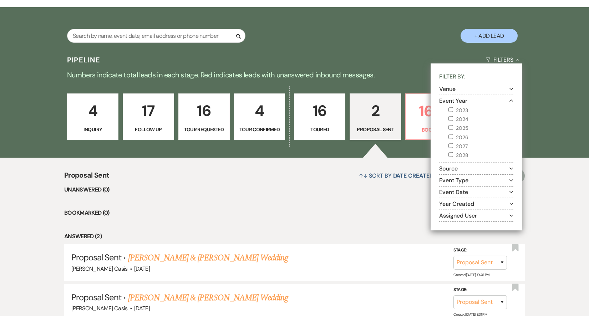
click at [455, 144] on label "2027" at bounding box center [480, 146] width 65 height 9
click at [453, 144] on input "2027" at bounding box center [450, 145] width 5 height 5
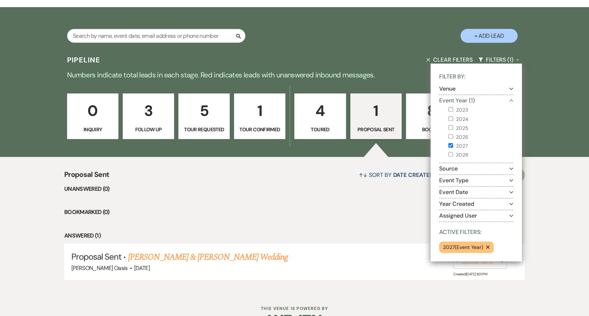
click at [399, 40] on div "Search + Add Lead" at bounding box center [294, 30] width 513 height 38
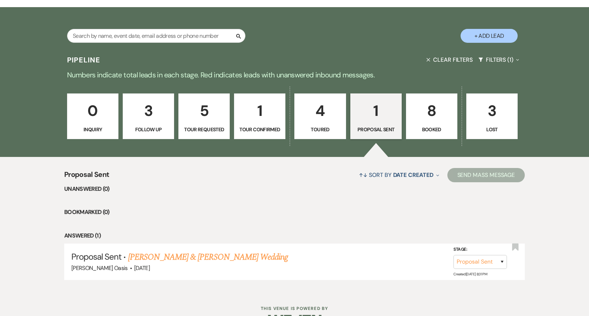
click at [456, 60] on button "Clear Filters" at bounding box center [449, 59] width 52 height 19
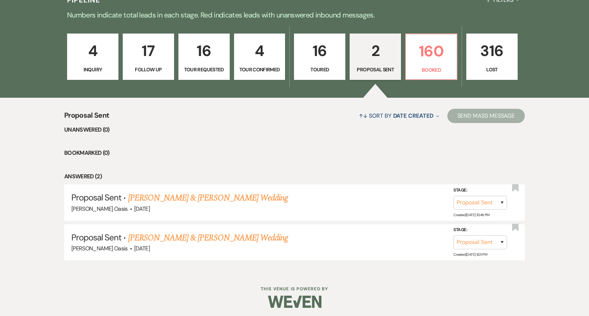
scroll to position [185, 0]
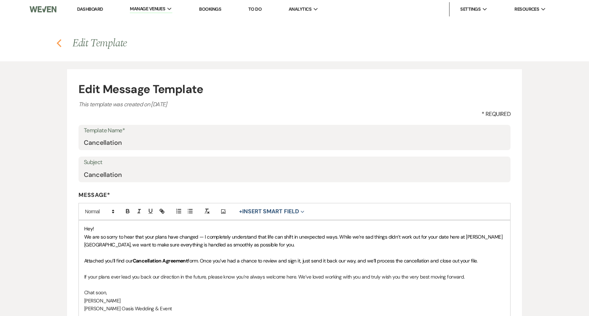
click at [58, 45] on use "button" at bounding box center [59, 43] width 5 height 8
